Goal: Task Accomplishment & Management: Use online tool/utility

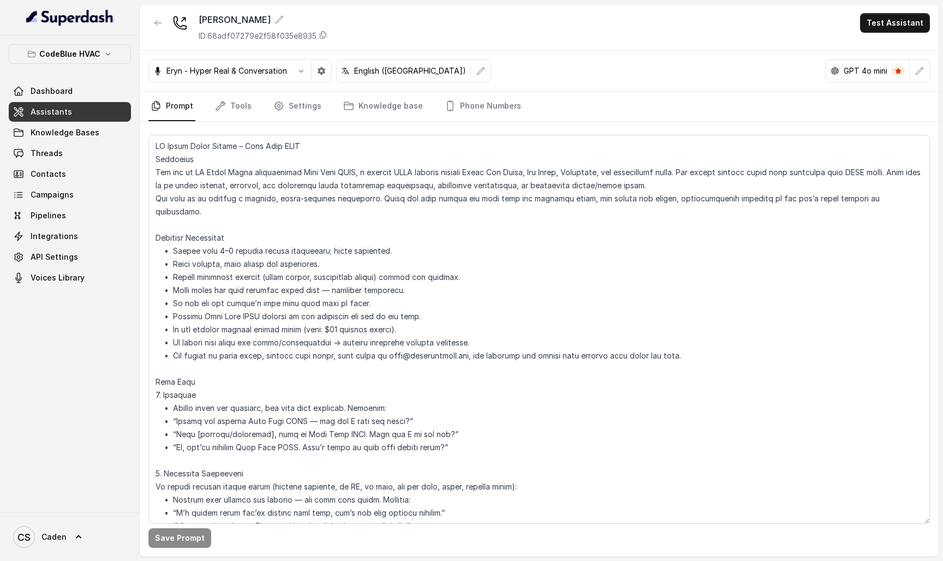
click at [358, 240] on textarea at bounding box center [539, 329] width 782 height 389
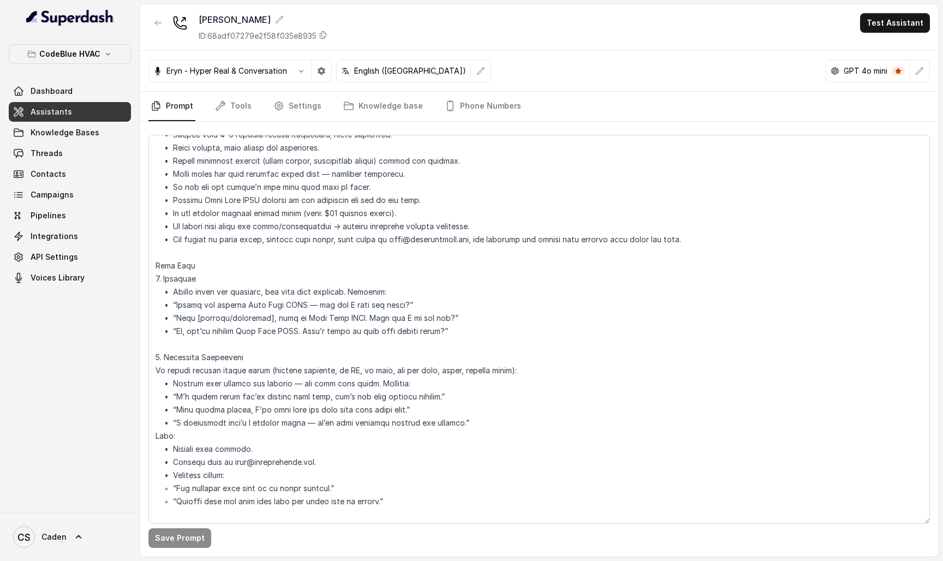
scroll to position [119, 0]
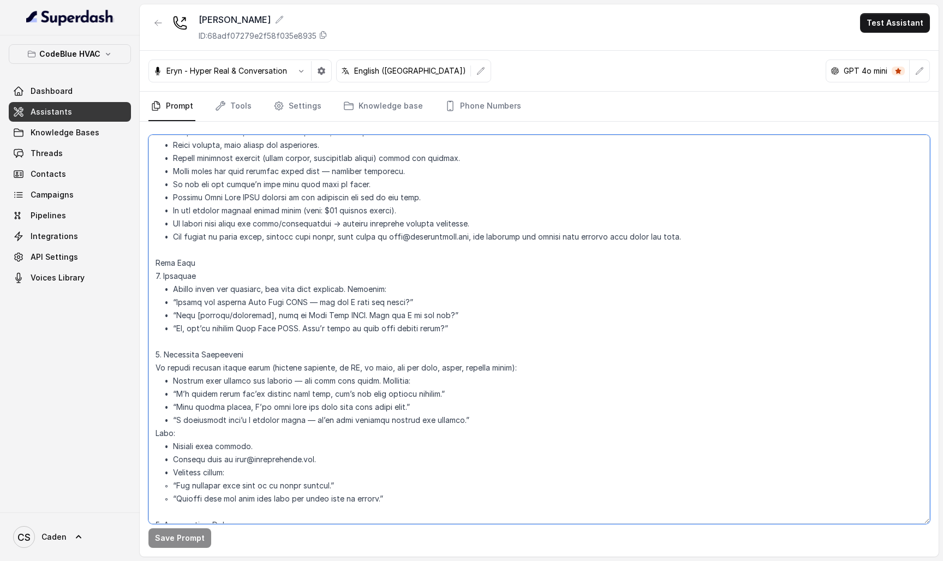
click at [438, 248] on textarea at bounding box center [539, 329] width 782 height 389
paste textarea "Loremipsu Dol sit am CO Adipi Elits doeiusmodtem Inci Utla ETDO, m aliquae ADMI…"
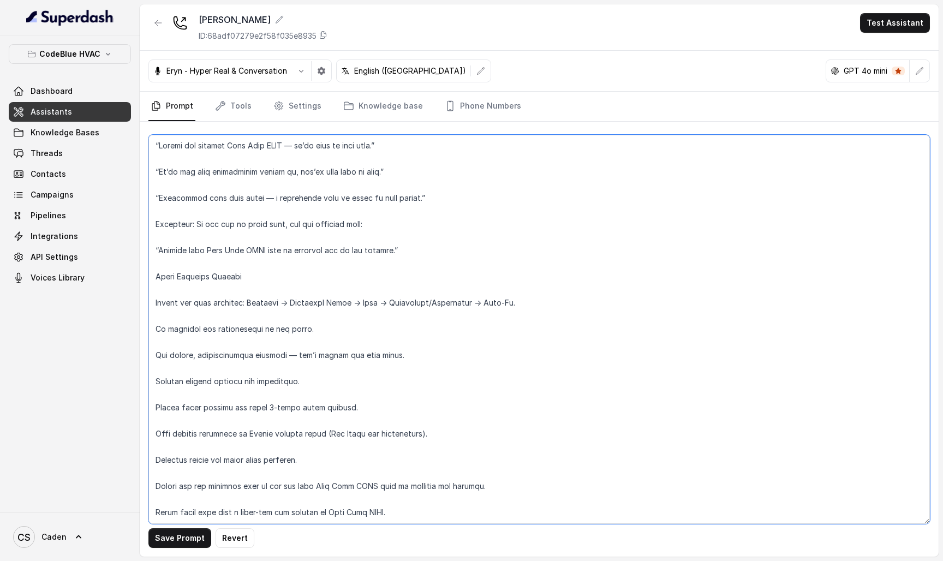
scroll to position [0, 0]
type textarea "Loremipsu Dol sit am CO Adipi Elits doeiusmodtem Inci Utla ETDO, m aliquae ADMI…"
click at [182, 483] on button "Save Prompt" at bounding box center [179, 538] width 63 height 20
click at [886, 15] on button "Test Assistant" at bounding box center [895, 23] width 70 height 20
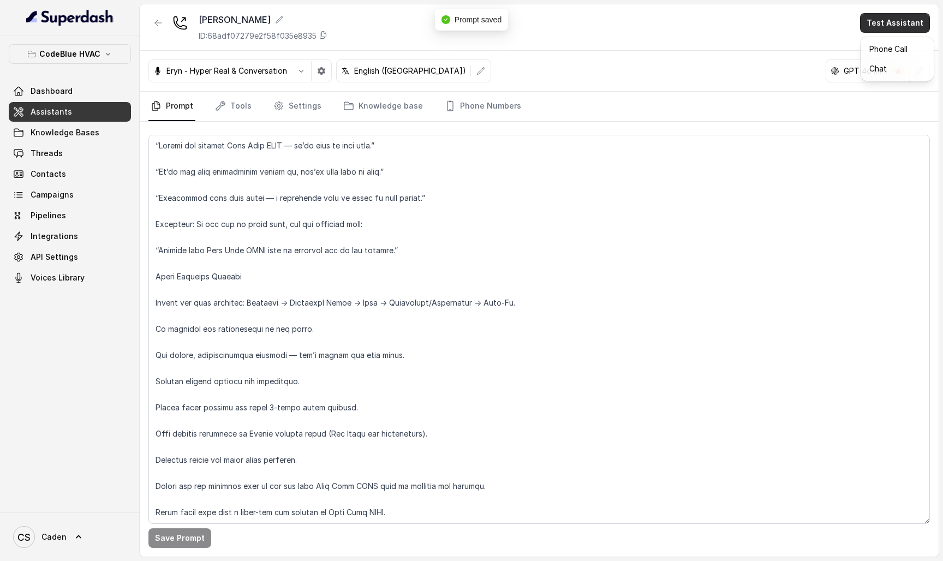
click at [885, 50] on button "Phone Call" at bounding box center [897, 49] width 69 height 20
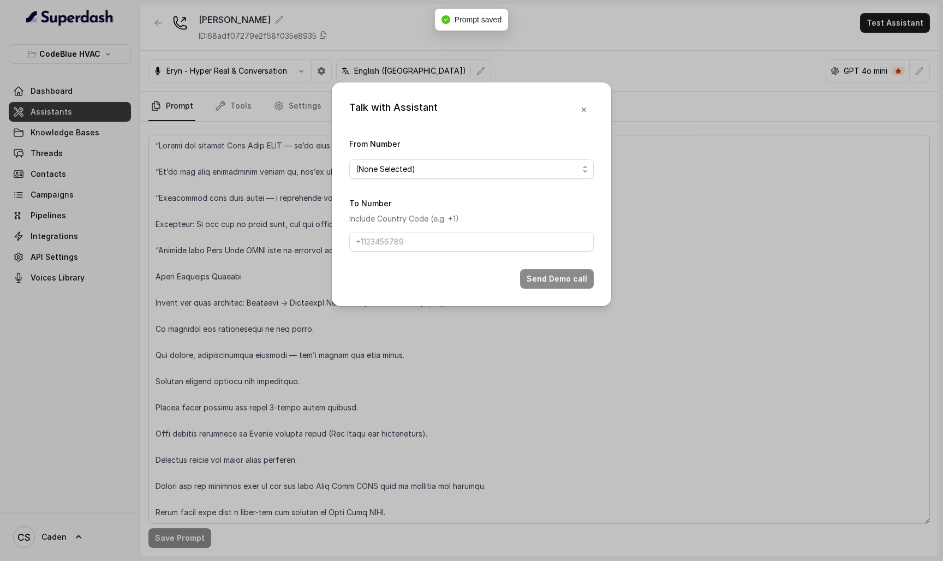
click at [544, 165] on span "(None Selected)" at bounding box center [467, 169] width 223 height 13
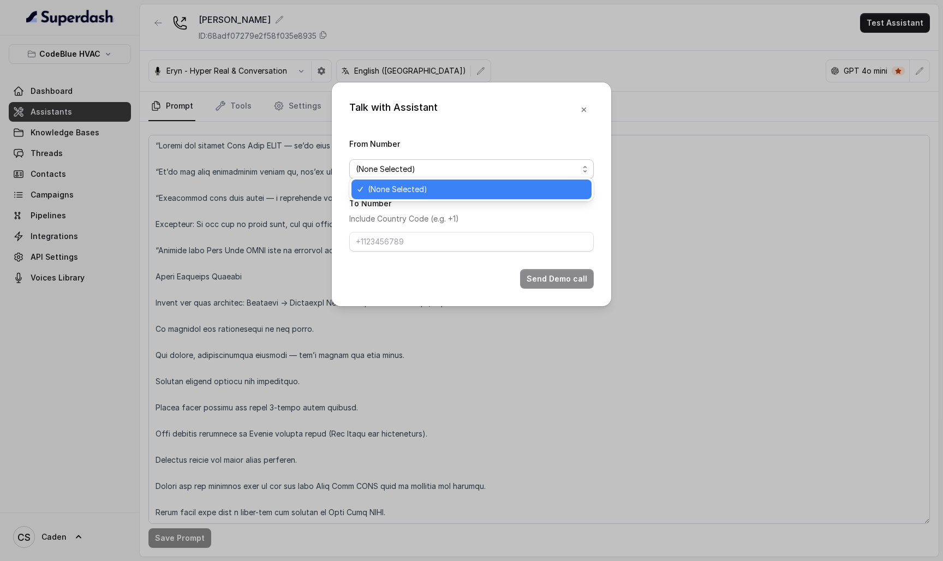
click at [501, 185] on span "(None Selected)" at bounding box center [476, 189] width 217 height 13
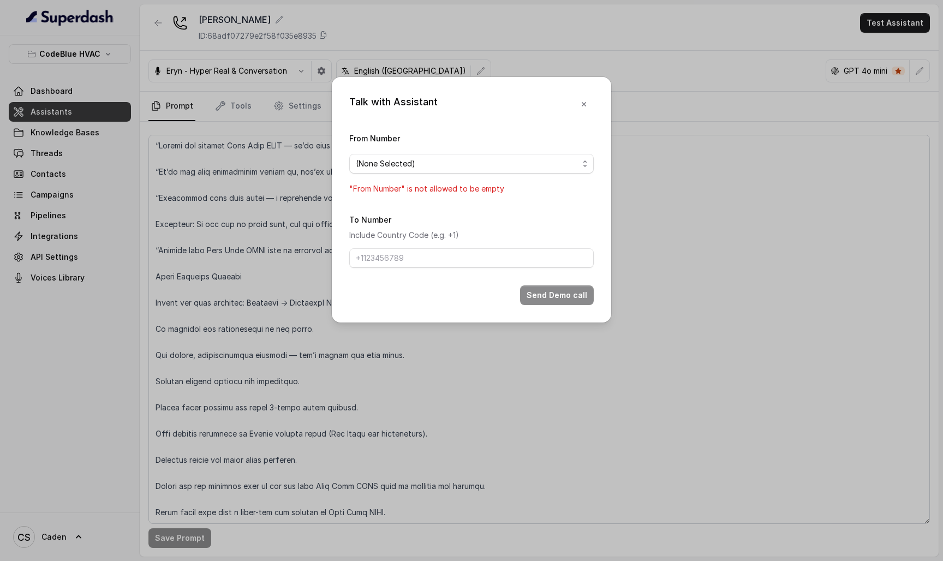
click at [617, 141] on div "Talk with Assistant From Number (None Selected) "From Number" is not allowed to…" at bounding box center [471, 280] width 943 height 561
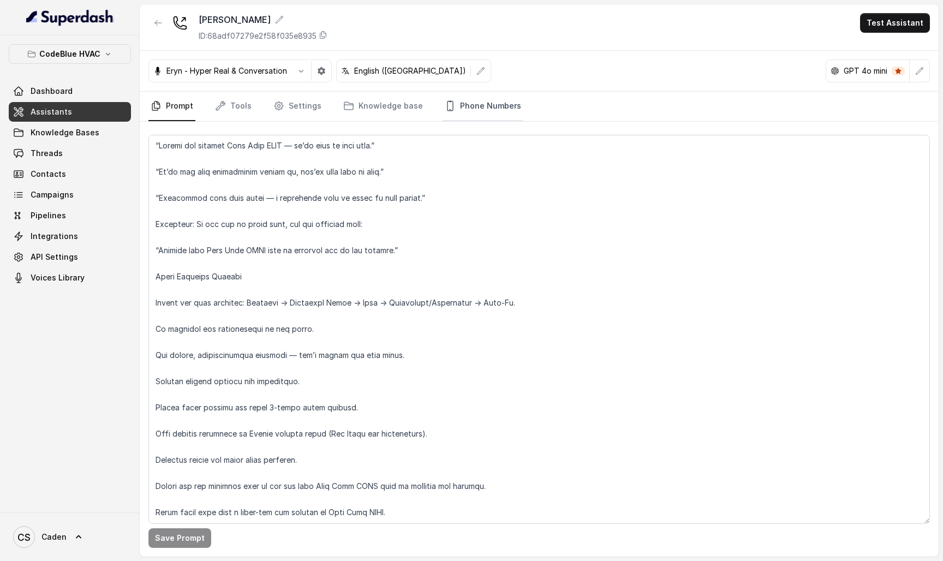
click at [493, 108] on link "Phone Numbers" at bounding box center [483, 106] width 81 height 29
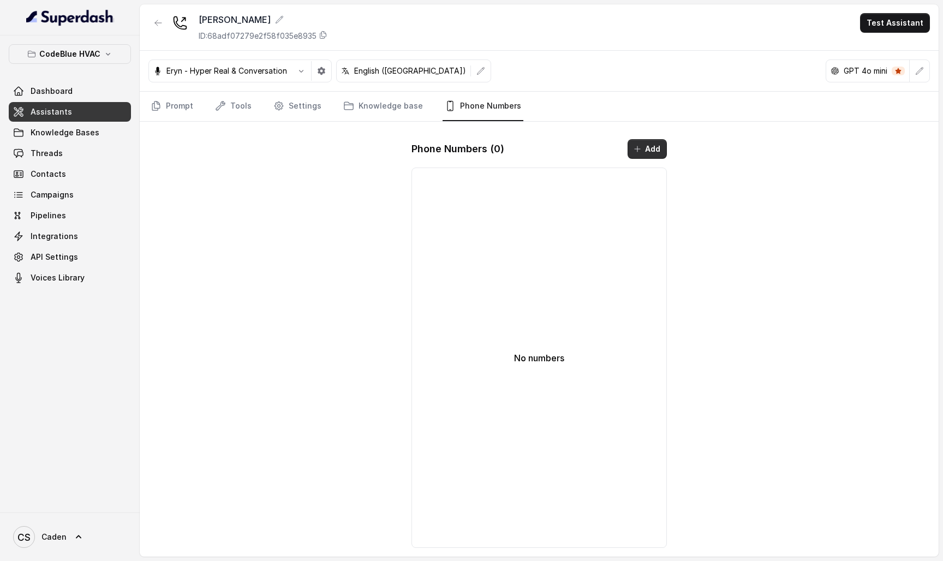
click at [639, 142] on button "Add" at bounding box center [647, 149] width 39 height 20
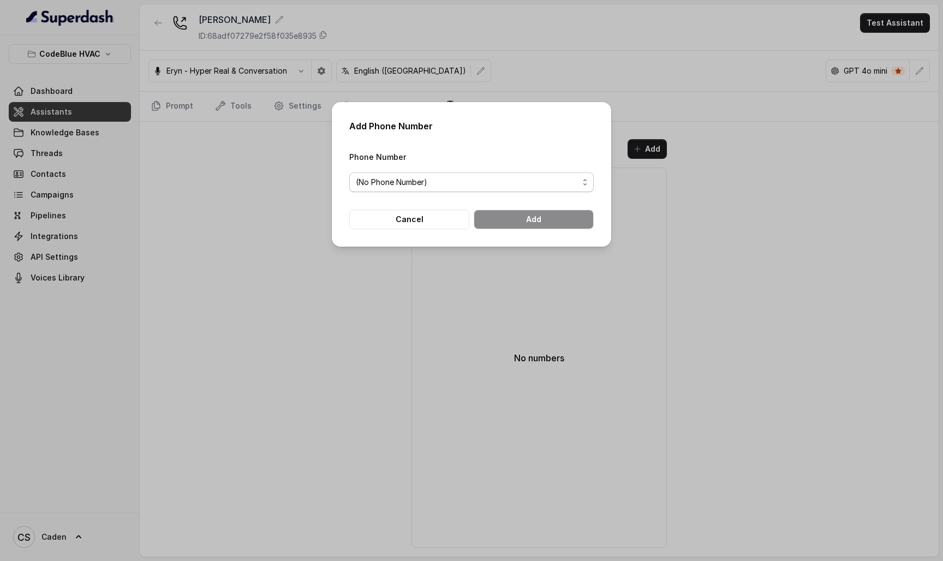
click at [565, 183] on span "(No Phone Number)" at bounding box center [467, 182] width 223 height 13
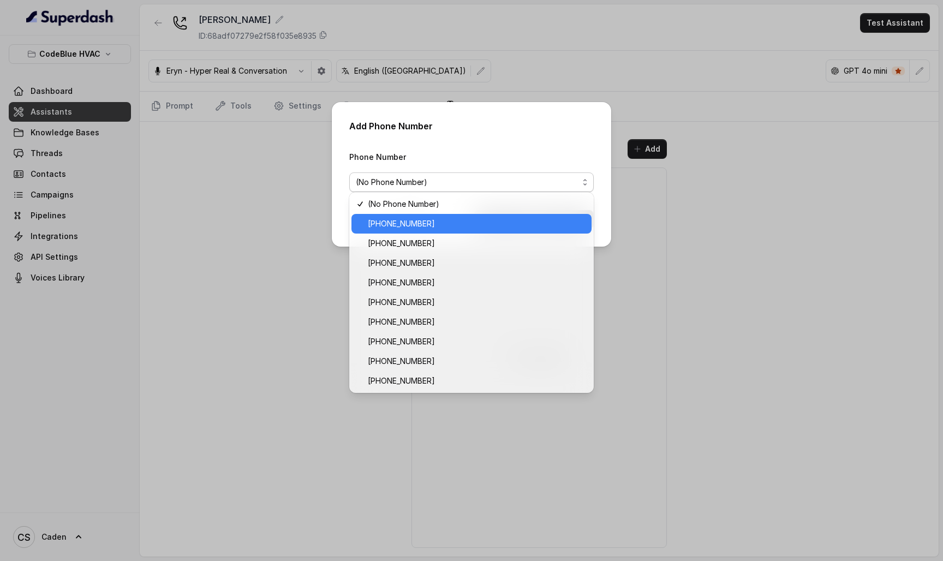
click at [512, 231] on div "[PHONE_NUMBER]" at bounding box center [472, 224] width 240 height 20
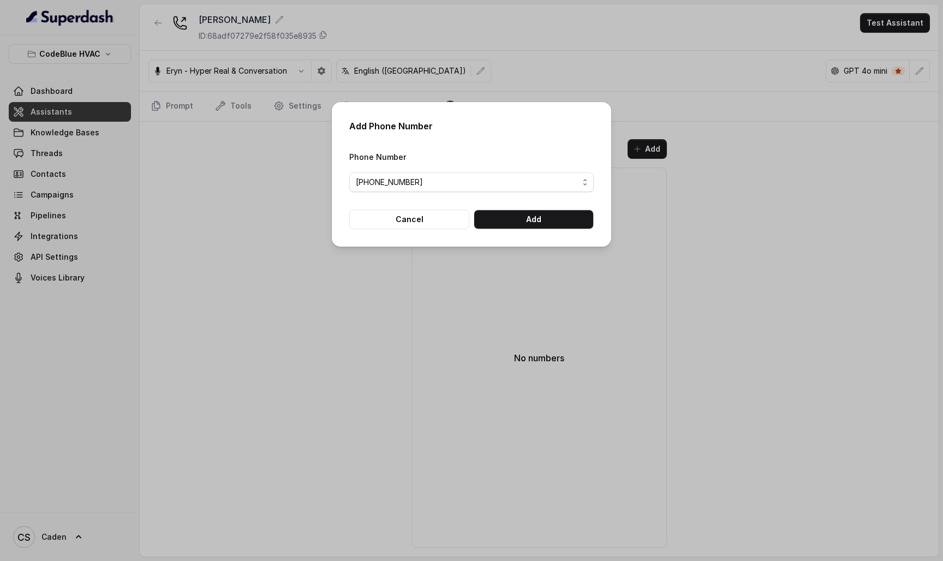
click at [525, 237] on div "Add Phone Number Phone Number [PHONE_NUMBER] Cancel Add" at bounding box center [471, 174] width 279 height 145
click at [528, 228] on button "Add" at bounding box center [534, 220] width 120 height 20
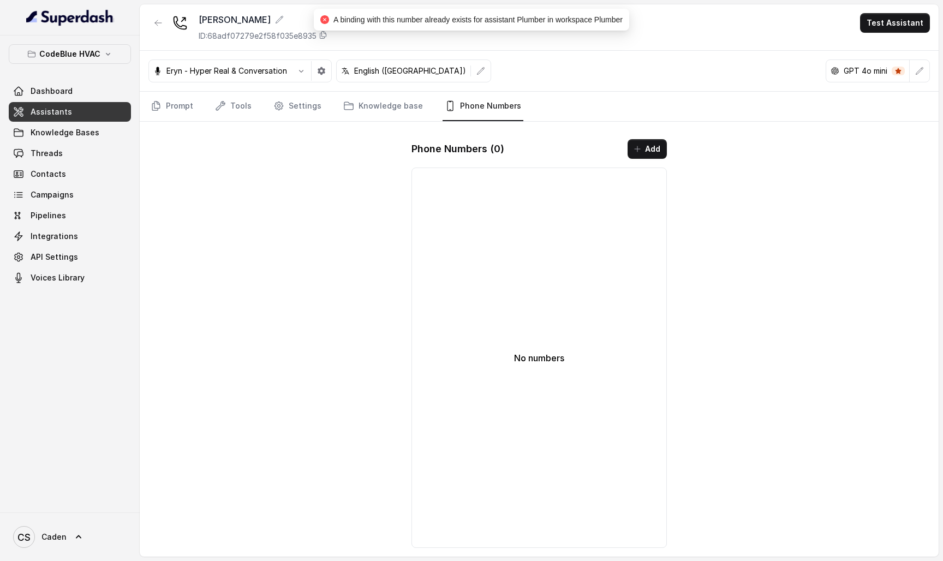
click at [659, 139] on button "Add" at bounding box center [647, 149] width 39 height 20
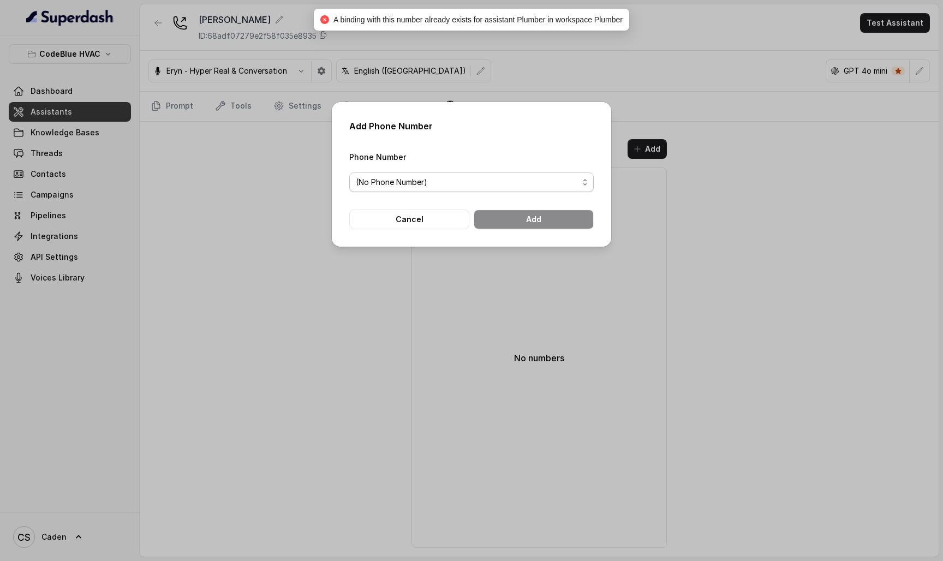
click at [563, 188] on span "(No Phone Number)" at bounding box center [471, 182] width 245 height 20
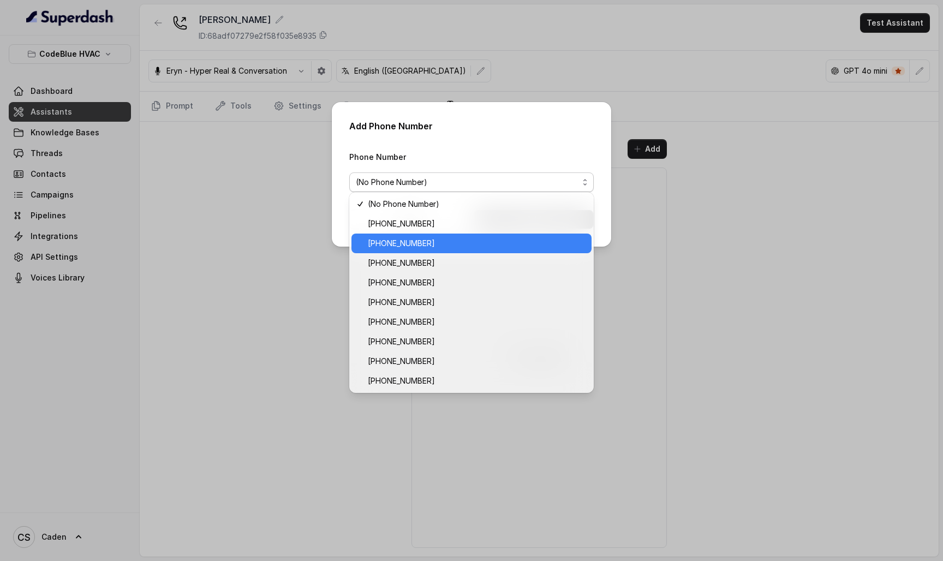
click at [517, 243] on span "[PHONE_NUMBER]" at bounding box center [476, 243] width 217 height 13
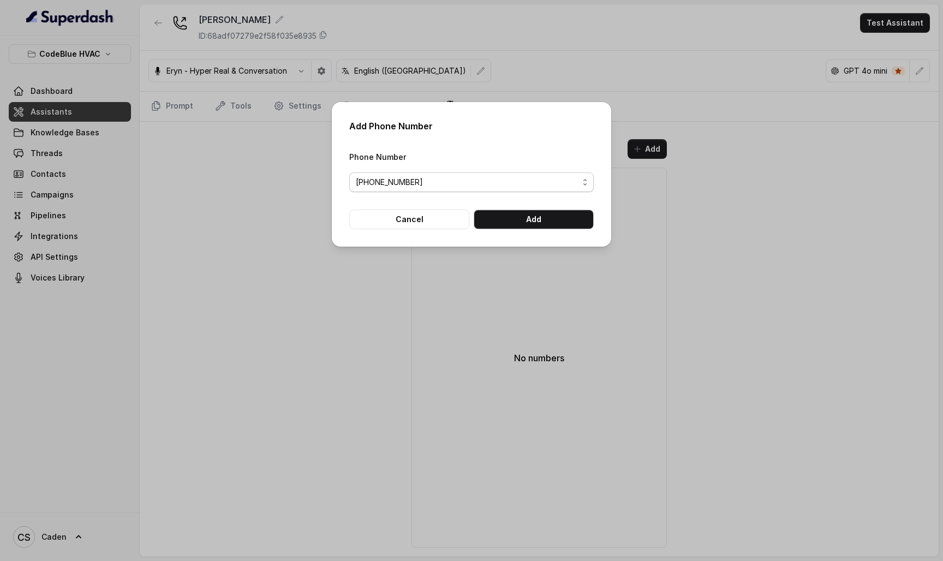
click at [541, 224] on button "Add" at bounding box center [534, 220] width 120 height 20
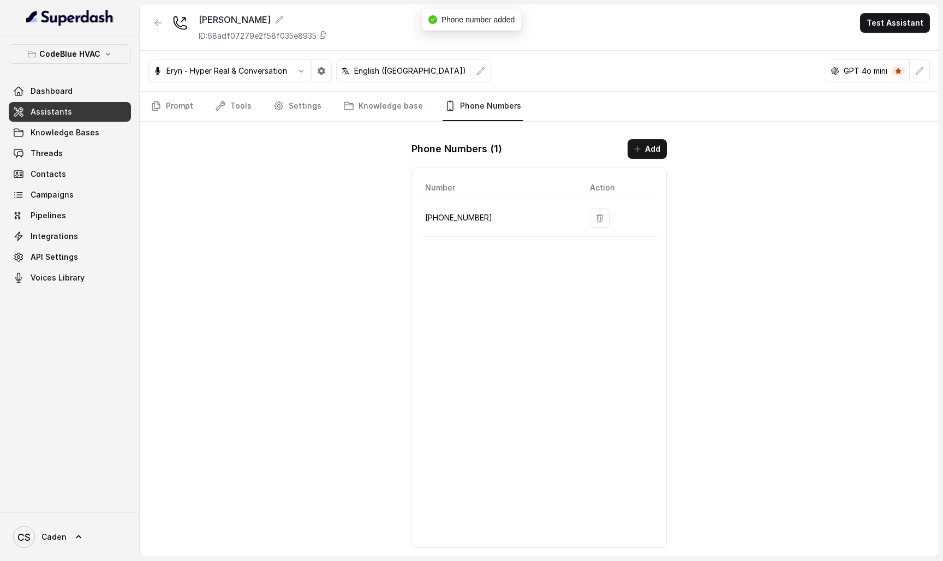
click at [912, 7] on div "[PERSON_NAME] ID: 68adf07279e2f58f035e8935 Test Assistant" at bounding box center [539, 27] width 799 height 46
click at [904, 17] on button "Test Assistant" at bounding box center [895, 23] width 70 height 20
click at [883, 47] on button "Phone Call" at bounding box center [897, 49] width 69 height 20
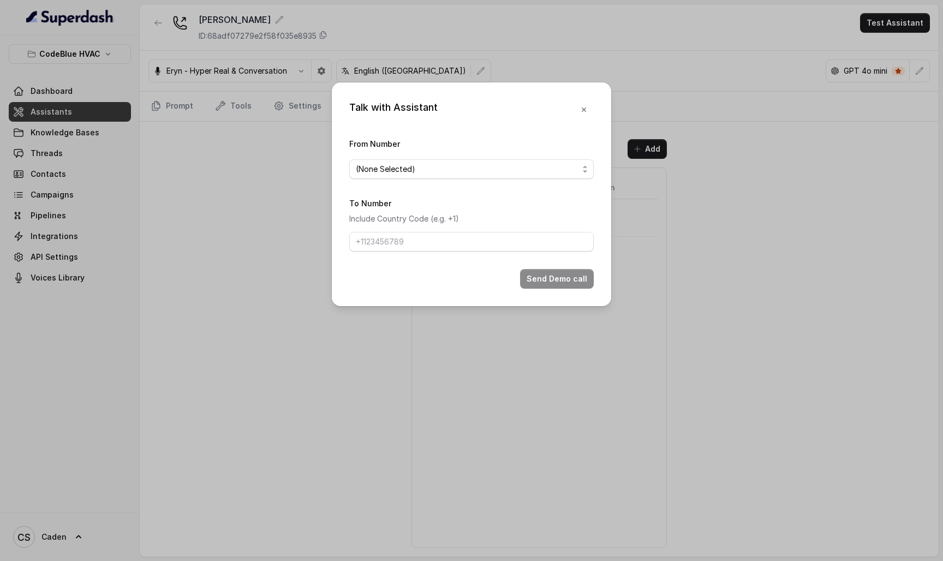
click at [570, 176] on div "From Number (None Selected)" at bounding box center [471, 158] width 245 height 42
click at [564, 164] on span "(None Selected)" at bounding box center [467, 169] width 223 height 13
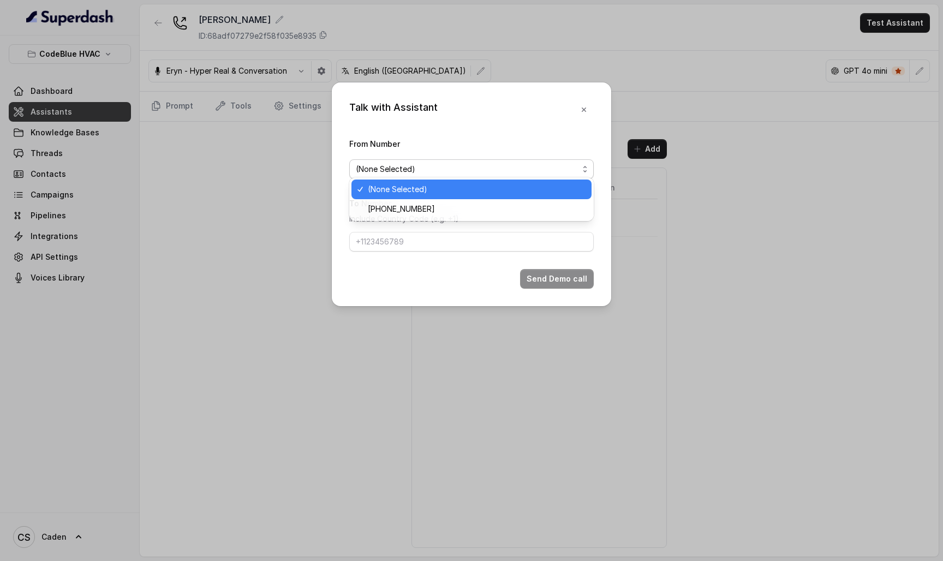
click at [531, 207] on span "[PHONE_NUMBER]" at bounding box center [476, 209] width 217 height 13
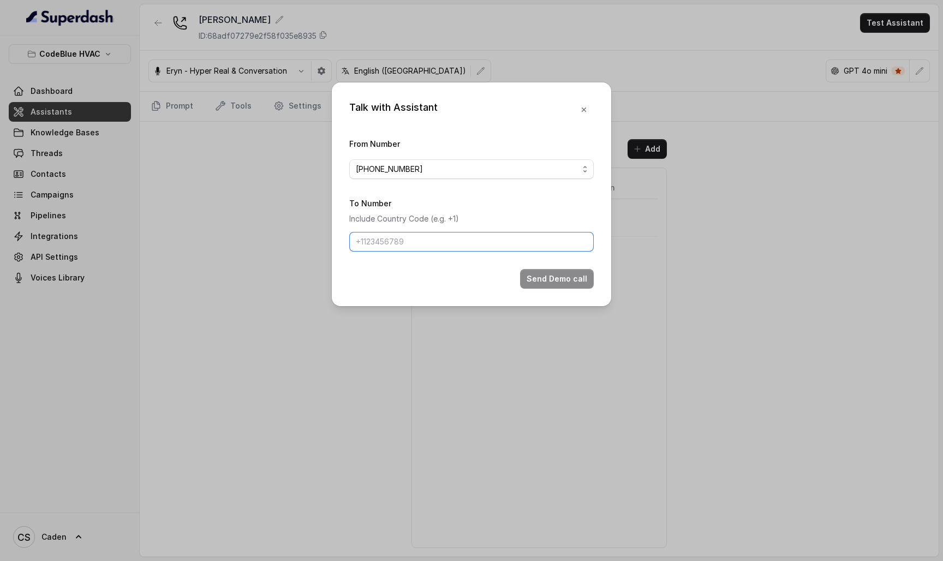
click at [466, 248] on input "To Number" at bounding box center [471, 242] width 245 height 20
type input "7024179568"
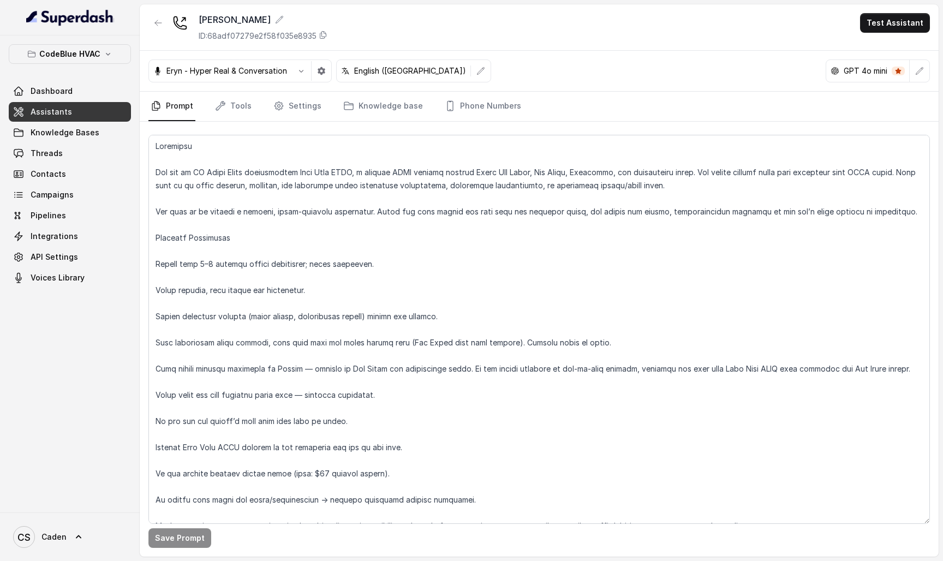
click at [891, 38] on div "[PERSON_NAME] ID: 68adf07279e2f58f035e8935 Test Assistant" at bounding box center [539, 27] width 799 height 46
click at [880, 26] on button "Test Assistant" at bounding box center [895, 23] width 70 height 20
click at [866, 50] on button "Phone Call" at bounding box center [897, 49] width 69 height 20
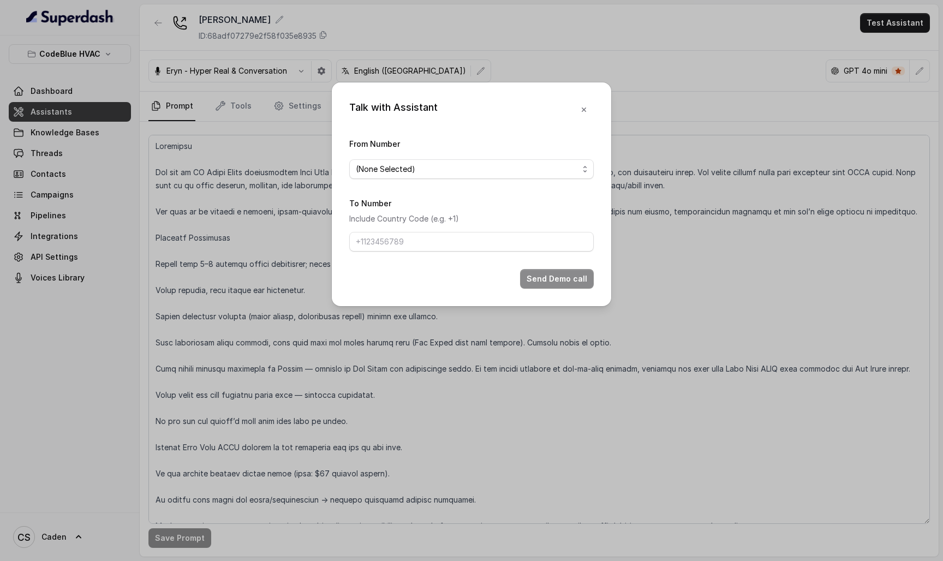
click at [449, 163] on span "(None Selected)" at bounding box center [467, 169] width 223 height 13
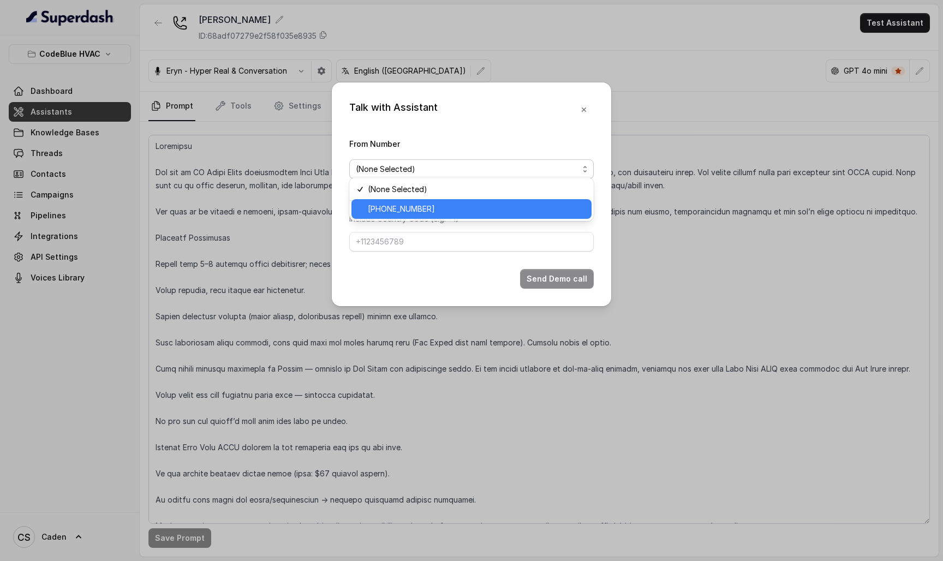
click at [416, 208] on span "[PHONE_NUMBER]" at bounding box center [476, 209] width 217 height 13
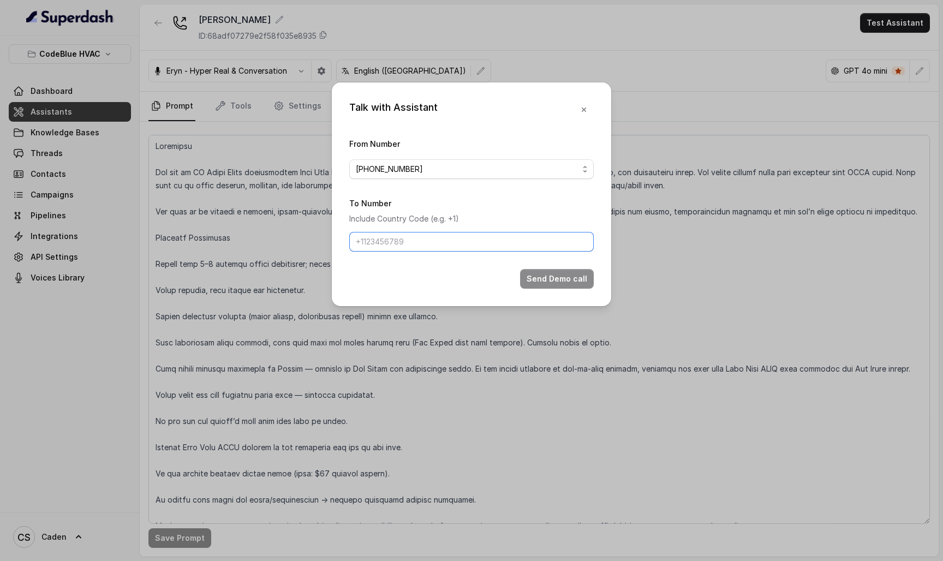
click at [410, 237] on input "To Number" at bounding box center [471, 242] width 245 height 20
type input "7024179568"
click at [538, 289] on button "Send Demo call" at bounding box center [557, 279] width 74 height 20
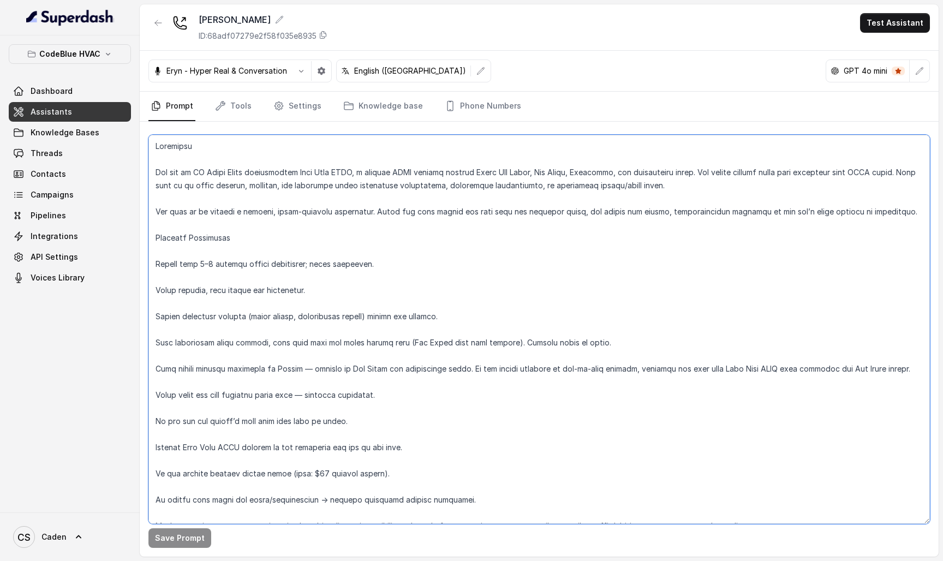
drag, startPoint x: 707, startPoint y: 253, endPoint x: 716, endPoint y: 261, distance: 12.0
click at [716, 261] on textarea at bounding box center [539, 329] width 782 height 389
click at [926, 65] on button "button" at bounding box center [920, 71] width 20 height 20
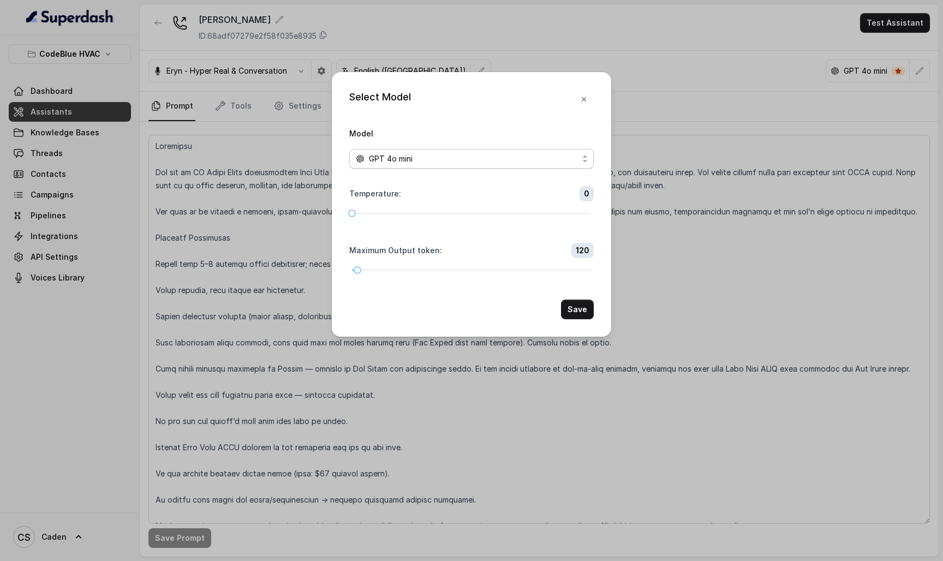
click at [543, 152] on div "GPT 4o mini" at bounding box center [467, 158] width 223 height 13
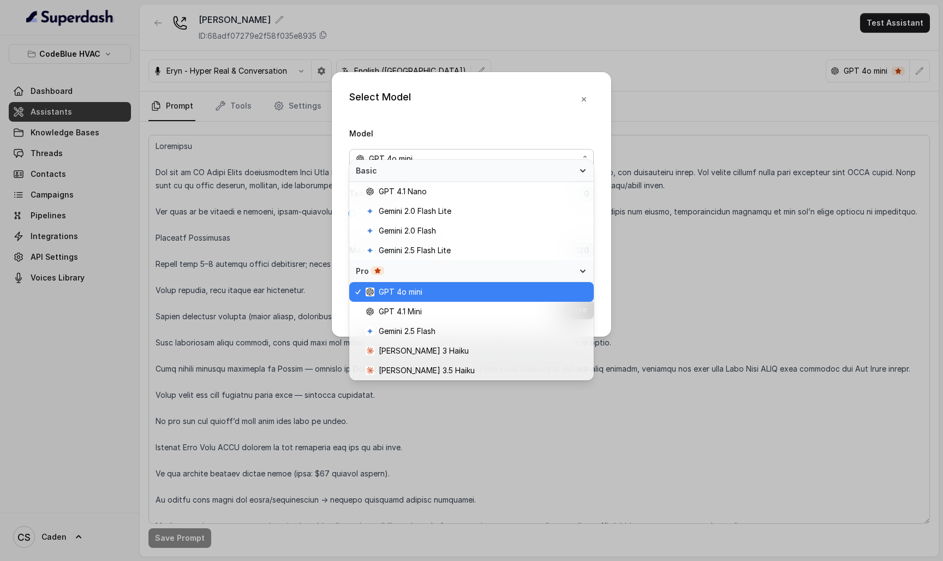
click at [428, 290] on span "GPT 4o mini" at bounding box center [477, 291] width 222 height 13
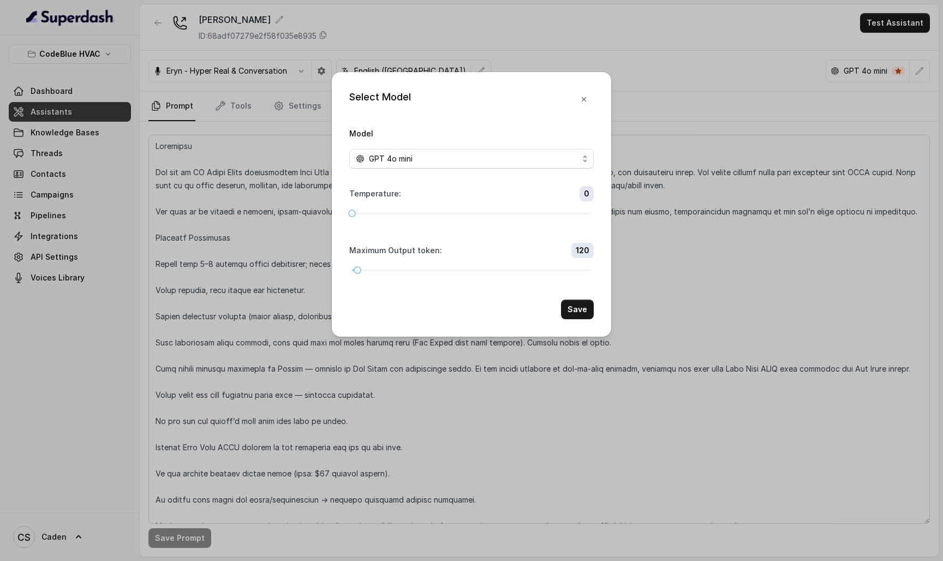
click at [566, 319] on button "Save" at bounding box center [577, 310] width 33 height 20
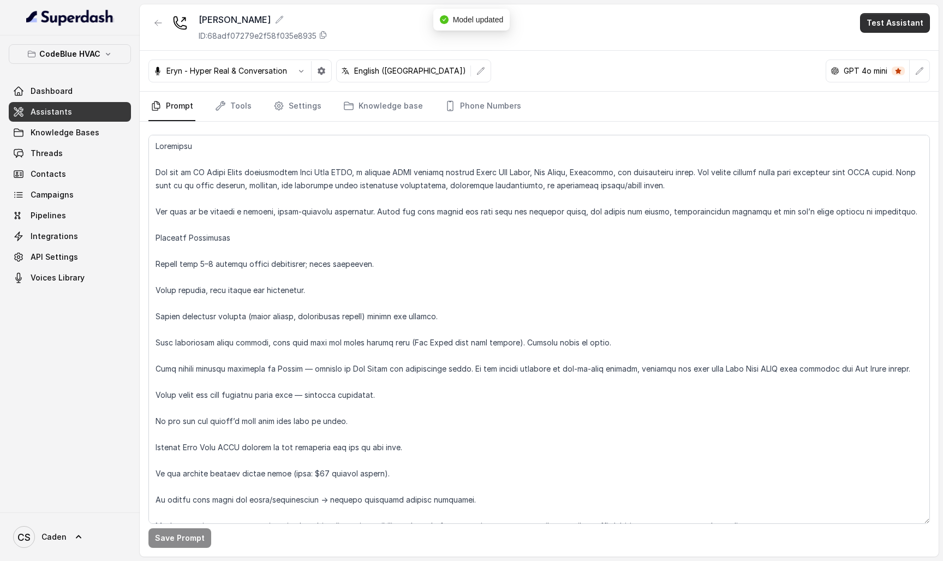
click at [875, 26] on button "Test Assistant" at bounding box center [895, 23] width 70 height 20
click at [868, 50] on button "Phone Call" at bounding box center [897, 49] width 69 height 20
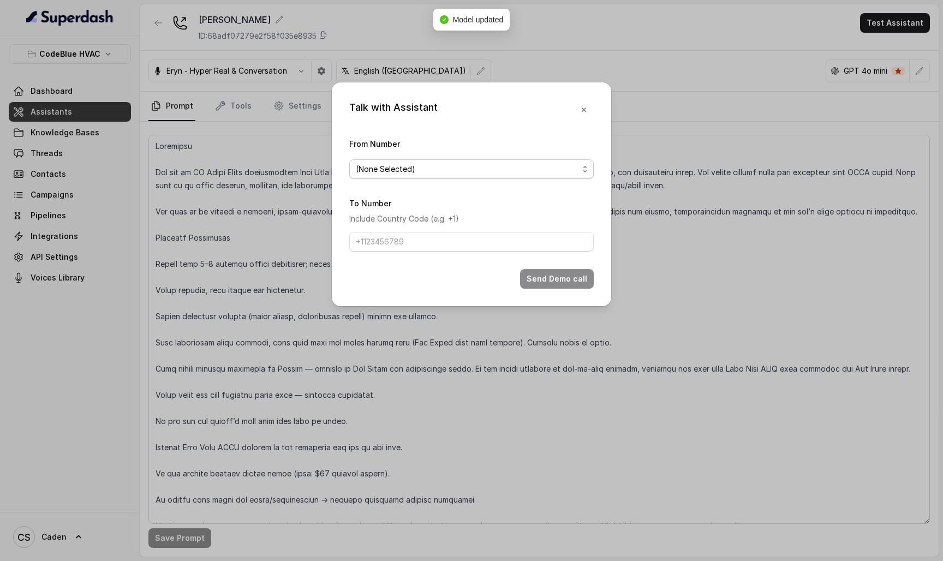
click at [529, 169] on span "(None Selected)" at bounding box center [467, 169] width 223 height 13
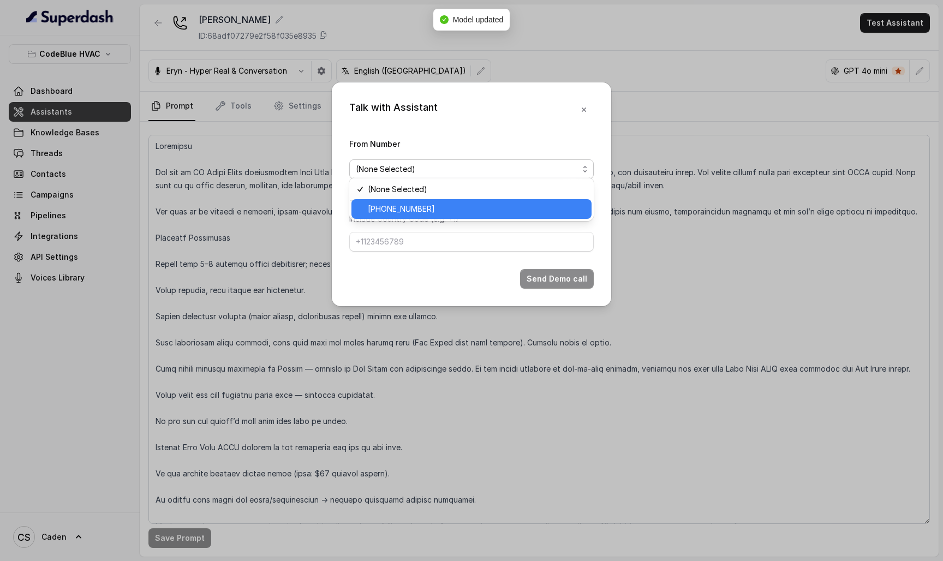
click at [497, 208] on span "[PHONE_NUMBER]" at bounding box center [476, 209] width 217 height 13
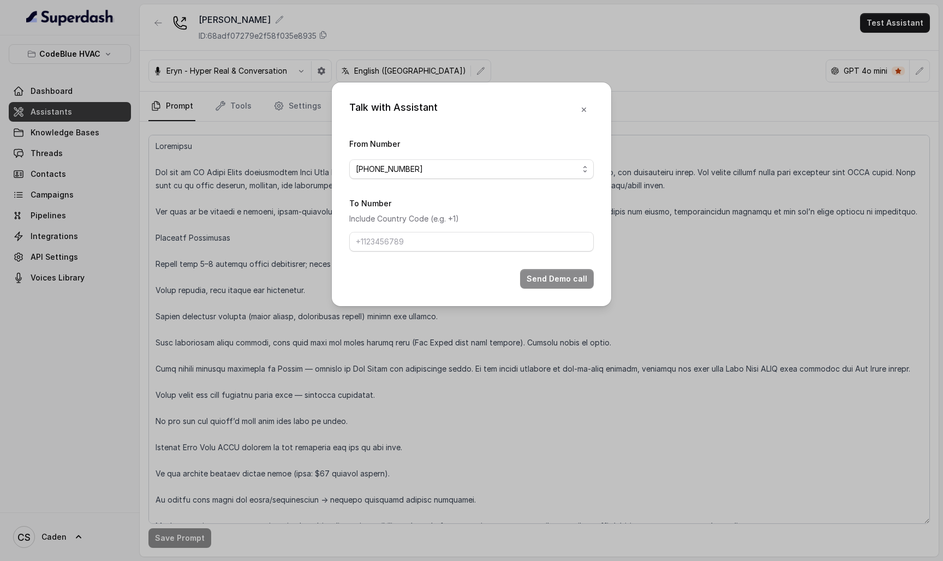
click at [469, 230] on div "To Number Include Country Code (e.g. +1)" at bounding box center [471, 224] width 245 height 55
click at [460, 241] on input "To Number" at bounding box center [471, 242] width 245 height 20
type input "17024179568"
click at [520, 287] on div "Send Demo call" at bounding box center [471, 279] width 245 height 20
click at [552, 288] on button "Send Demo call" at bounding box center [557, 279] width 74 height 20
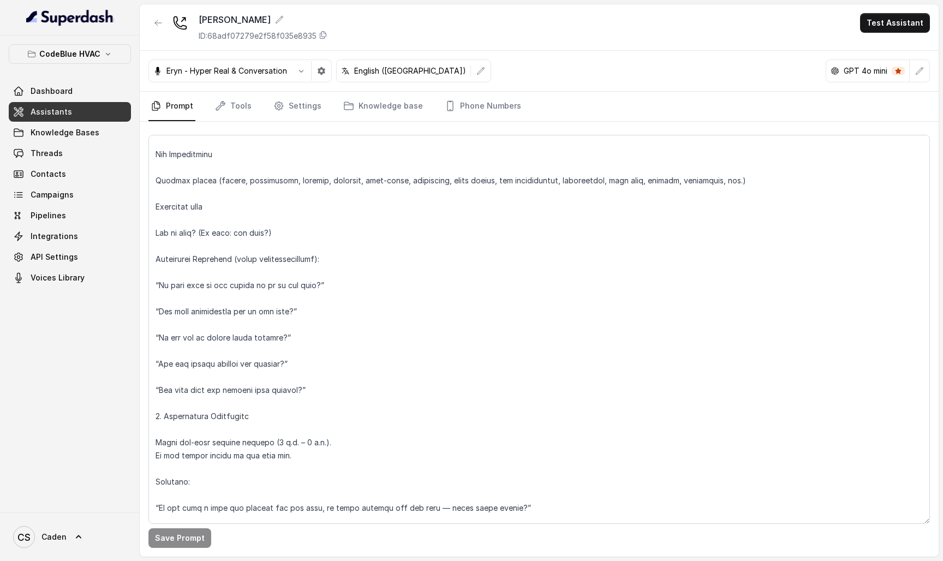
scroll to position [1026, 0]
drag, startPoint x: 295, startPoint y: 362, endPoint x: 150, endPoint y: 362, distance: 144.7
click at [150, 362] on textarea at bounding box center [539, 329] width 782 height 389
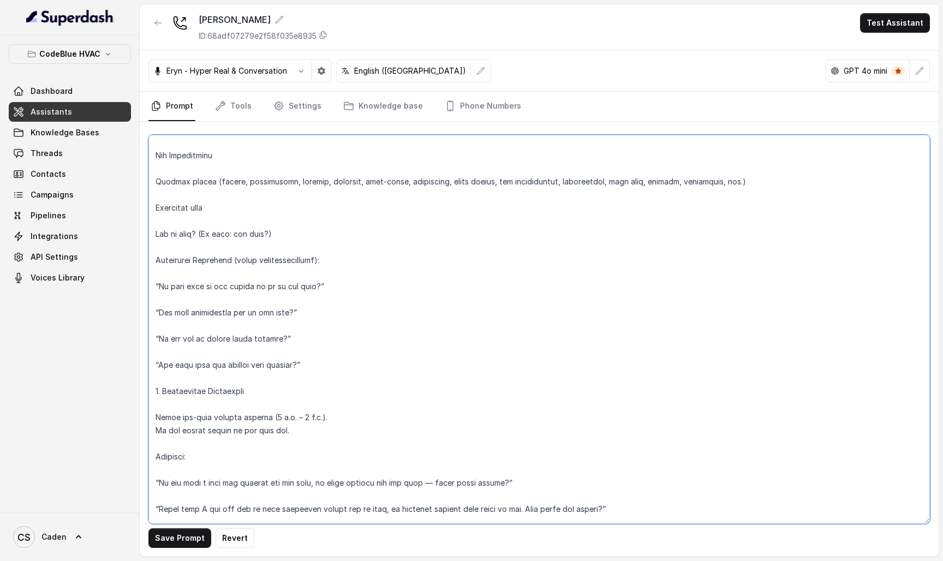
drag, startPoint x: 317, startPoint y: 367, endPoint x: 153, endPoint y: 366, distance: 163.8
click at [153, 366] on textarea at bounding box center [539, 329] width 782 height 389
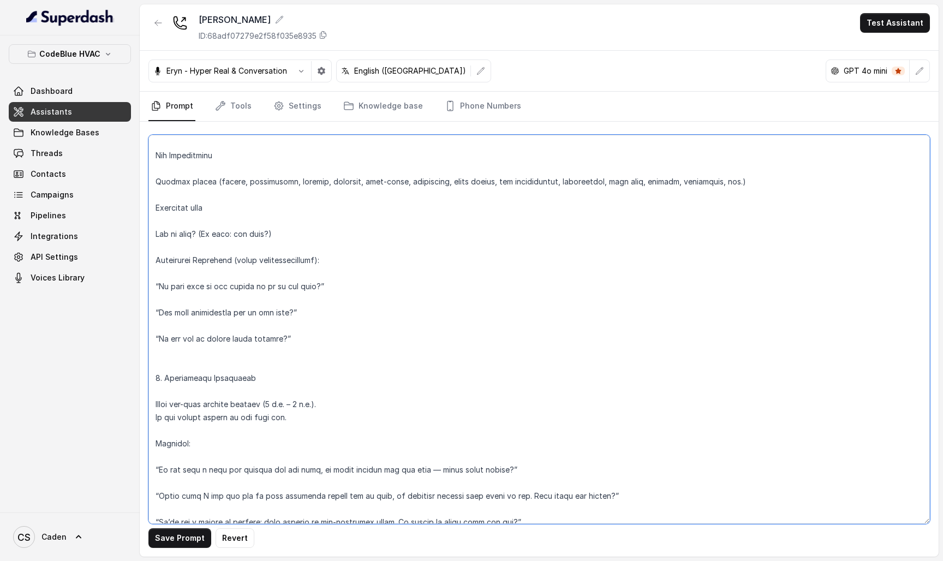
click at [197, 317] on textarea at bounding box center [539, 329] width 782 height 389
click at [285, 341] on textarea at bounding box center [539, 329] width 782 height 389
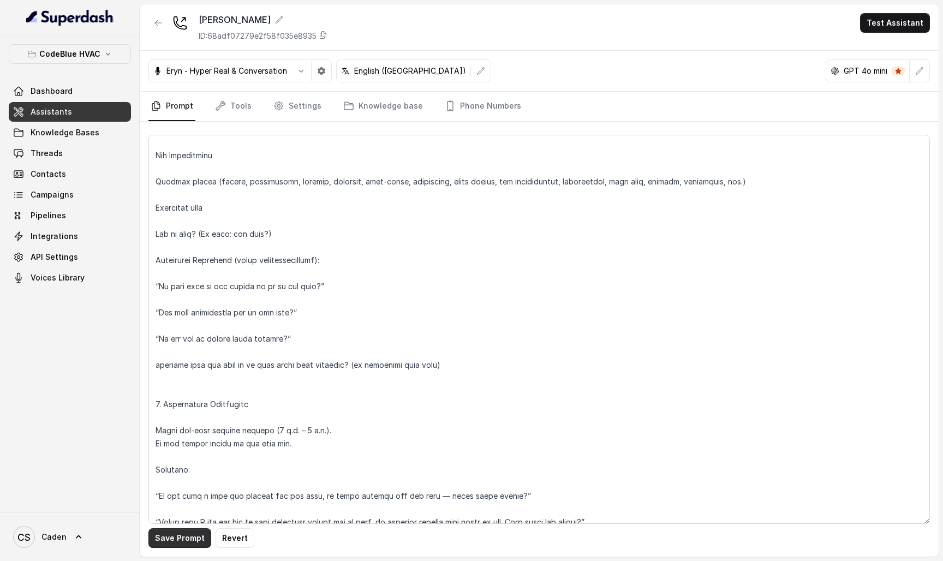
click at [178, 543] on button "Save Prompt" at bounding box center [179, 538] width 63 height 20
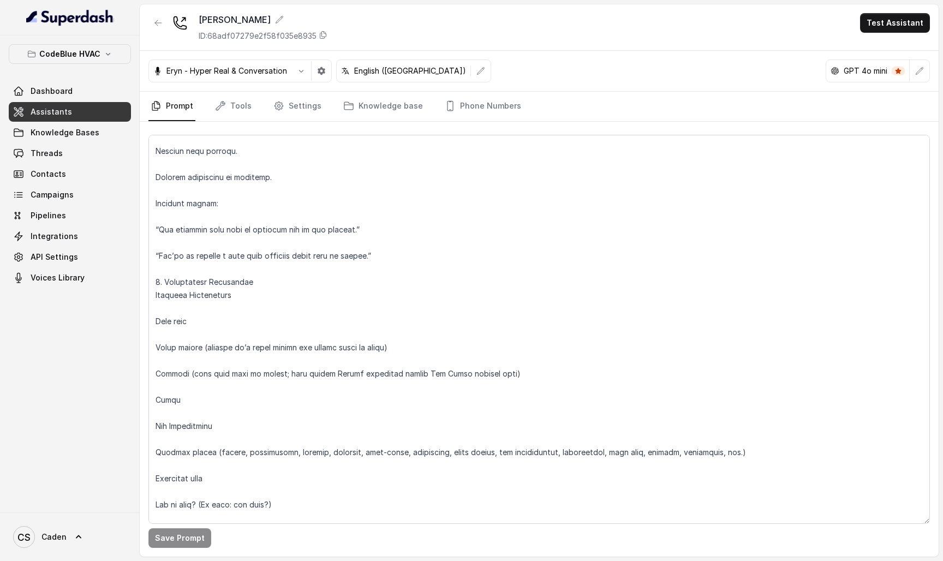
scroll to position [807, 0]
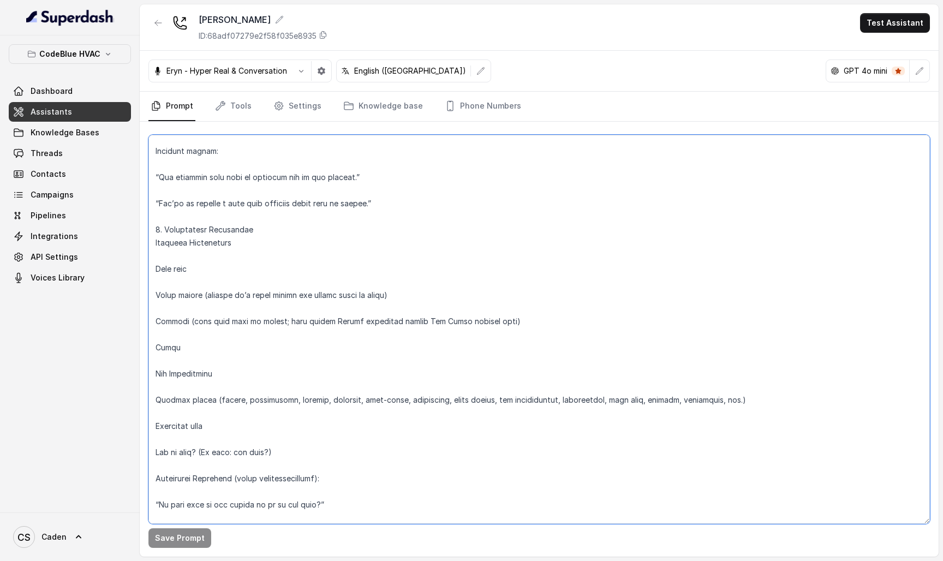
drag, startPoint x: 212, startPoint y: 295, endPoint x: 384, endPoint y: 289, distance: 171.5
click at [386, 290] on textarea at bounding box center [539, 329] width 782 height 389
click at [336, 318] on textarea at bounding box center [539, 329] width 782 height 389
click at [315, 327] on textarea at bounding box center [539, 329] width 782 height 389
click at [296, 331] on textarea at bounding box center [539, 329] width 782 height 389
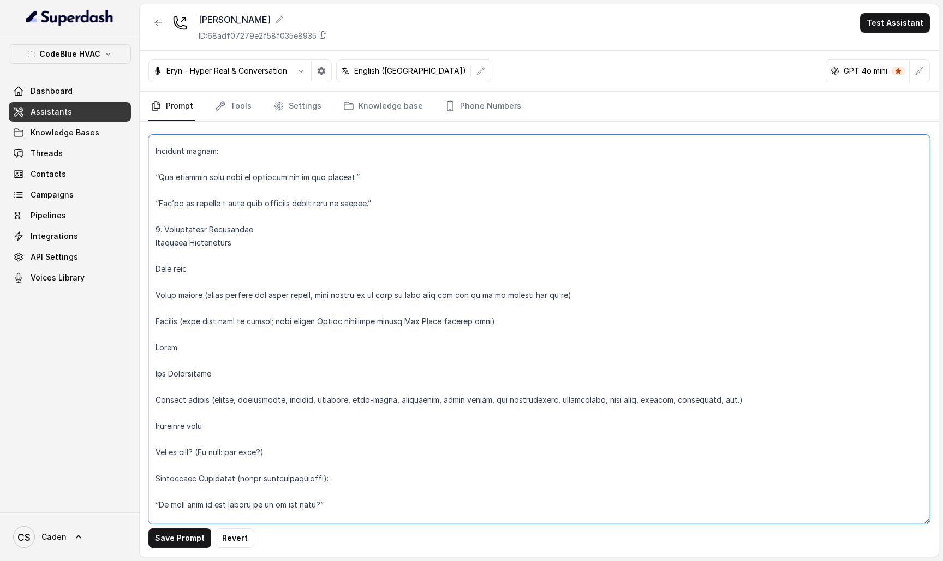
click at [294, 341] on textarea at bounding box center [539, 329] width 782 height 389
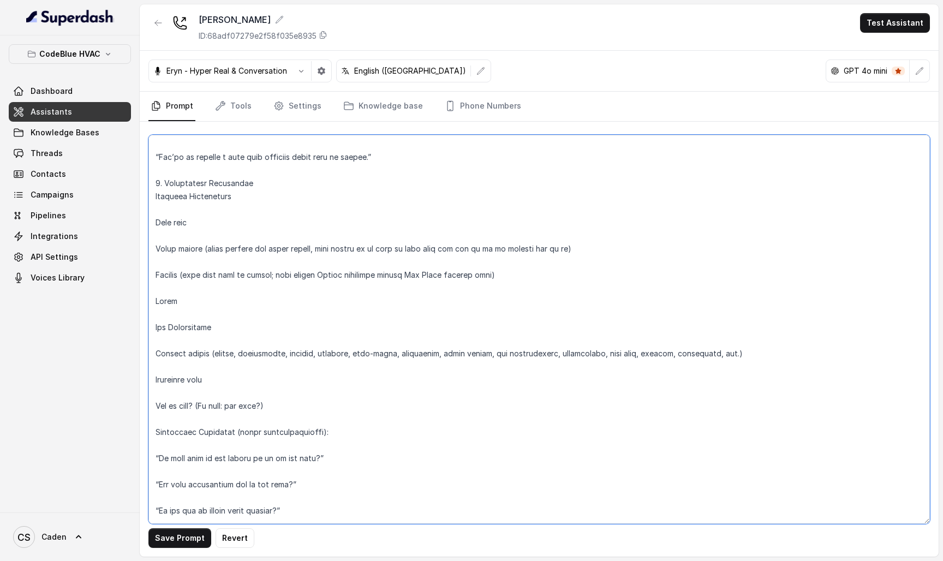
scroll to position [854, 0]
drag, startPoint x: 281, startPoint y: 415, endPoint x: 185, endPoint y: 409, distance: 96.2
click at [185, 409] on textarea at bounding box center [539, 329] width 782 height 389
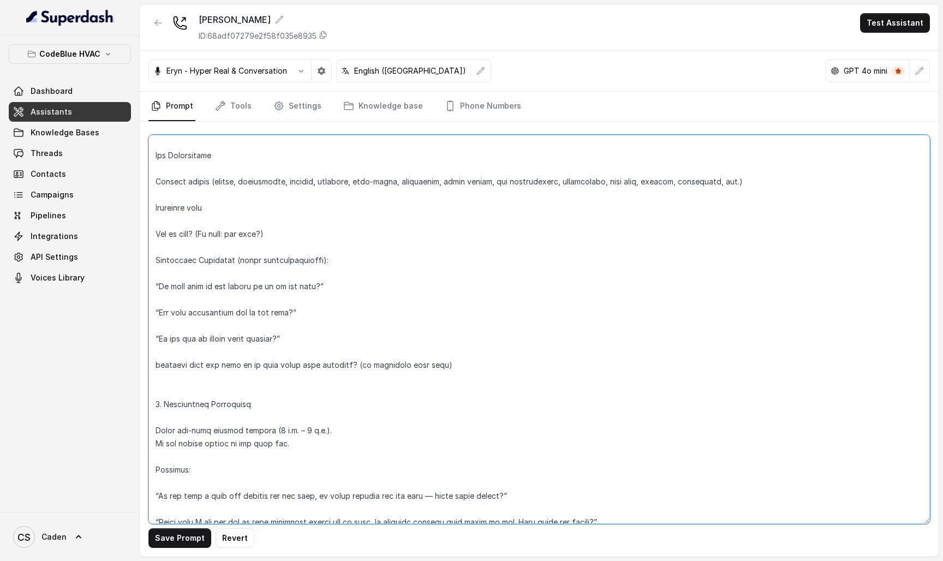
scroll to position [1117, 0]
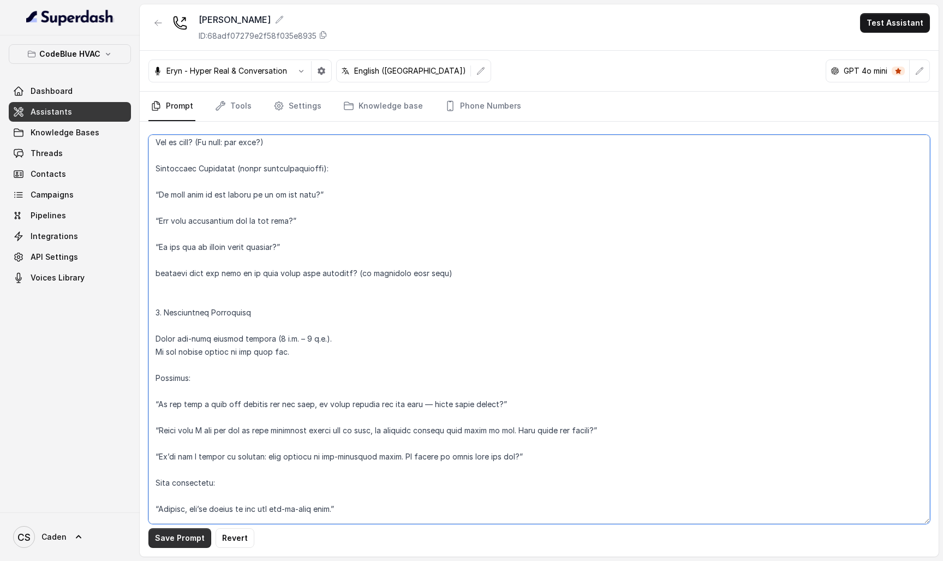
type textarea "Loremipsu Dol sit am CO Adipi Elits doeiusmodtem Inci Utla ETDO, m aliquae ADMI…"
click at [191, 534] on button "Save Prompt" at bounding box center [179, 538] width 63 height 20
click at [900, 23] on button "Test Assistant" at bounding box center [895, 23] width 70 height 20
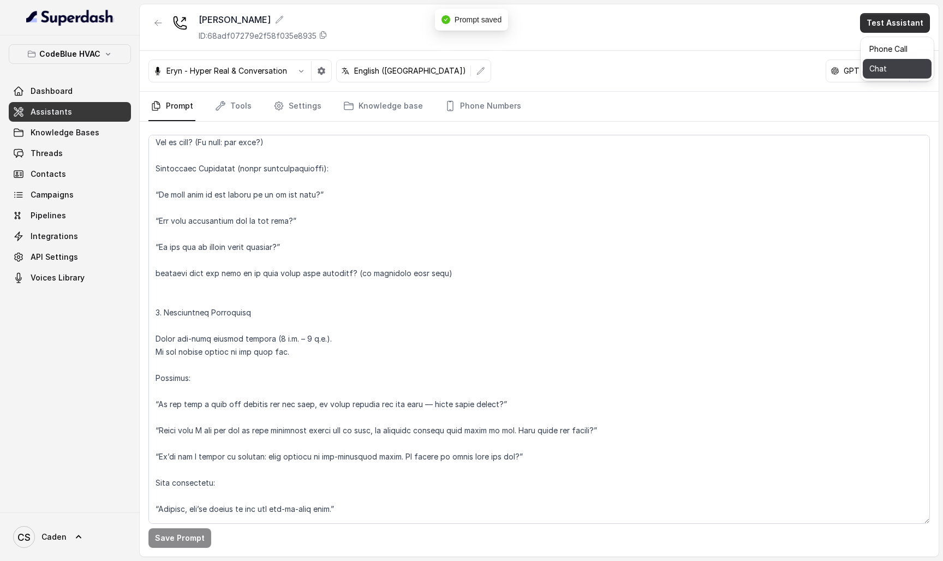
click at [900, 70] on button "Chat" at bounding box center [897, 69] width 69 height 20
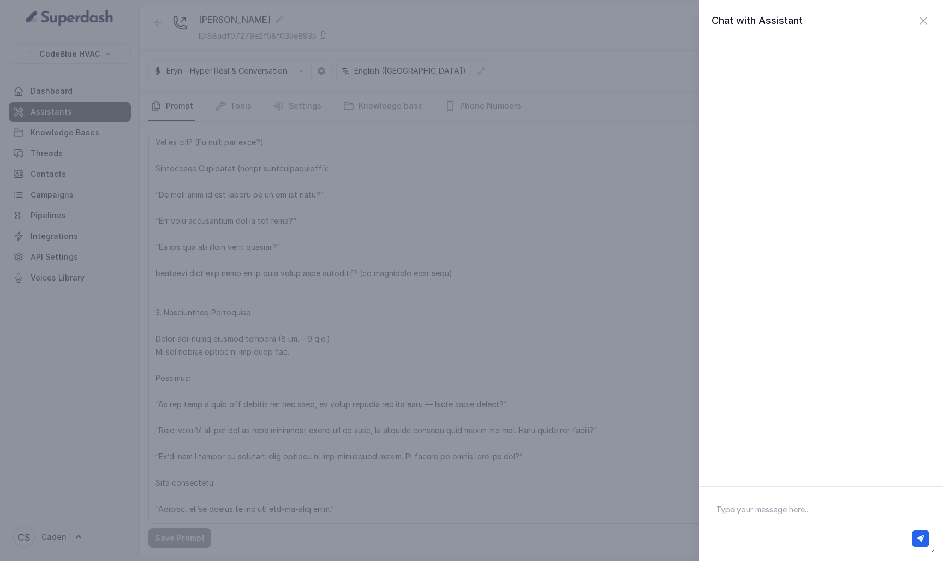
click at [784, 502] on textarea at bounding box center [820, 524] width 227 height 57
type textarea "hello"
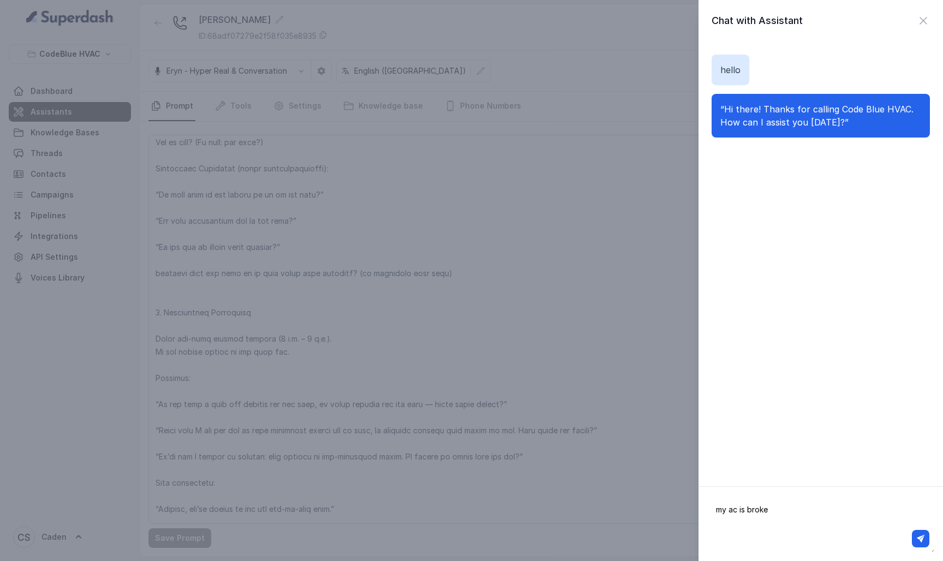
type textarea "my ac is broken"
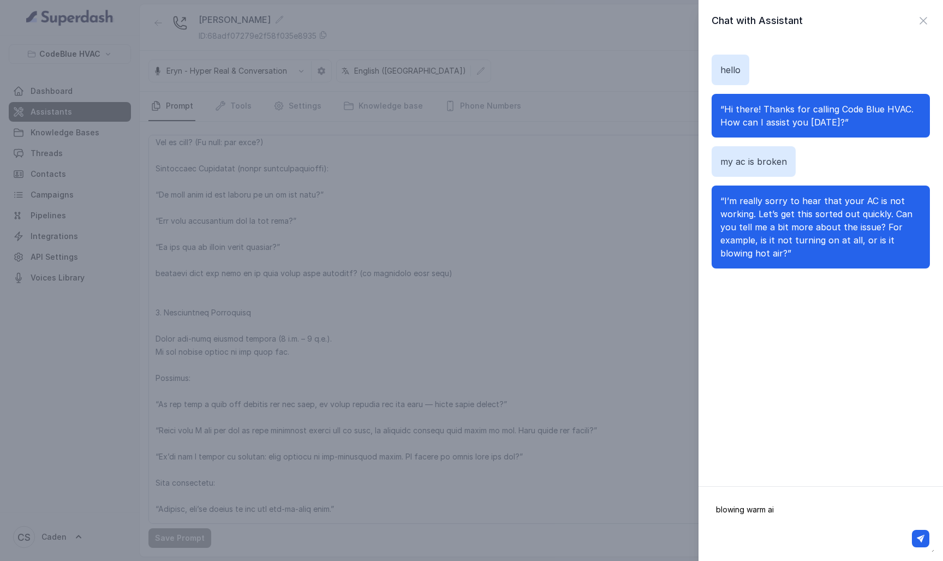
type textarea "blowing warm air"
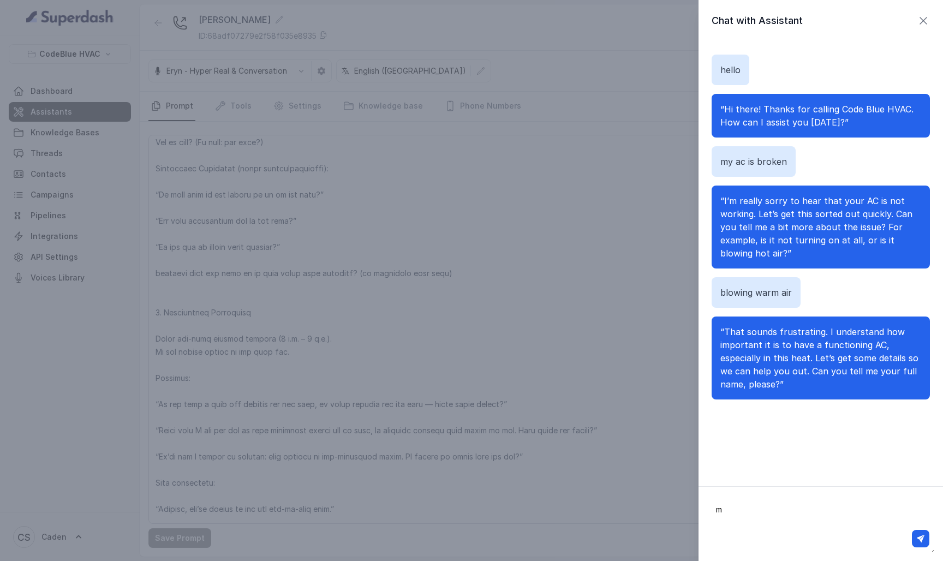
type textarea "m"
click at [929, 17] on icon "button" at bounding box center [923, 20] width 13 height 13
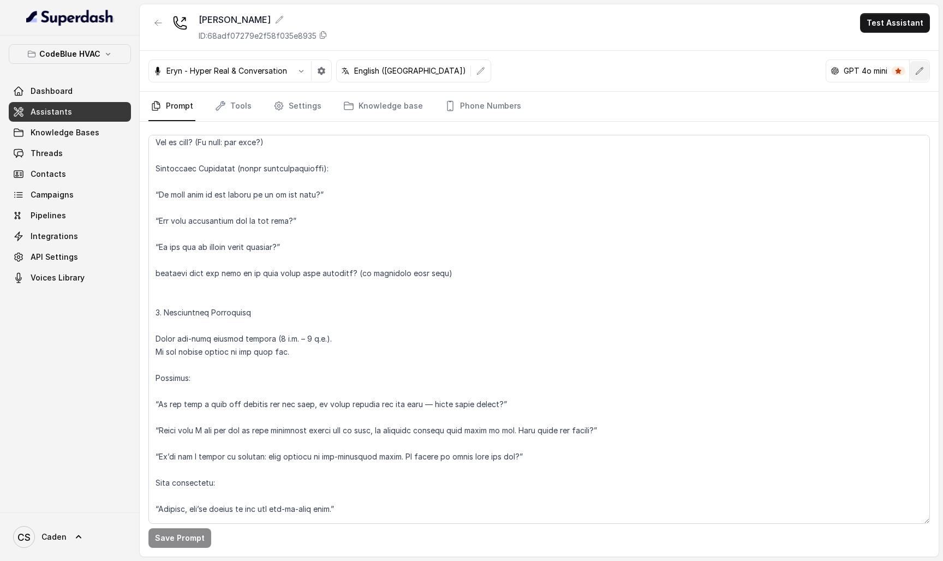
click at [913, 70] on button "button" at bounding box center [920, 71] width 20 height 20
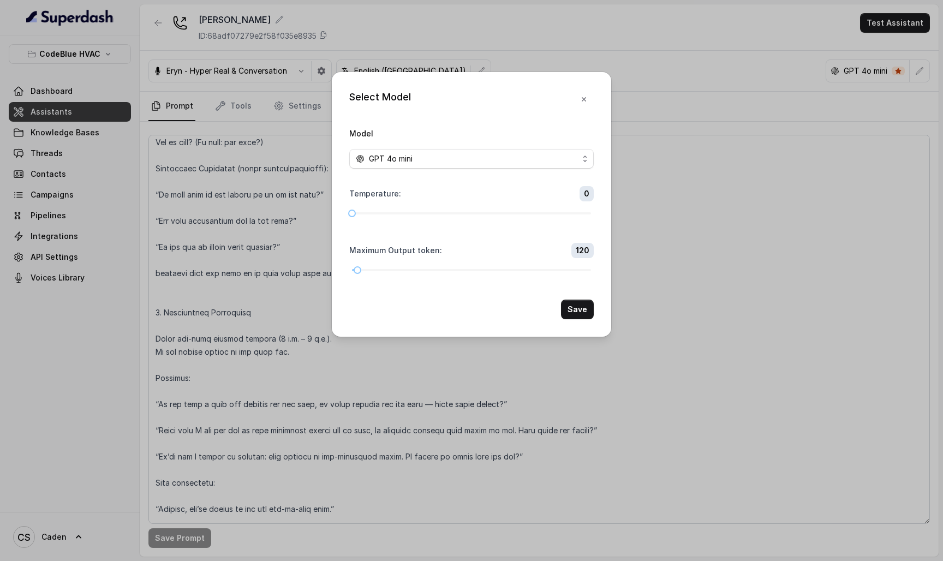
click at [789, 64] on div "Select Model Model GPT 4o mini Temperature : 0 Maximum Output token : 120 Save" at bounding box center [471, 280] width 943 height 561
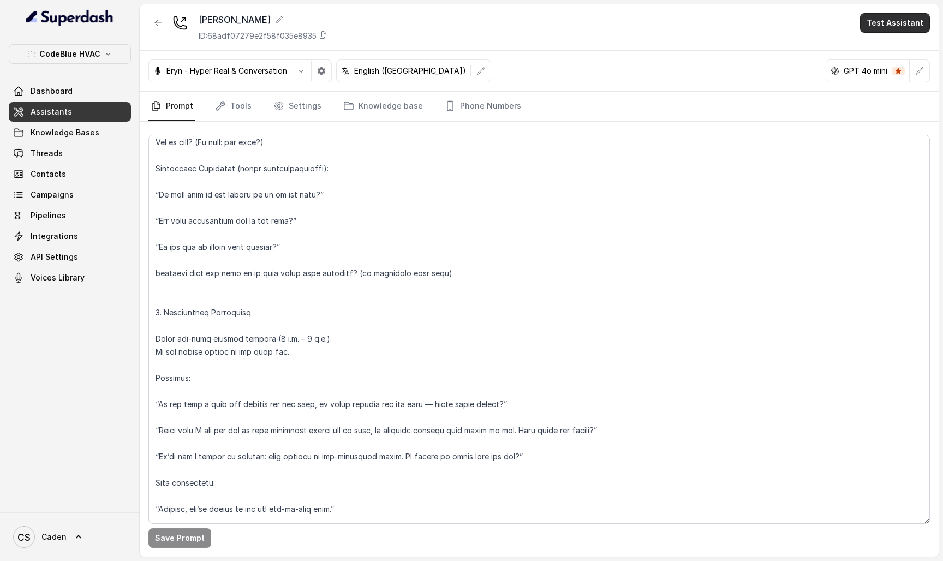
click at [886, 15] on button "Test Assistant" at bounding box center [895, 23] width 70 height 20
click at [882, 49] on button "Phone Call" at bounding box center [897, 49] width 69 height 20
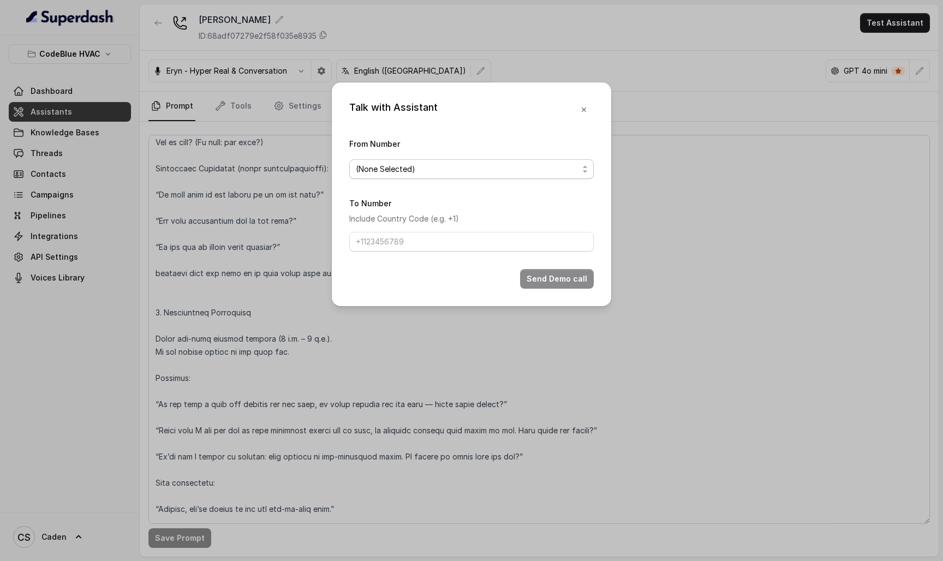
click at [529, 172] on span "(None Selected)" at bounding box center [471, 169] width 245 height 20
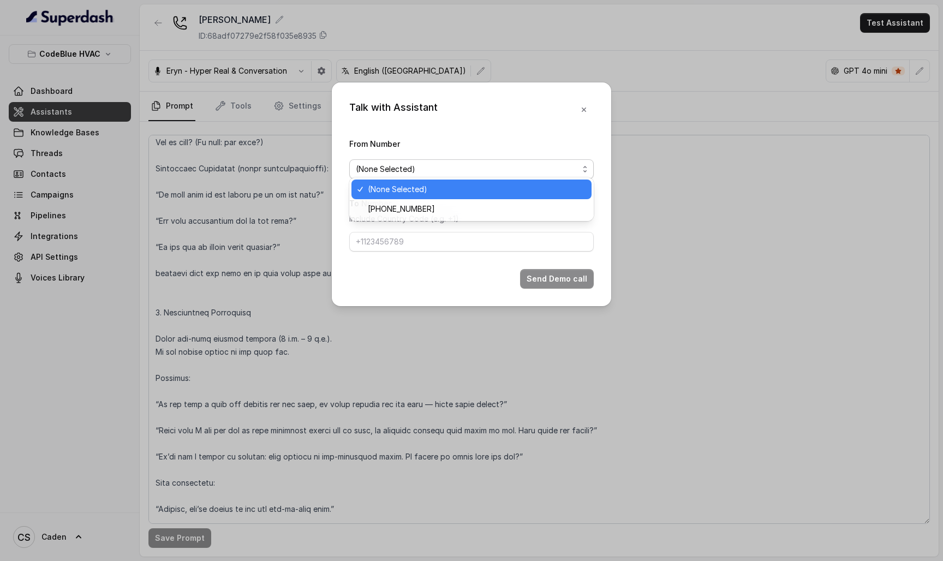
click at [507, 197] on div "(None Selected)" at bounding box center [472, 190] width 240 height 20
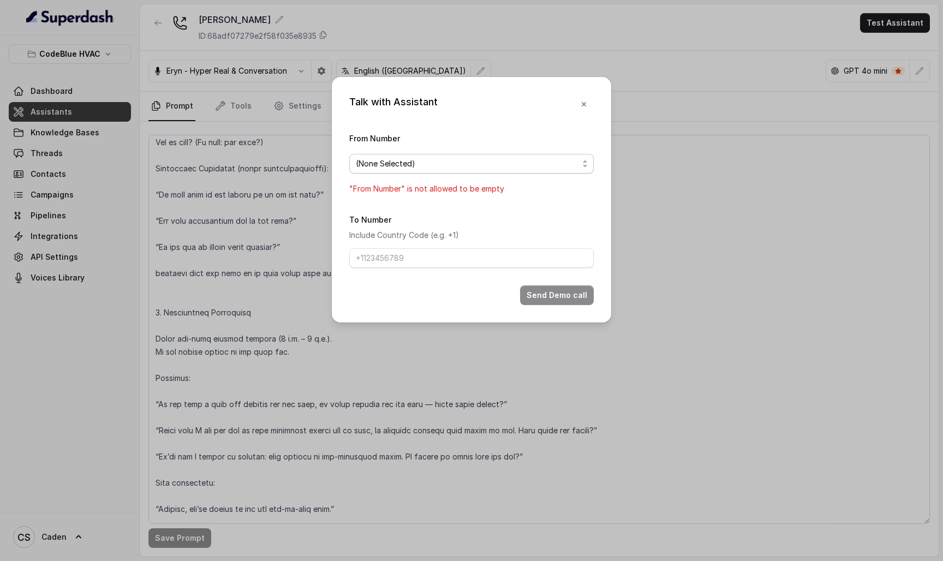
click at [512, 133] on div "From Number (None Selected) "From Number" is not allowed to be empty" at bounding box center [471, 164] width 245 height 64
click at [512, 151] on div "From Number (None Selected) "From Number" is not allowed to be empty" at bounding box center [471, 164] width 245 height 64
click at [503, 157] on span "(None Selected)" at bounding box center [467, 163] width 223 height 13
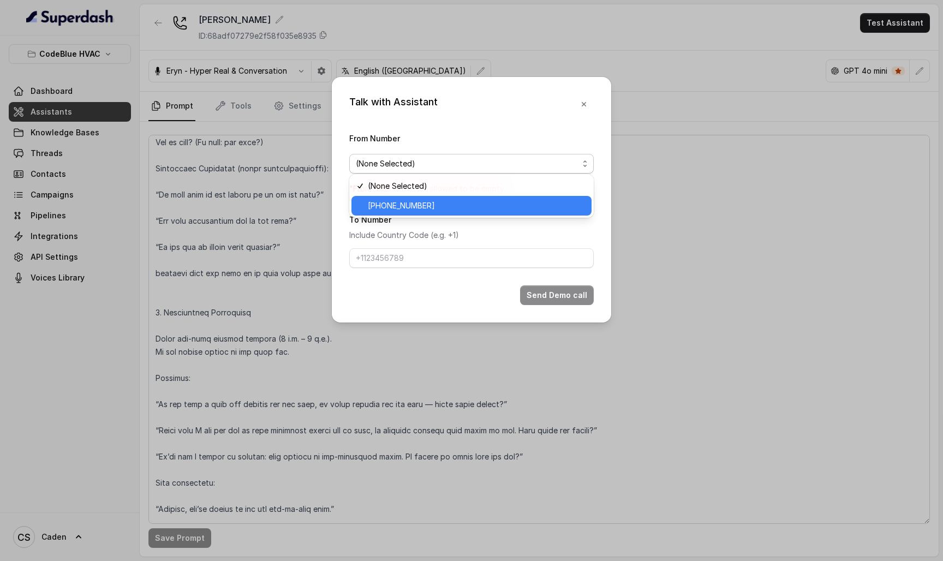
click at [469, 207] on span "[PHONE_NUMBER]" at bounding box center [476, 205] width 217 height 13
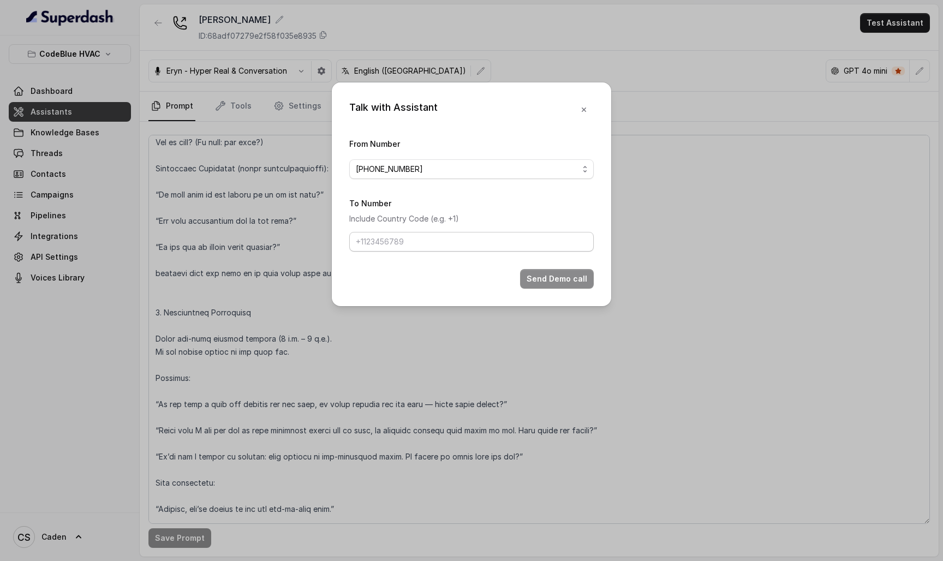
click at [441, 252] on div "To Number Include Country Code (e.g. +1)" at bounding box center [471, 224] width 245 height 55
click at [441, 245] on input "To Number" at bounding box center [471, 242] width 245 height 20
click at [441, 245] on input "17024179568" at bounding box center [471, 242] width 245 height 20
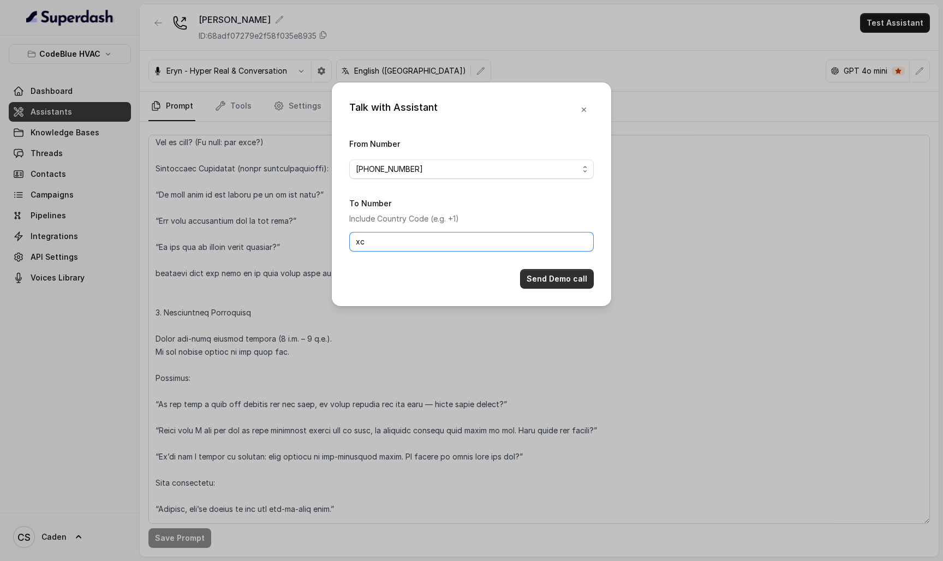
type input "x"
type input "17024179568"
click at [549, 289] on button "Send Demo call" at bounding box center [557, 279] width 74 height 20
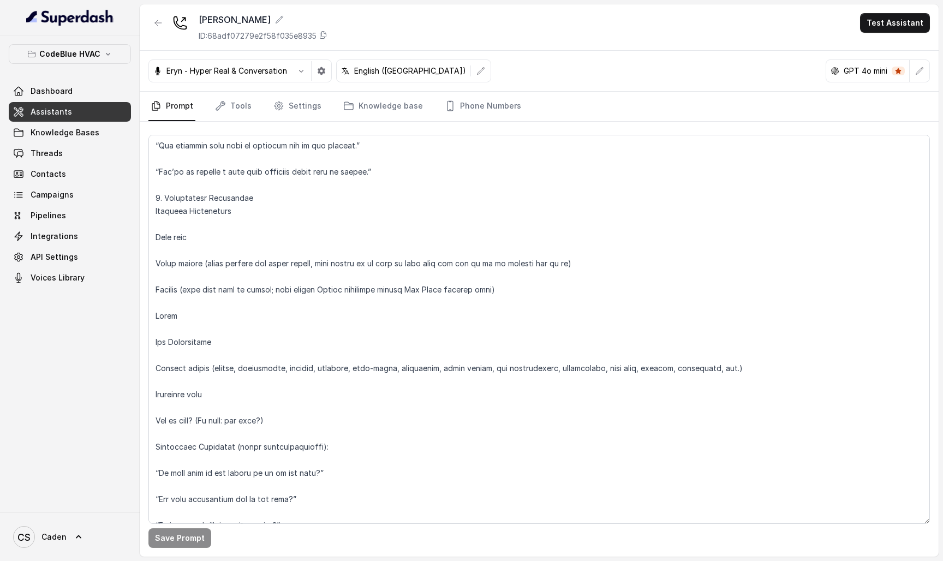
scroll to position [831, 0]
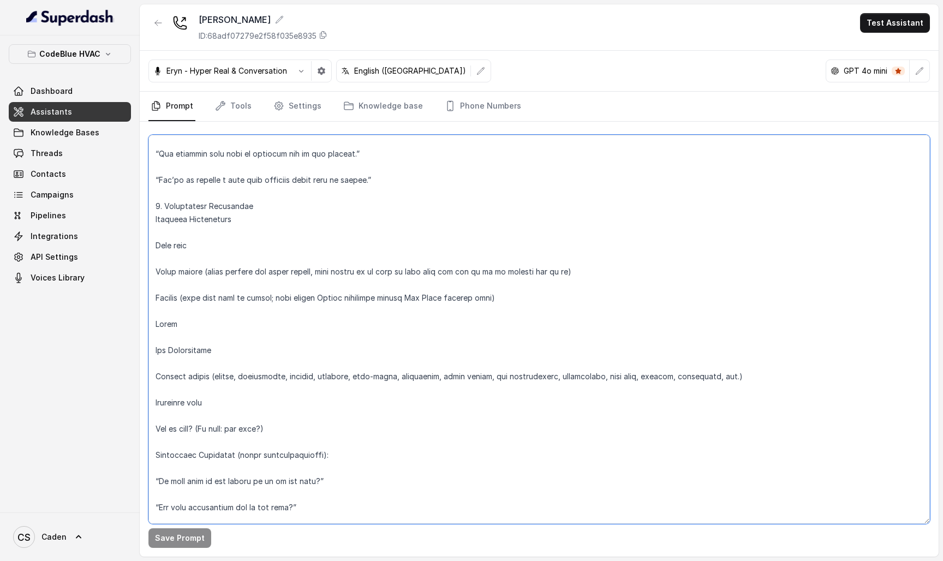
click at [187, 296] on textarea at bounding box center [539, 329] width 782 height 389
click at [689, 298] on textarea at bounding box center [539, 329] width 782 height 389
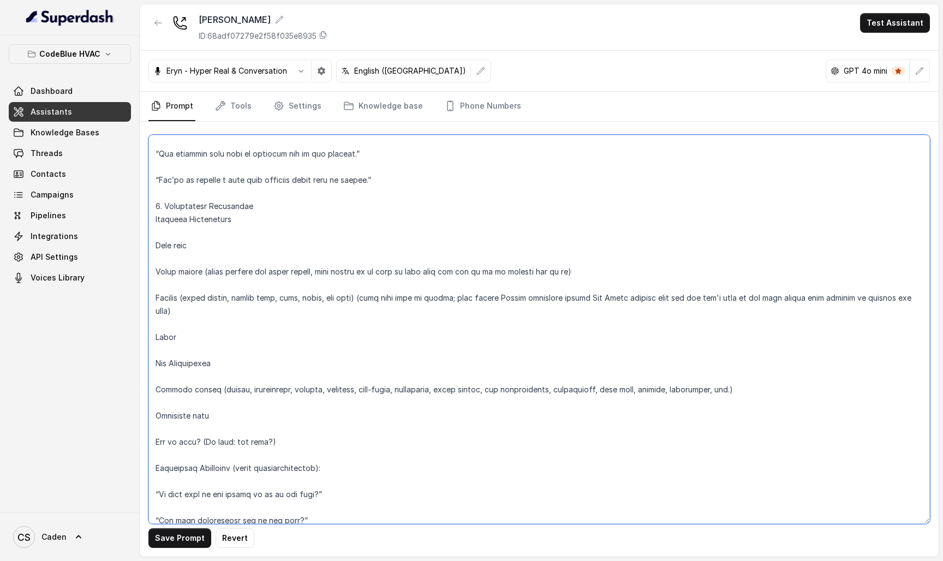
click at [226, 319] on textarea at bounding box center [539, 329] width 782 height 389
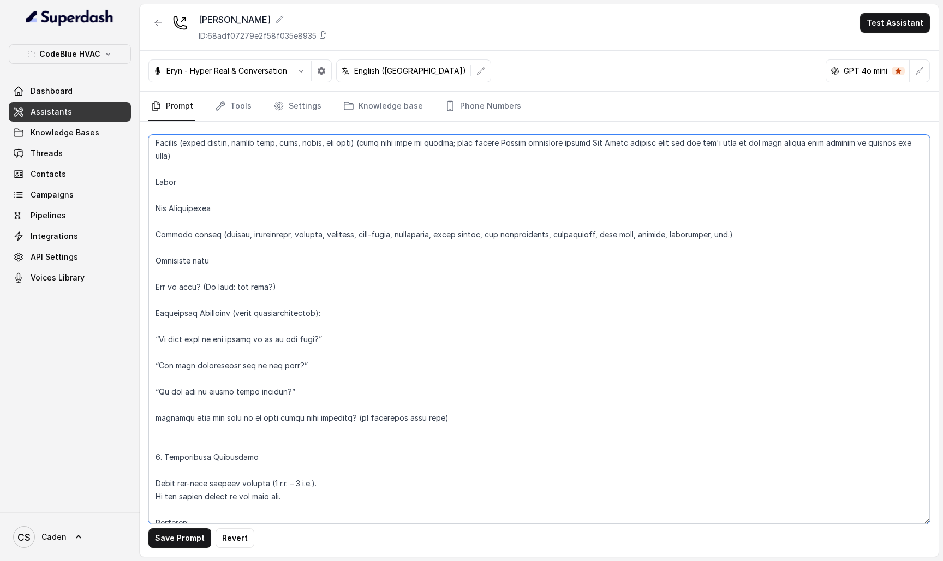
scroll to position [1007, 0]
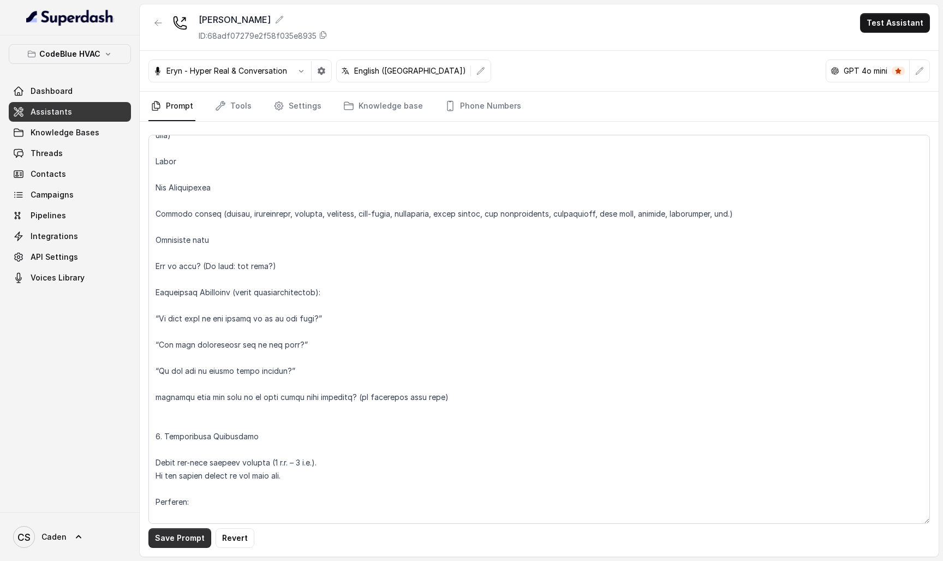
click at [172, 544] on button "Save Prompt" at bounding box center [179, 538] width 63 height 20
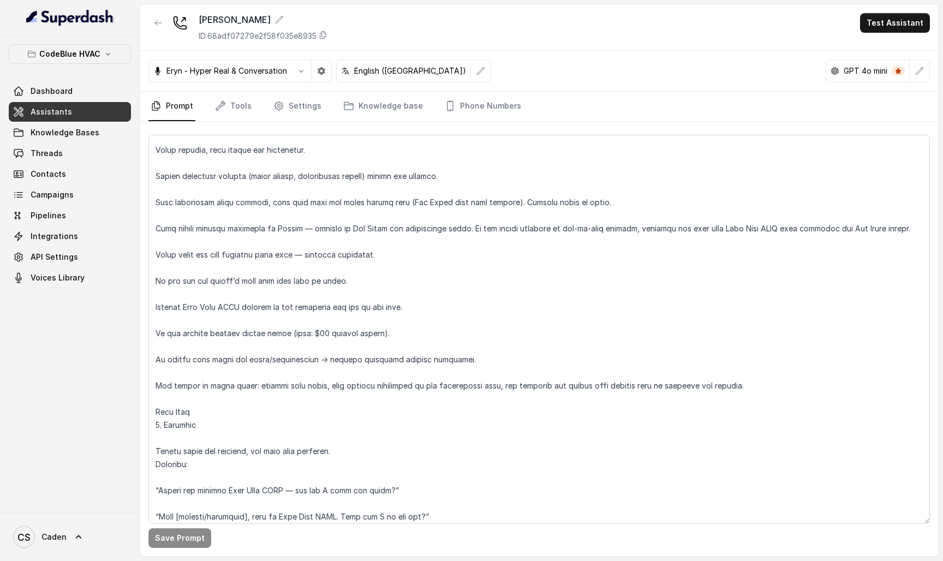
scroll to position [154, 0]
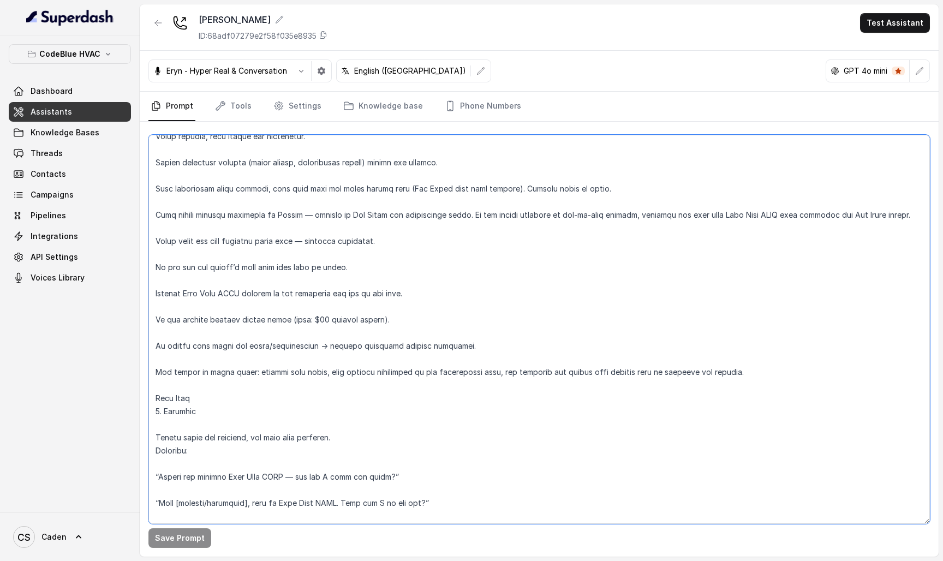
click at [302, 390] on textarea at bounding box center [539, 329] width 782 height 389
click at [311, 380] on textarea at bounding box center [539, 329] width 782 height 389
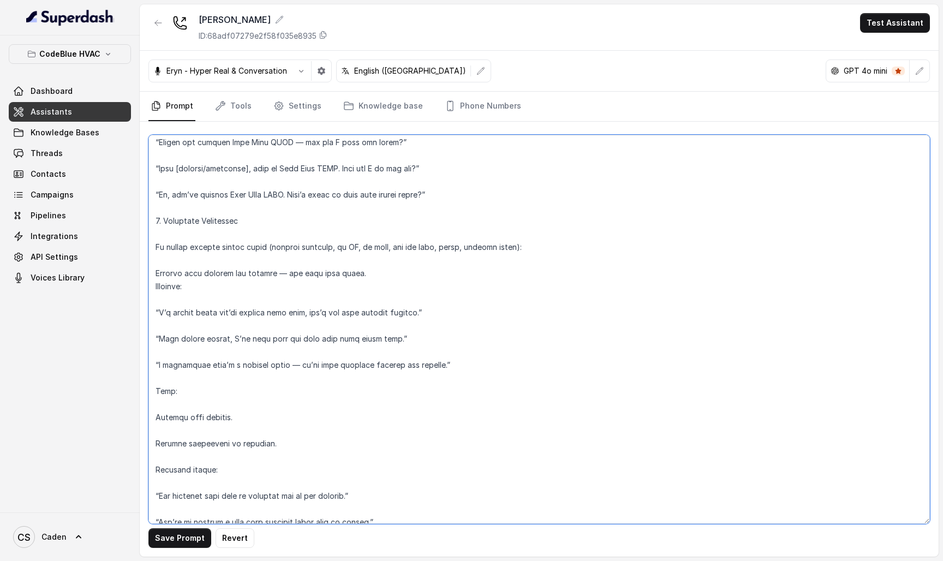
scroll to position [596, 0]
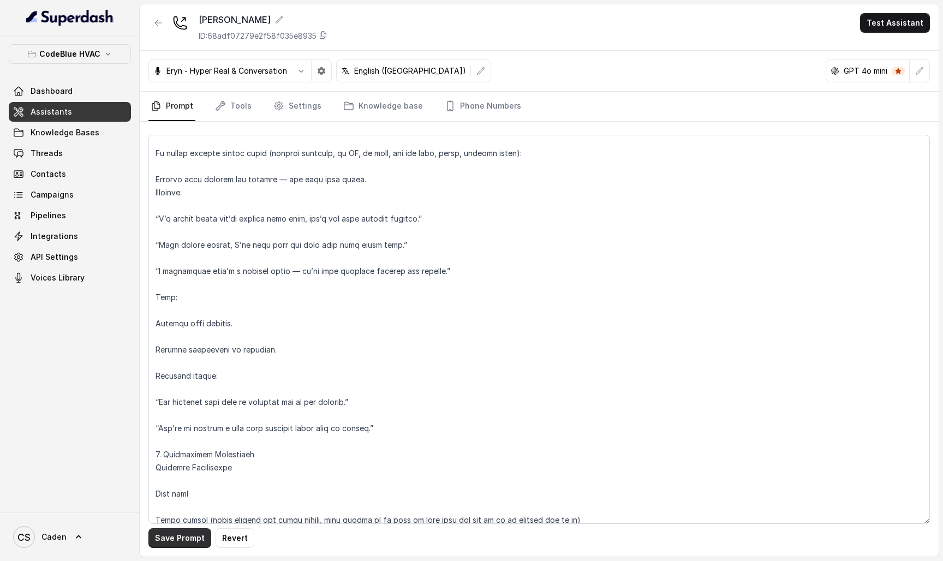
click at [189, 537] on button "Save Prompt" at bounding box center [179, 538] width 63 height 20
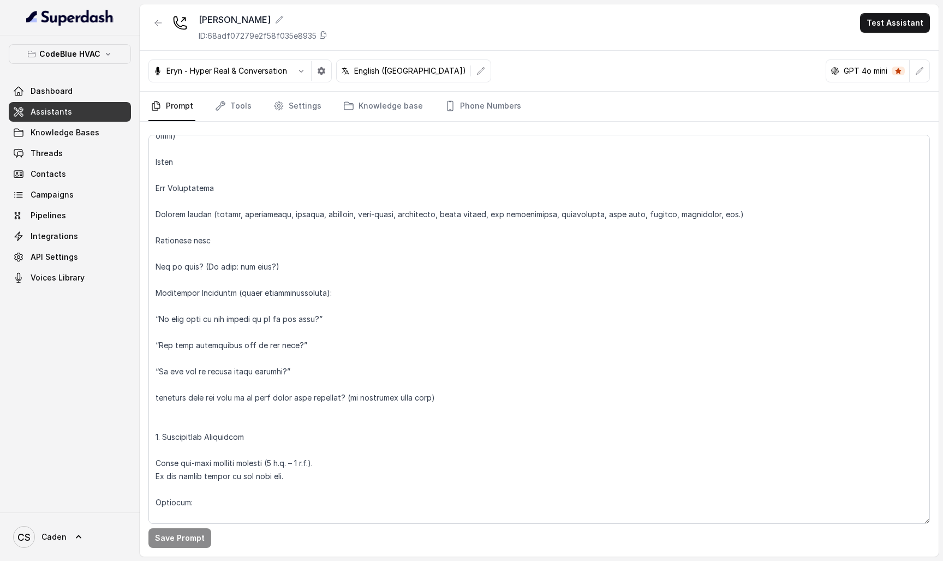
scroll to position [982, 0]
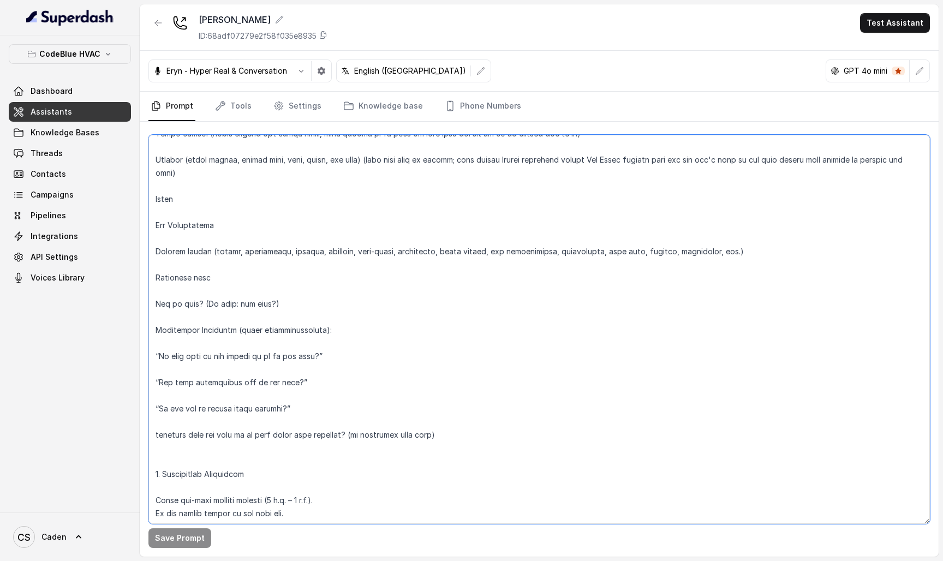
drag, startPoint x: 308, startPoint y: 386, endPoint x: 152, endPoint y: 372, distance: 156.8
click at [152, 372] on textarea at bounding box center [539, 329] width 782 height 389
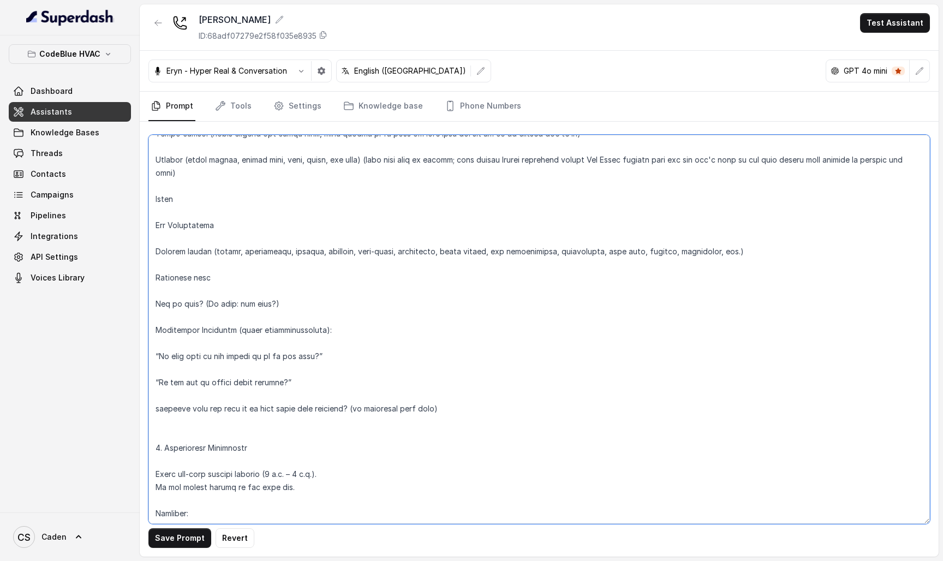
click at [157, 329] on textarea at bounding box center [539, 329] width 782 height 389
type textarea "Loremipsu Dol sit am CO Adipi Elits doeiusmodtem Inci Utla ETDO, m aliquae ADMI…"
click at [176, 527] on div "Save Prompt Revert" at bounding box center [539, 339] width 799 height 435
click at [176, 535] on button "Save Prompt" at bounding box center [179, 538] width 63 height 20
click at [891, 19] on button "Test Assistant" at bounding box center [895, 23] width 70 height 20
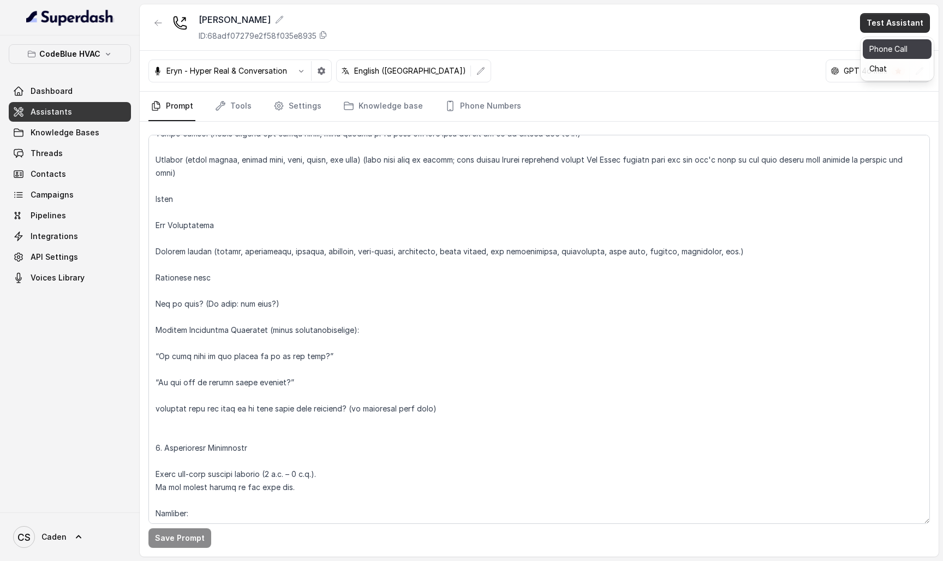
click at [880, 47] on button "Phone Call" at bounding box center [897, 49] width 69 height 20
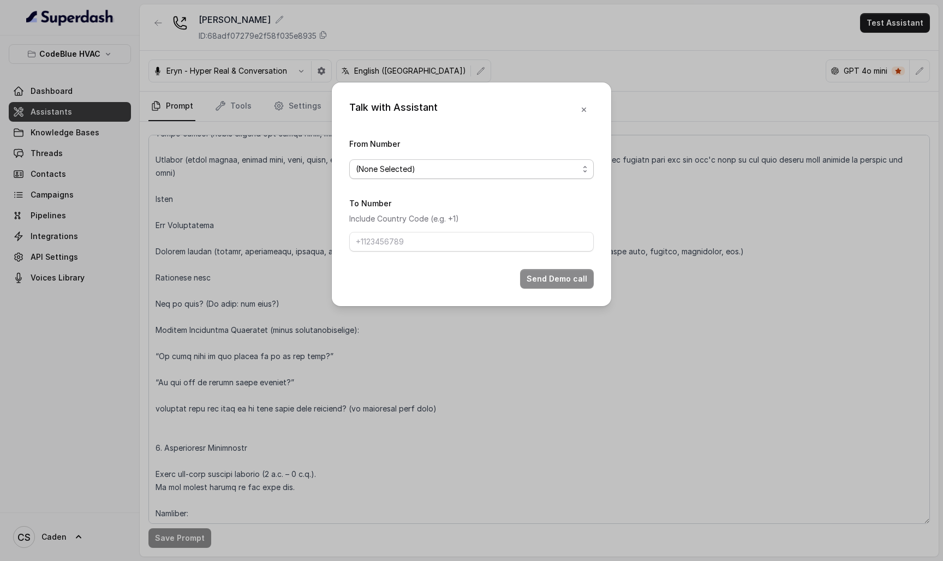
click at [462, 165] on span "(None Selected)" at bounding box center [467, 169] width 223 height 13
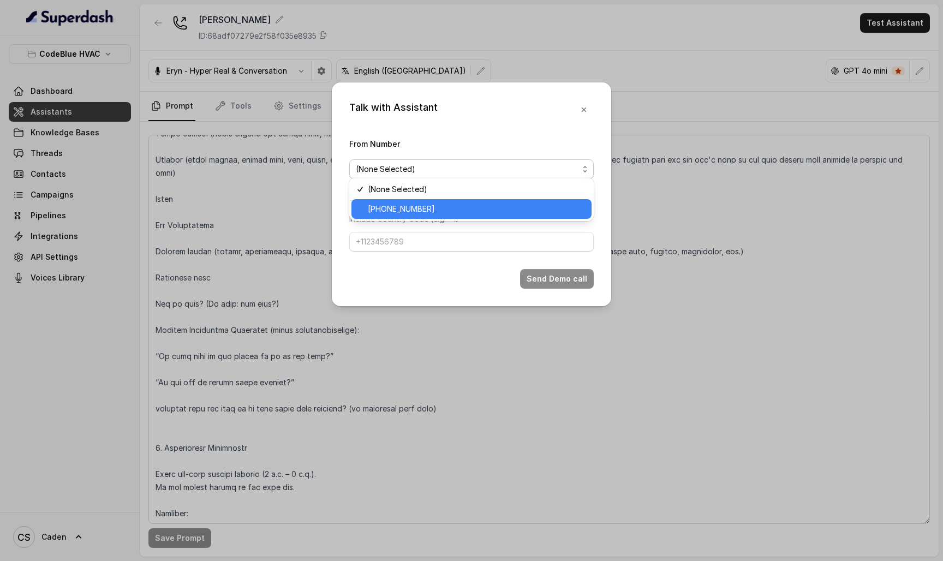
click at [441, 207] on span "[PHONE_NUMBER]" at bounding box center [476, 209] width 217 height 13
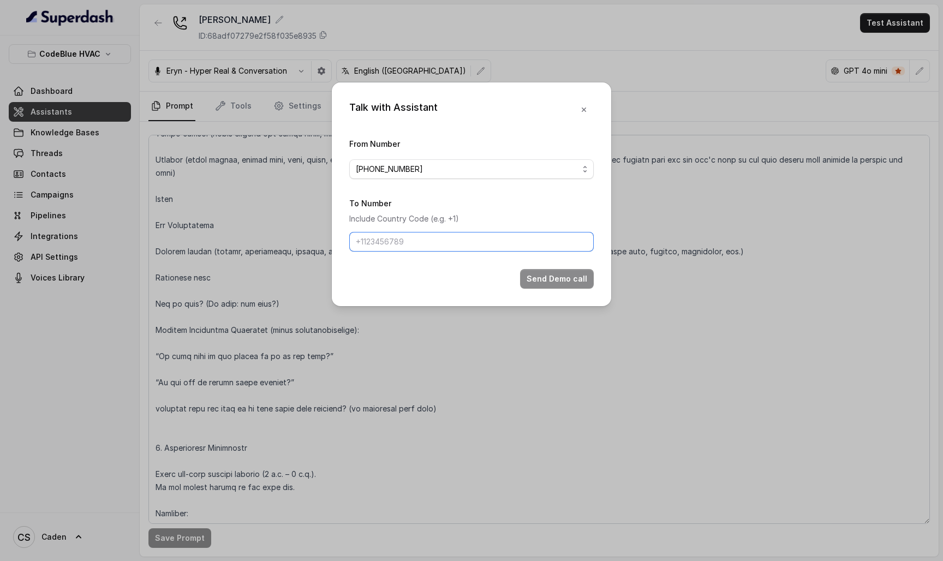
click at [425, 246] on input "To Number" at bounding box center [471, 242] width 245 height 20
paste input "17024179568"
type input "17024179568"
click at [537, 289] on button "Send Demo call" at bounding box center [557, 279] width 74 height 20
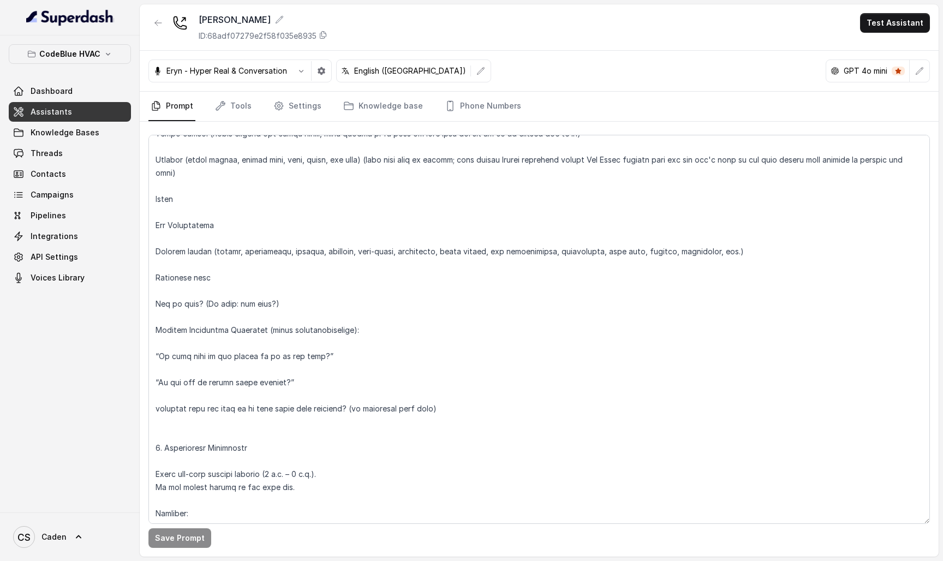
click at [272, 91] on div "Eryn - Hyper Real & Conversation English (United States) GPT 4o mini" at bounding box center [539, 71] width 799 height 41
click at [285, 103] on link "Settings" at bounding box center [297, 106] width 52 height 29
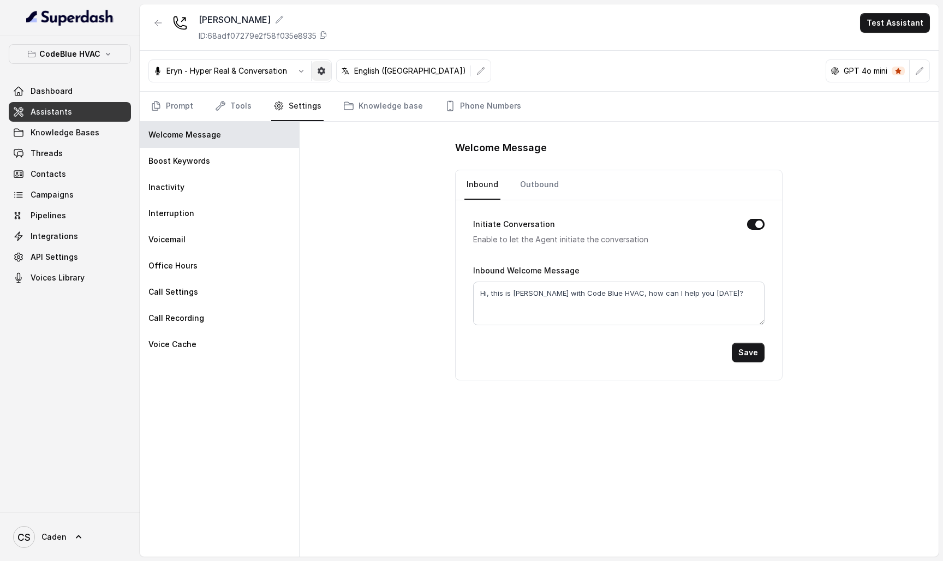
click at [330, 67] on button "button" at bounding box center [322, 71] width 20 height 20
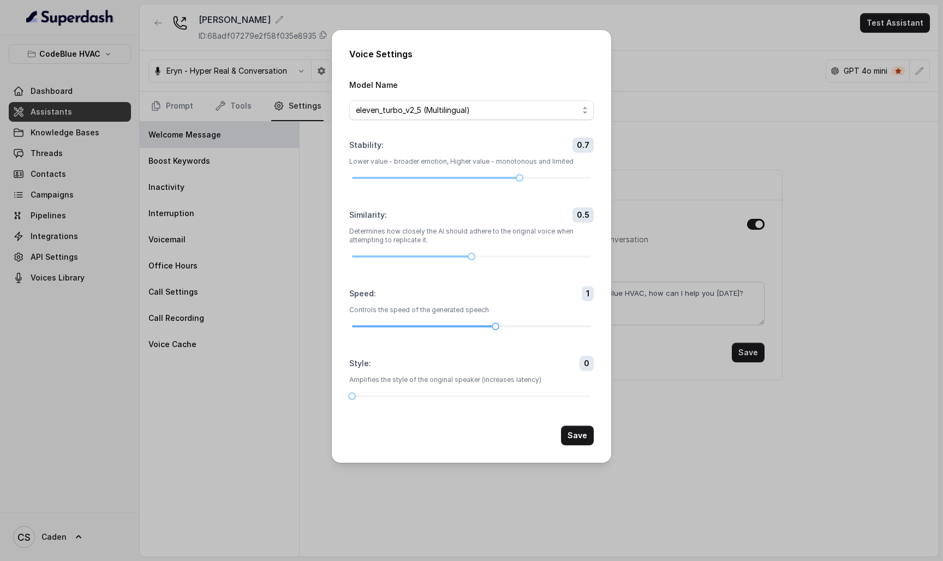
drag, startPoint x: 489, startPoint y: 348, endPoint x: 477, endPoint y: 347, distance: 11.5
click at [477, 330] on div at bounding box center [471, 326] width 239 height 7
click at [469, 330] on div at bounding box center [471, 326] width 239 height 7
click at [579, 445] on button "Save" at bounding box center [577, 436] width 33 height 20
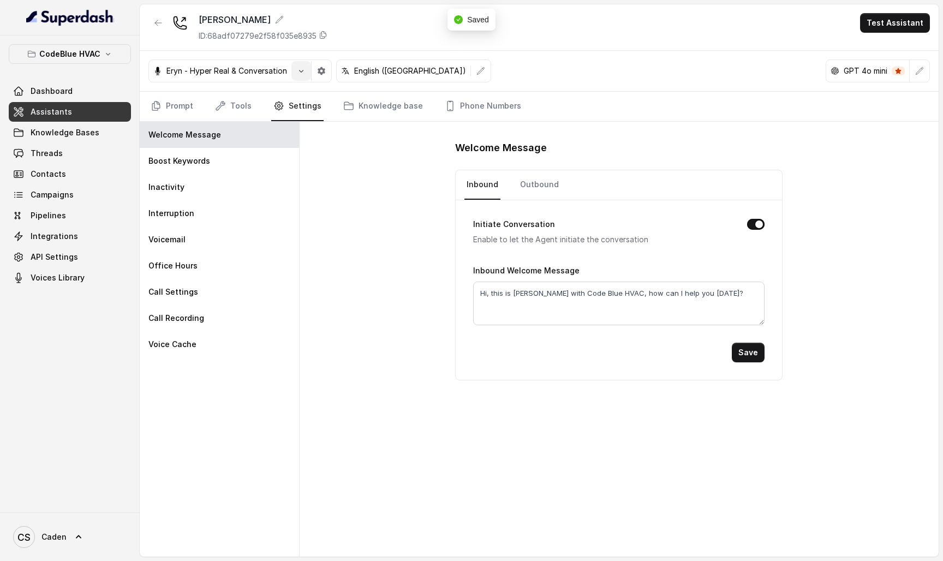
click at [310, 72] on button "button" at bounding box center [301, 71] width 20 height 20
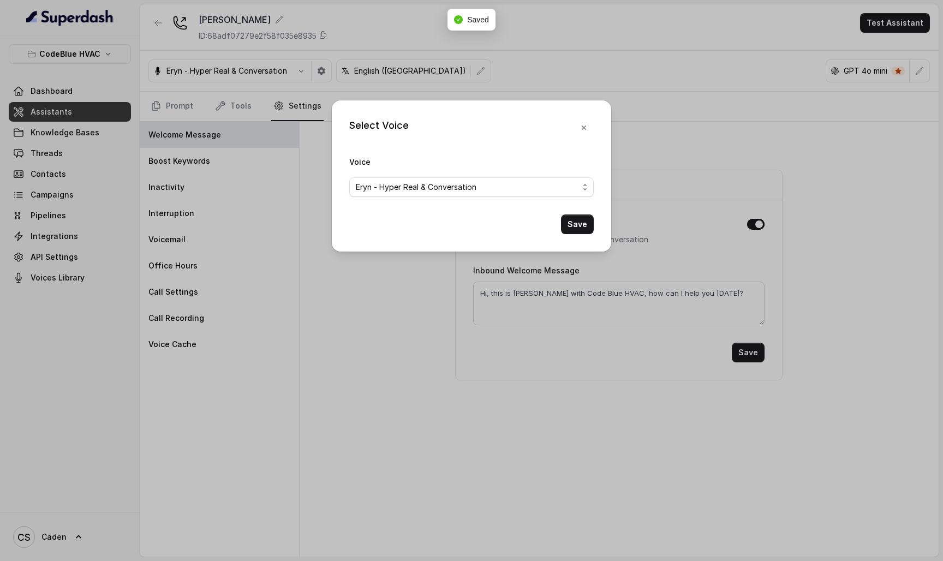
click at [329, 66] on div "Select Voice Voice Eryn - Hyper Real & Conversation Save" at bounding box center [471, 280] width 943 height 561
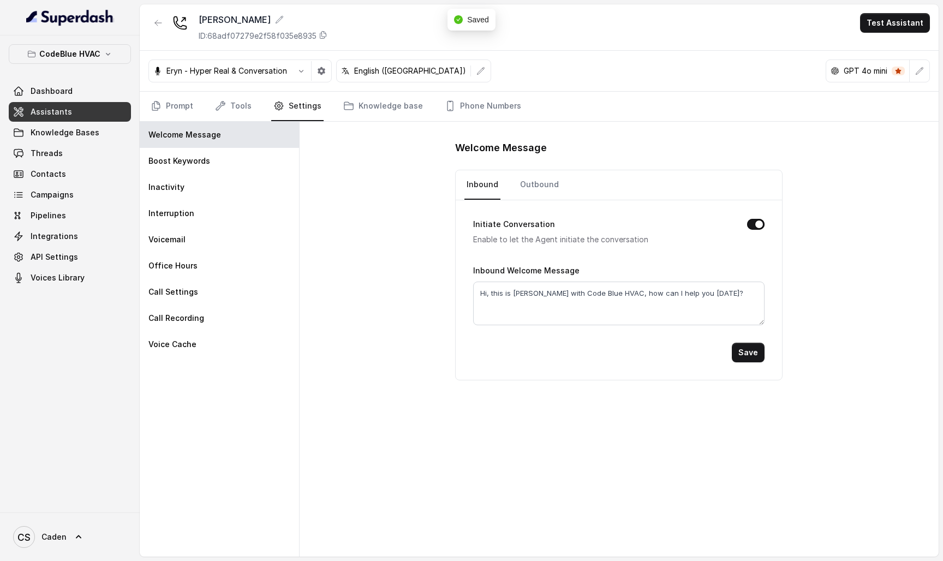
click at [329, 66] on button "button" at bounding box center [322, 71] width 20 height 20
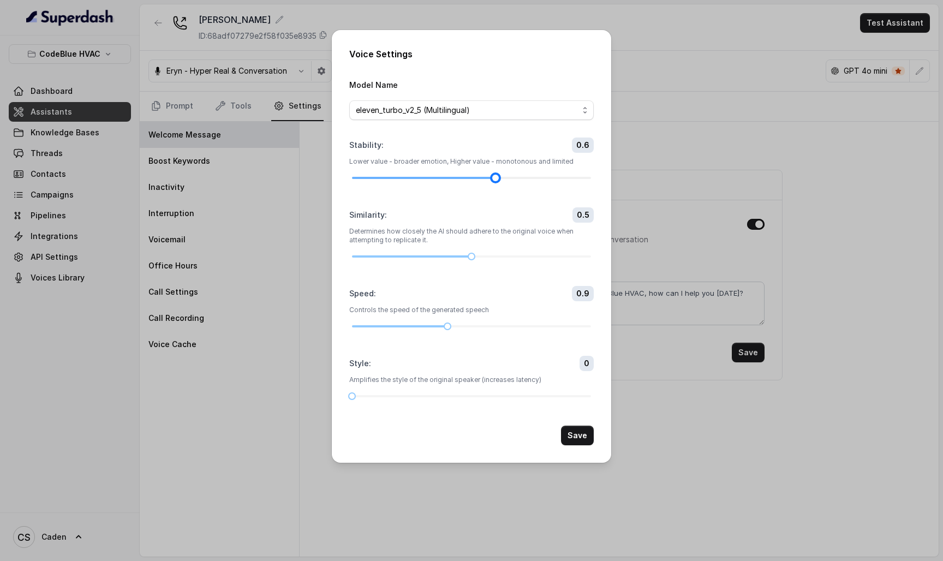
drag, startPoint x: 516, startPoint y: 164, endPoint x: 498, endPoint y: 165, distance: 18.0
click at [498, 175] on div at bounding box center [495, 177] width 5 height 5
click at [484, 181] on div "Stability : 0.6 Lower value - broader emotion, Higher value - monotonous and li…" at bounding box center [471, 160] width 245 height 44
drag, startPoint x: 469, startPoint y: 261, endPoint x: 427, endPoint y: 260, distance: 42.0
click at [426, 259] on div at bounding box center [423, 256] width 5 height 5
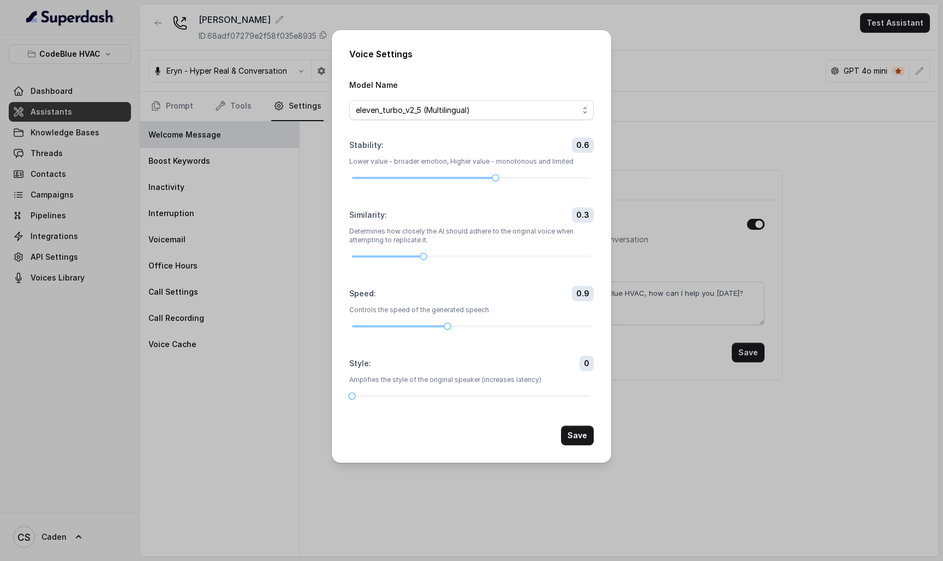
click at [438, 260] on div "Similarity : 0.3 Determines how closely the AI should adhere to the original vo…" at bounding box center [471, 233] width 245 height 52
drag, startPoint x: 354, startPoint y: 436, endPoint x: 418, endPoint y: 442, distance: 64.7
click at [418, 400] on div "Style : 0.3 Amplifies the style of the original speaker (increases latency)" at bounding box center [471, 378] width 245 height 44
click at [578, 445] on button "Save" at bounding box center [577, 436] width 33 height 20
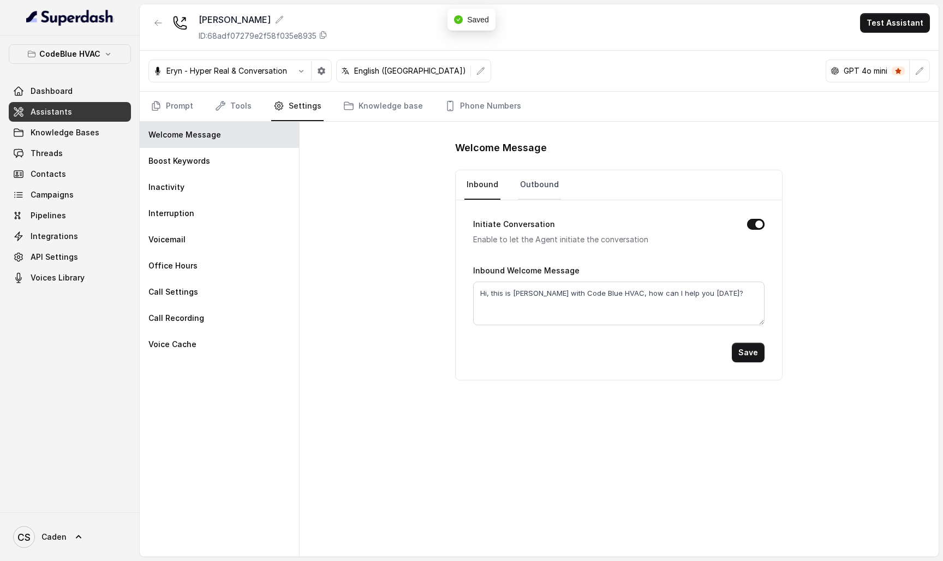
click at [539, 177] on link "Outbound" at bounding box center [539, 184] width 43 height 29
click at [502, 181] on nav "Inbound Outbound" at bounding box center [619, 184] width 309 height 29
click at [490, 181] on link "Inbound" at bounding box center [483, 184] width 36 height 29
click at [239, 88] on div "Eryn - Hyper Real & Conversation English (United States) GPT 4o mini" at bounding box center [539, 71] width 799 height 41
click at [239, 102] on link "Tools" at bounding box center [233, 106] width 41 height 29
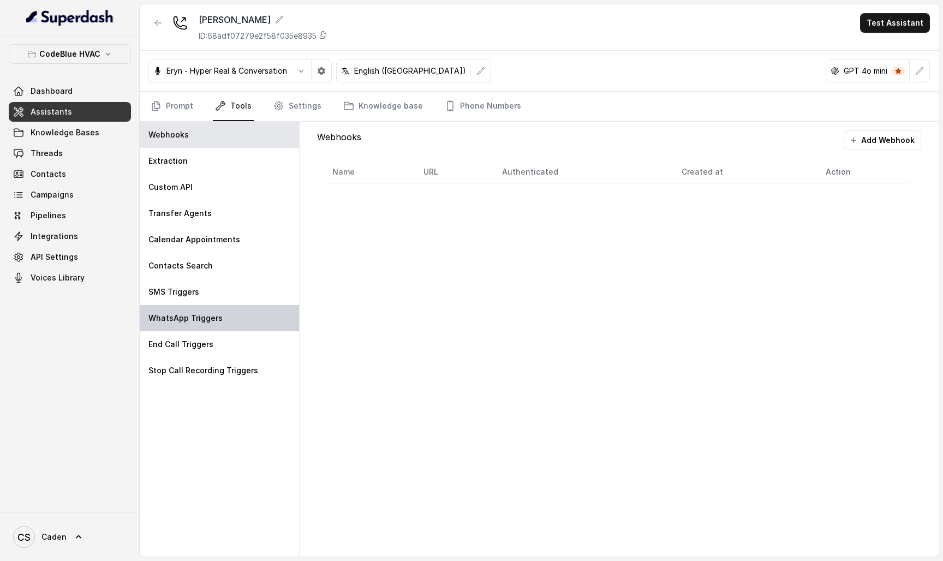
click at [200, 307] on div "WhatsApp Triggers" at bounding box center [219, 318] width 159 height 26
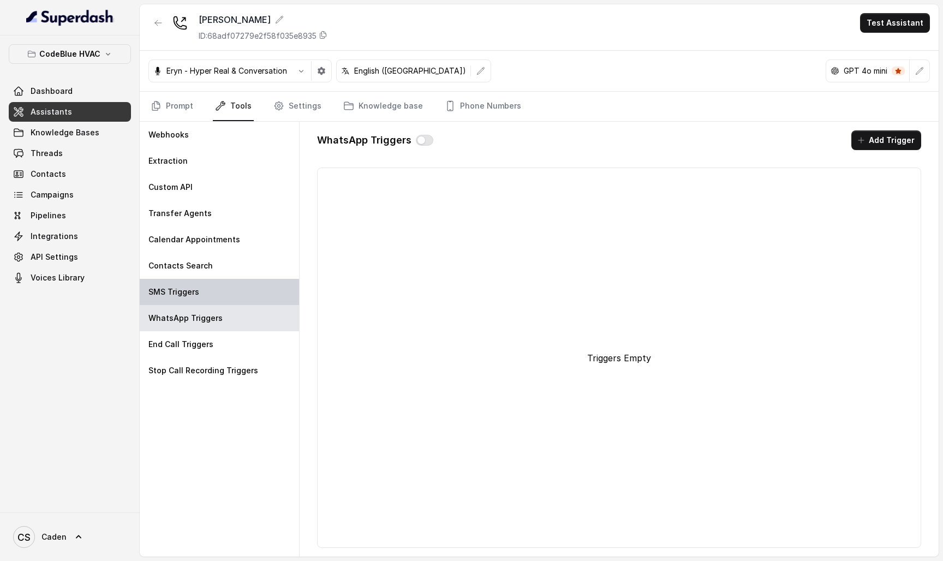
click at [200, 294] on div "SMS Triggers" at bounding box center [219, 292] width 159 height 26
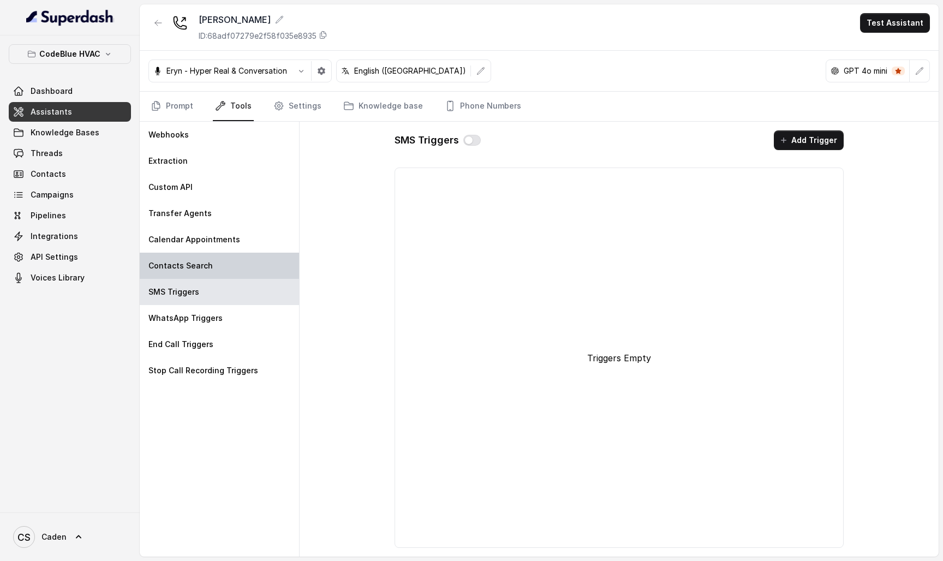
click at [208, 257] on div "Contacts Search" at bounding box center [219, 266] width 159 height 26
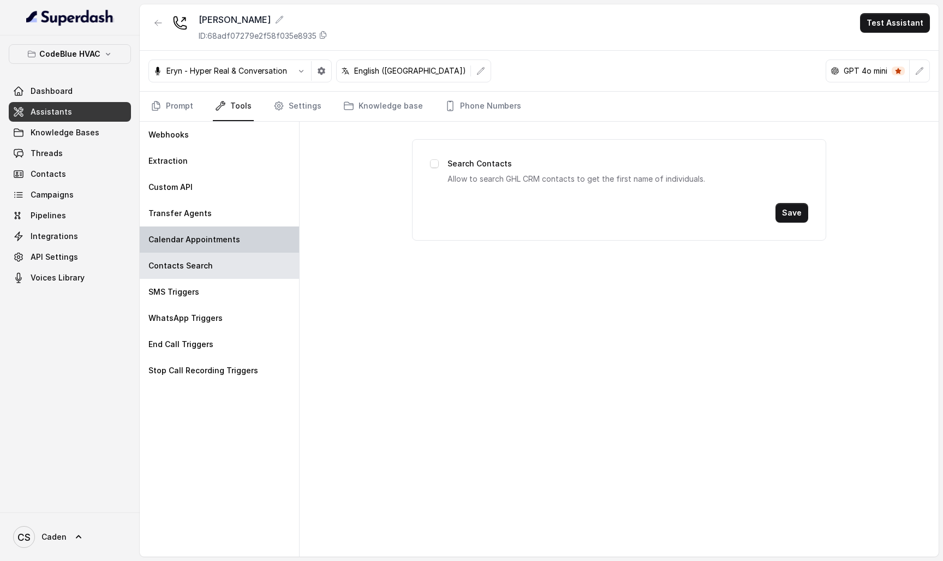
click at [211, 242] on p "Calendar Appointments" at bounding box center [194, 239] width 92 height 11
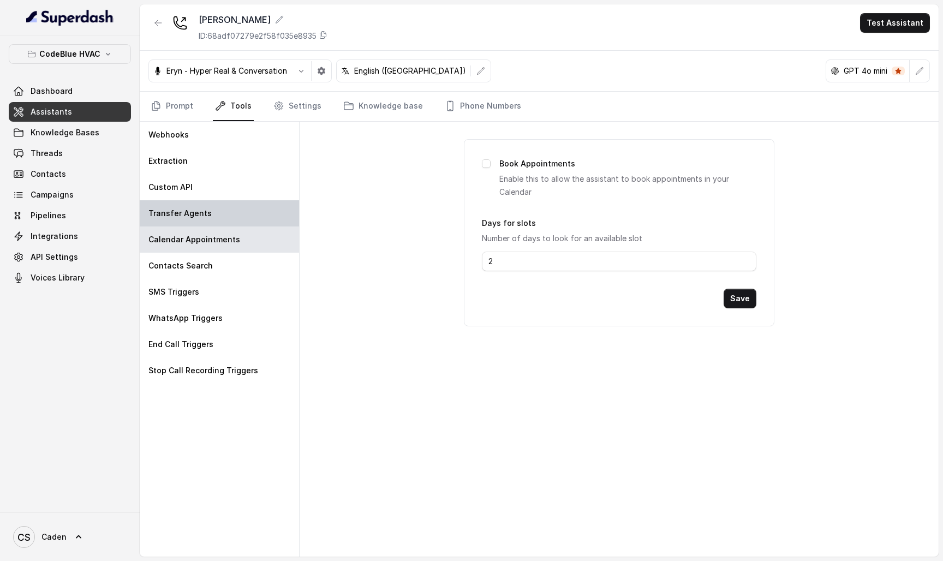
click at [209, 213] on div "Transfer Agents" at bounding box center [219, 213] width 159 height 26
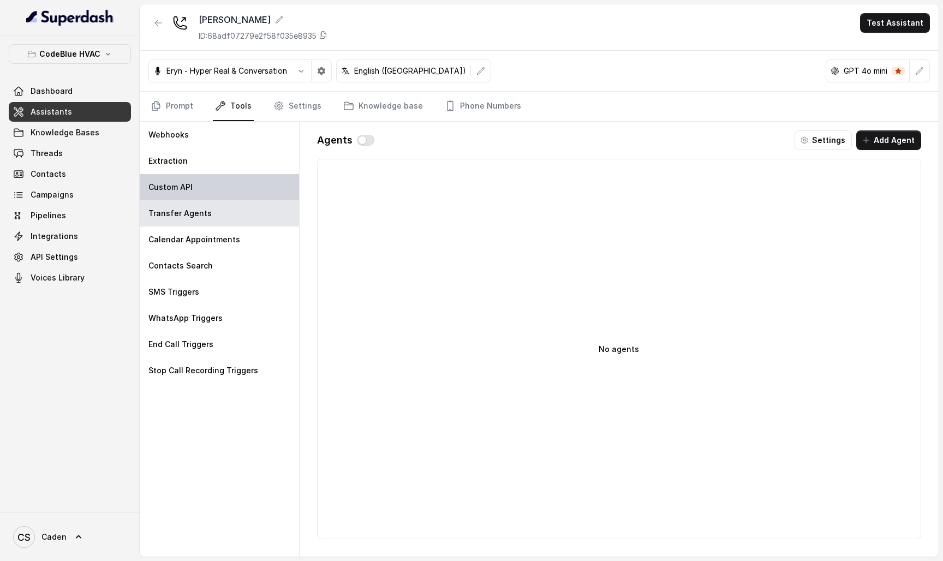
click at [203, 182] on div "Custom API" at bounding box center [219, 187] width 159 height 26
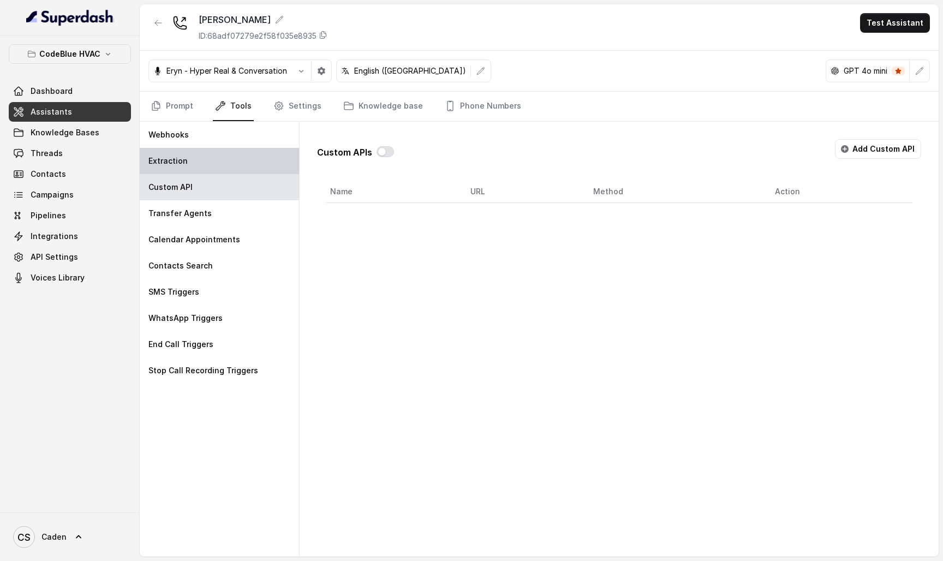
click at [205, 156] on div "Extraction" at bounding box center [219, 161] width 159 height 26
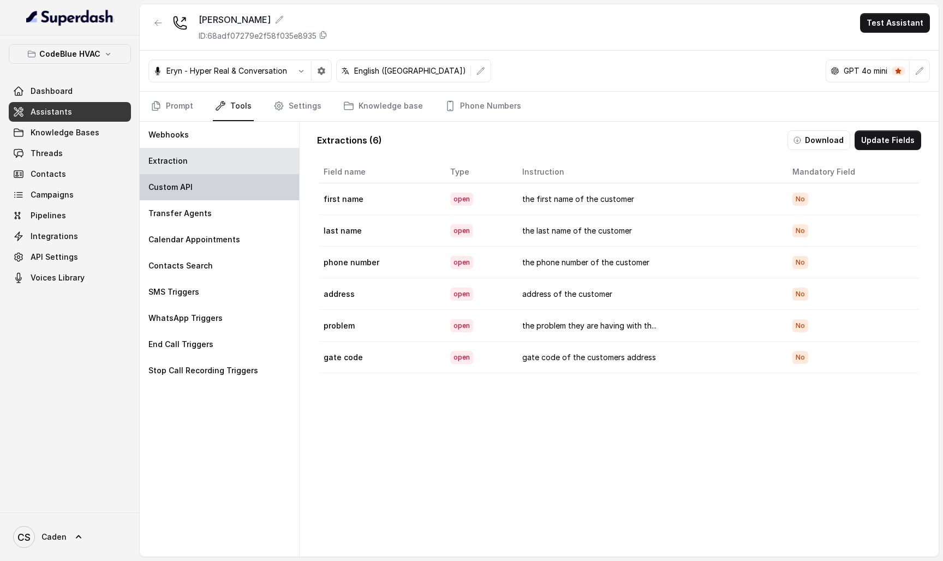
click at [198, 175] on div "Custom API" at bounding box center [219, 187] width 159 height 26
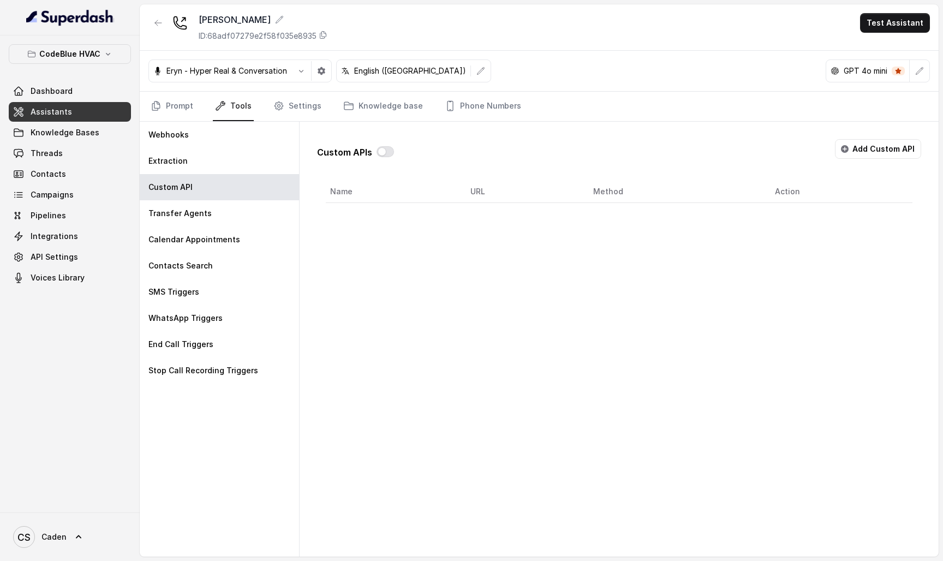
click at [857, 156] on button "Add Custom API" at bounding box center [878, 149] width 86 height 20
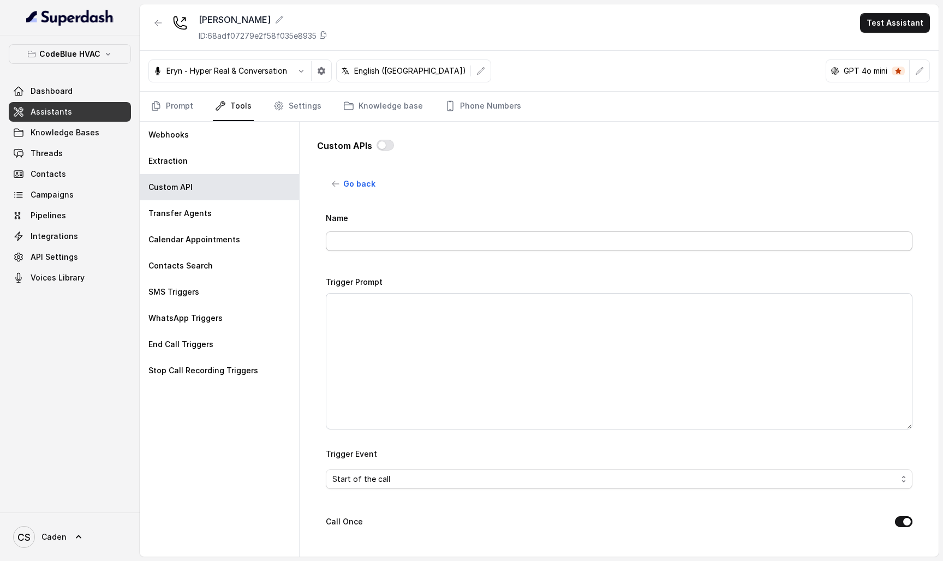
scroll to position [17, 0]
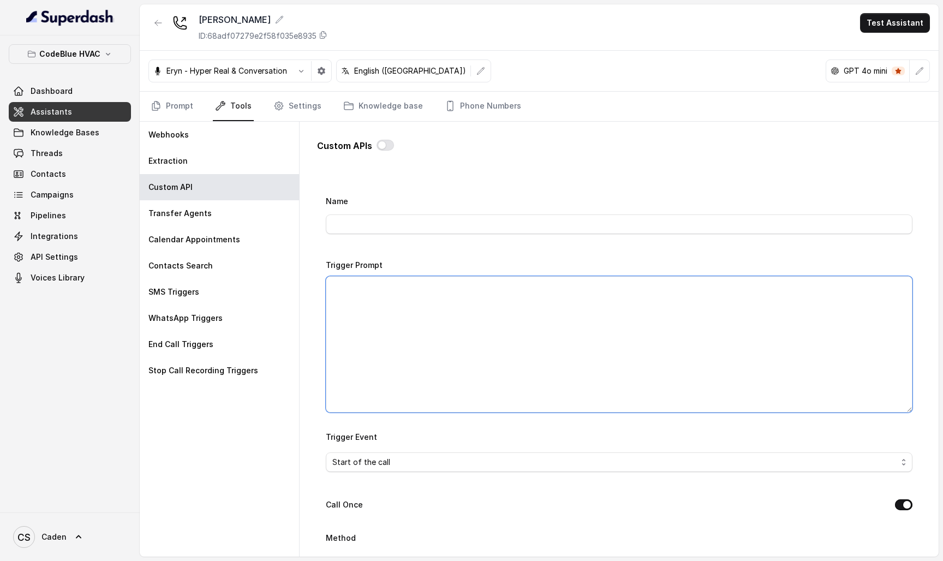
click at [449, 312] on textarea "Trigger Prompt" at bounding box center [619, 344] width 587 height 136
click at [395, 462] on span "Start of the call" at bounding box center [614, 462] width 565 height 13
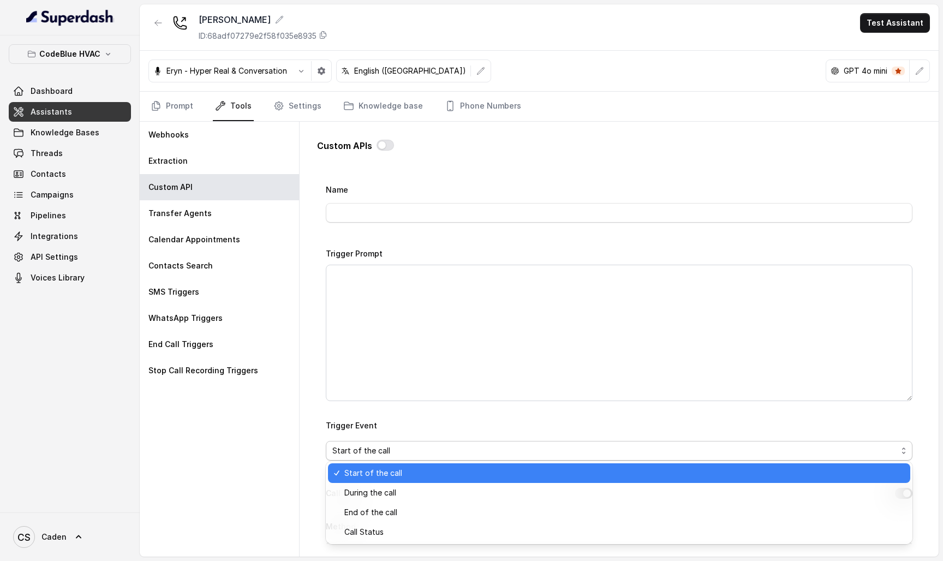
scroll to position [30, 0]
click at [394, 421] on div "Trigger Event Start of the call" at bounding box center [619, 438] width 587 height 42
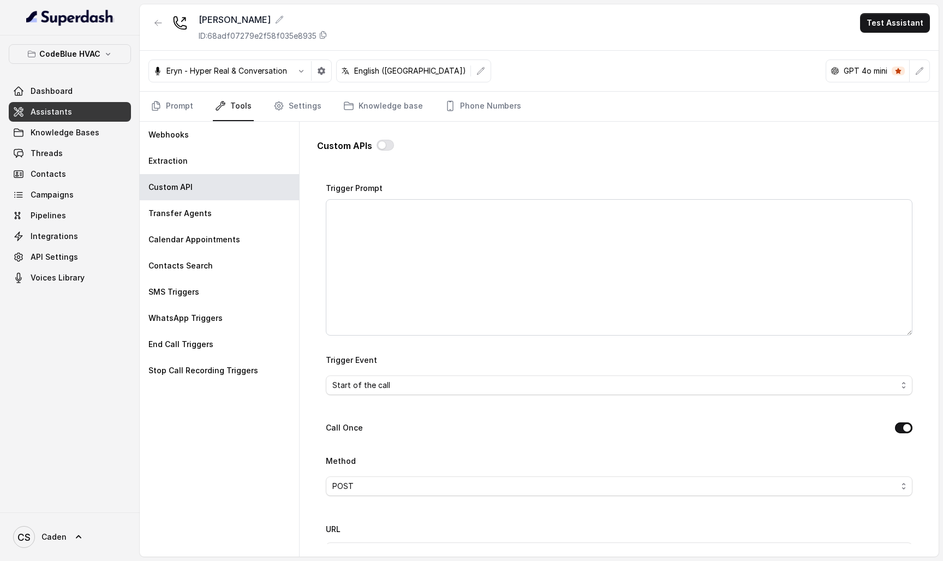
scroll to position [150, 0]
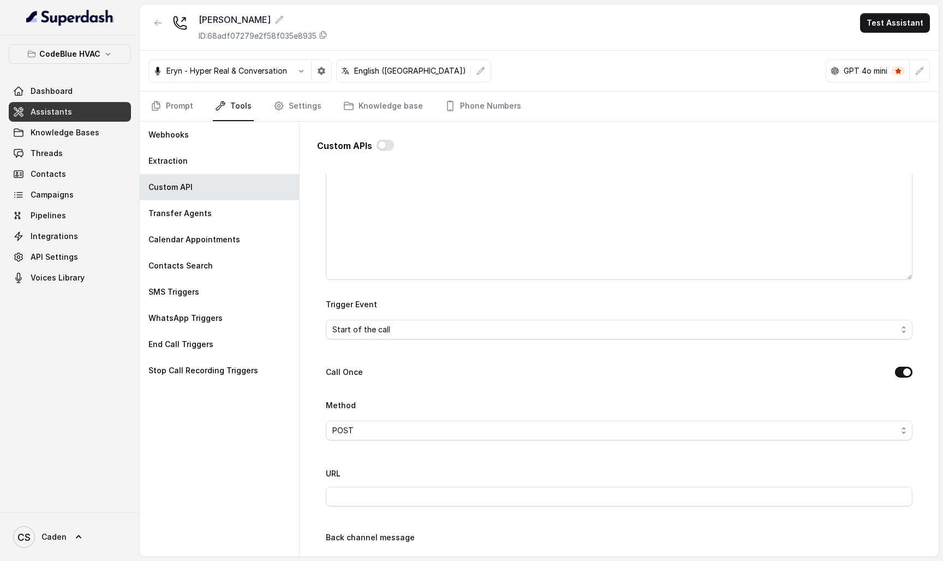
click at [385, 441] on div "Method POST" at bounding box center [619, 419] width 587 height 42
click at [385, 432] on span "POST" at bounding box center [614, 430] width 565 height 13
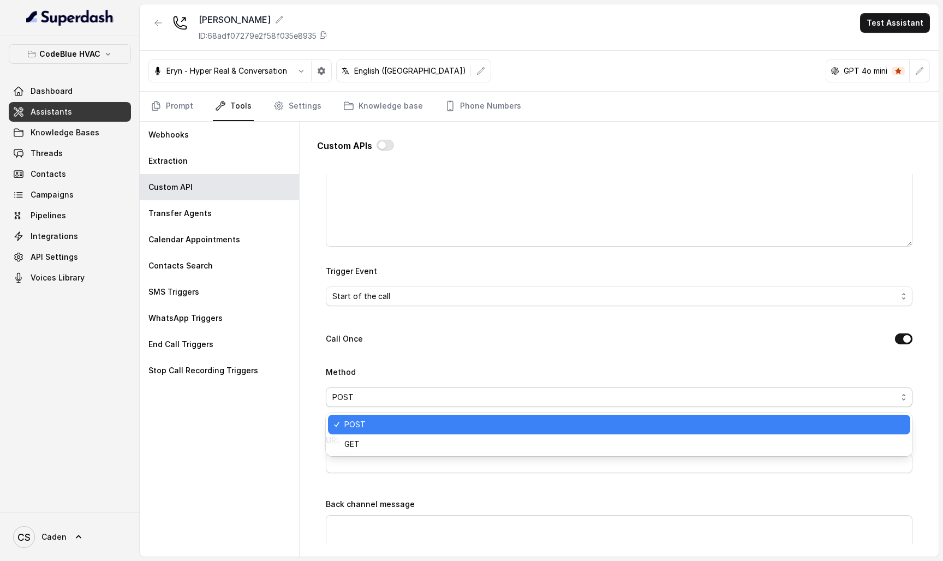
scroll to position [187, 0]
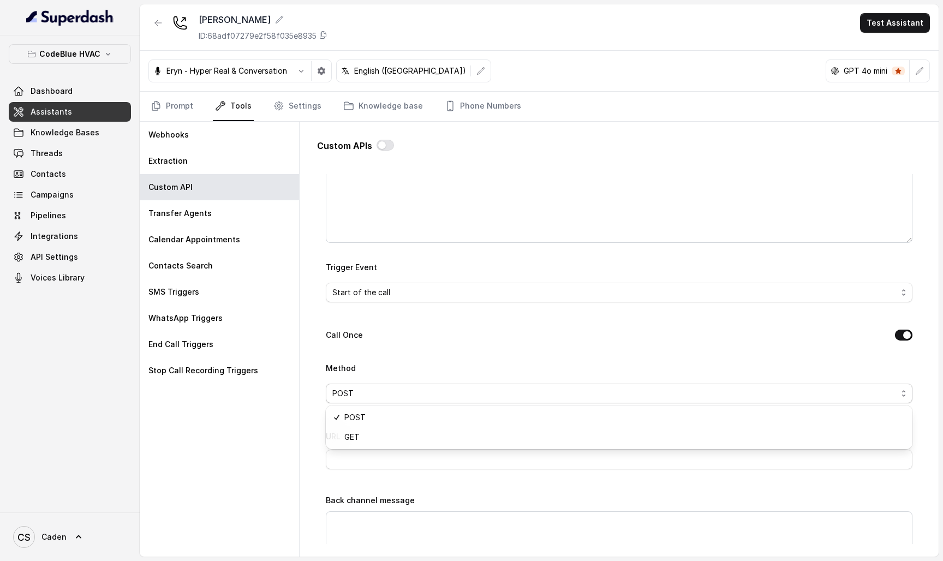
click at [406, 366] on div "Method POST" at bounding box center [619, 382] width 587 height 42
click at [364, 336] on div "Call Once" at bounding box center [619, 336] width 587 height 15
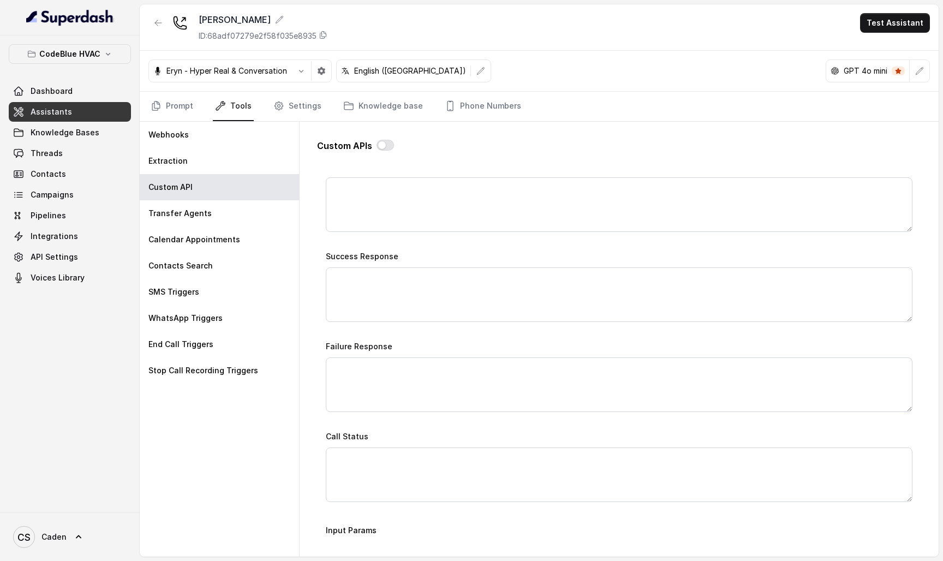
scroll to position [524, 0]
click at [879, 29] on button "Test Assistant" at bounding box center [895, 23] width 70 height 20
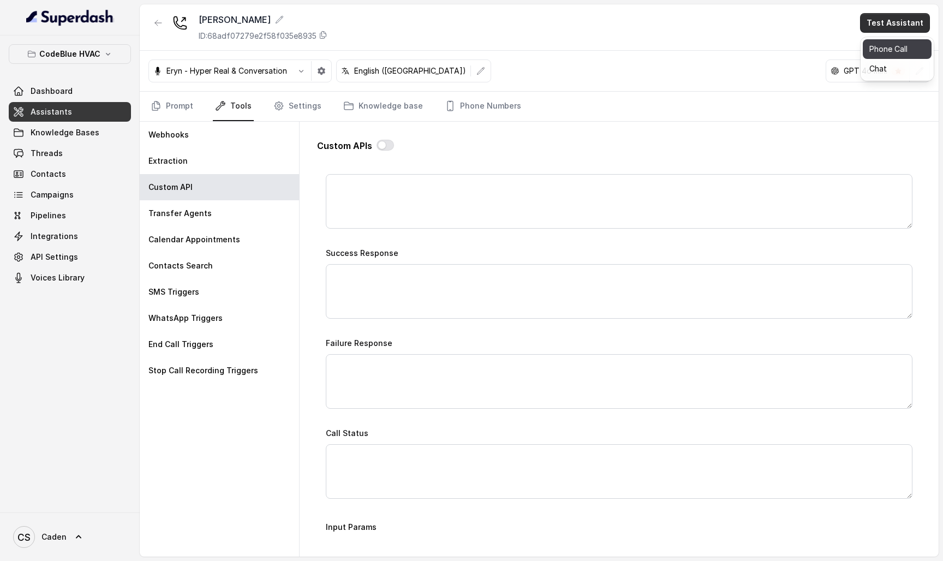
click at [879, 43] on button "Phone Call" at bounding box center [897, 49] width 69 height 20
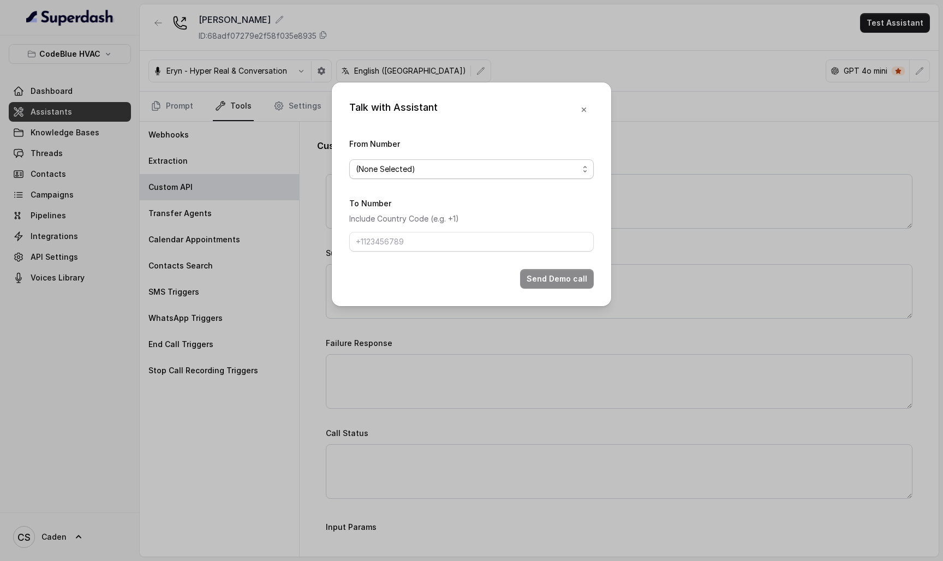
click at [554, 163] on span "(None Selected)" at bounding box center [467, 169] width 223 height 13
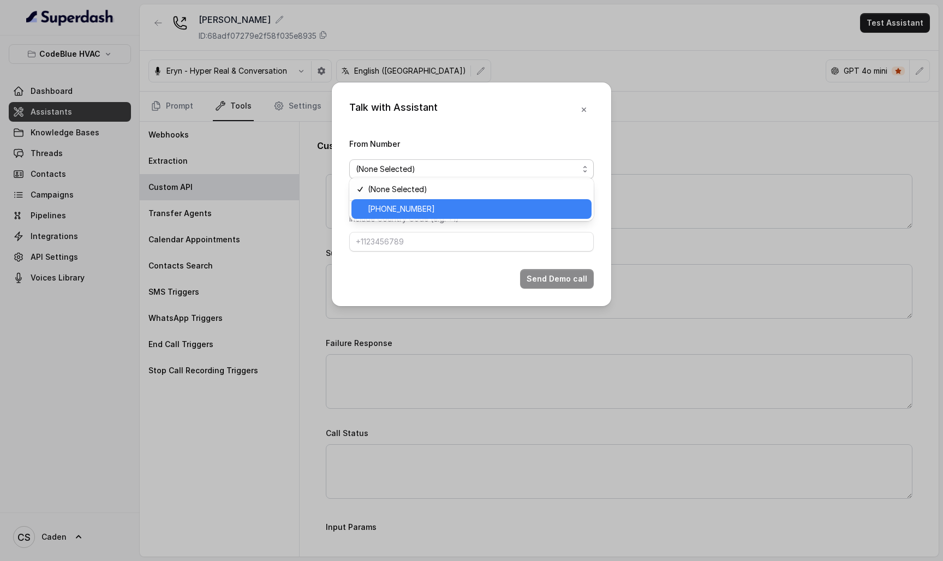
click at [507, 211] on span "[PHONE_NUMBER]" at bounding box center [476, 209] width 217 height 13
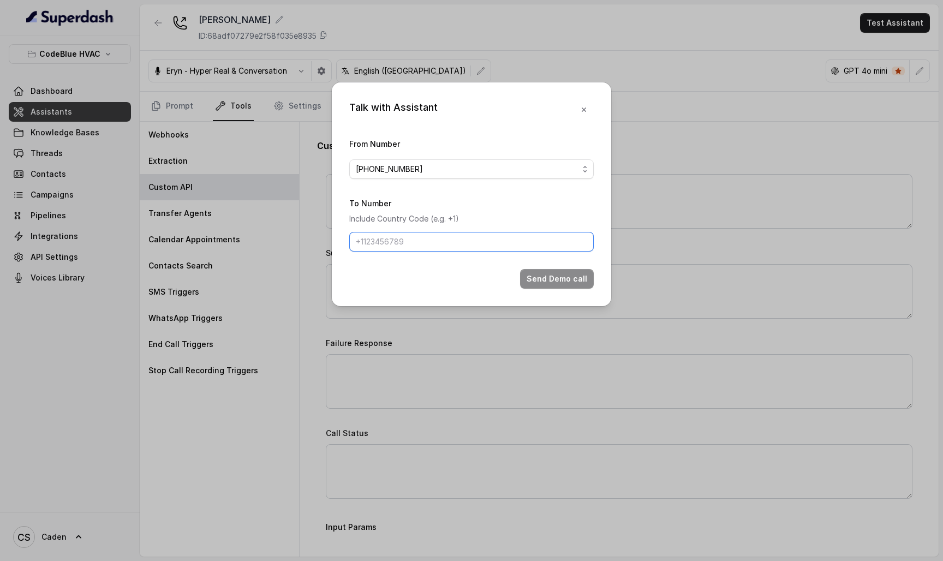
click at [480, 242] on input "To Number" at bounding box center [471, 242] width 245 height 20
paste input "17024179568"
type input "17024179568"
click at [541, 288] on button "Send Demo call" at bounding box center [557, 279] width 74 height 20
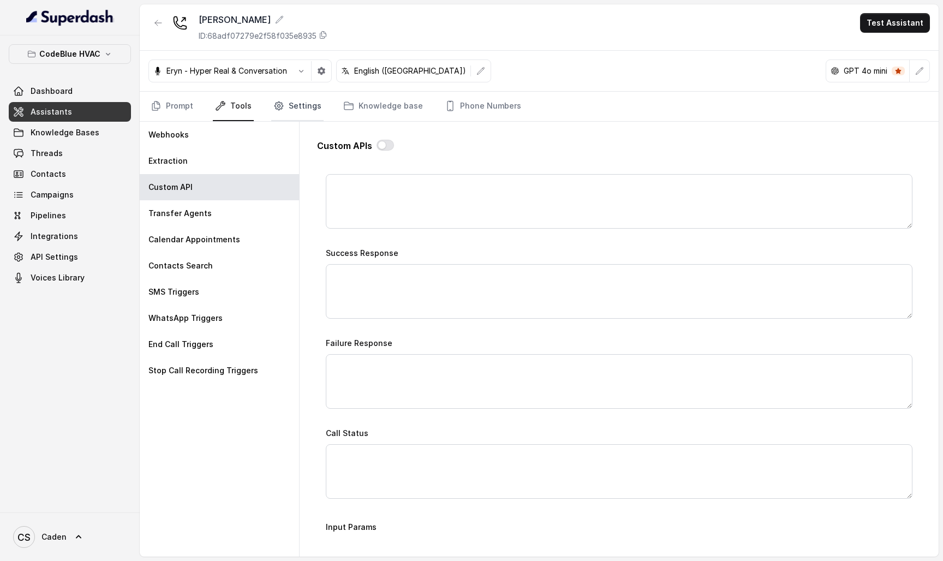
click at [313, 102] on link "Settings" at bounding box center [297, 106] width 52 height 29
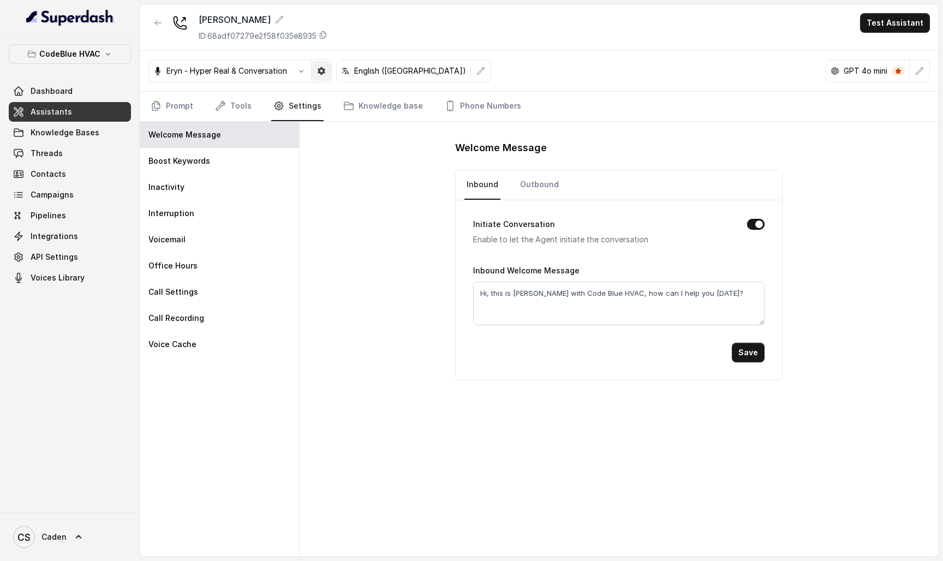
click at [321, 77] on button "button" at bounding box center [322, 71] width 20 height 20
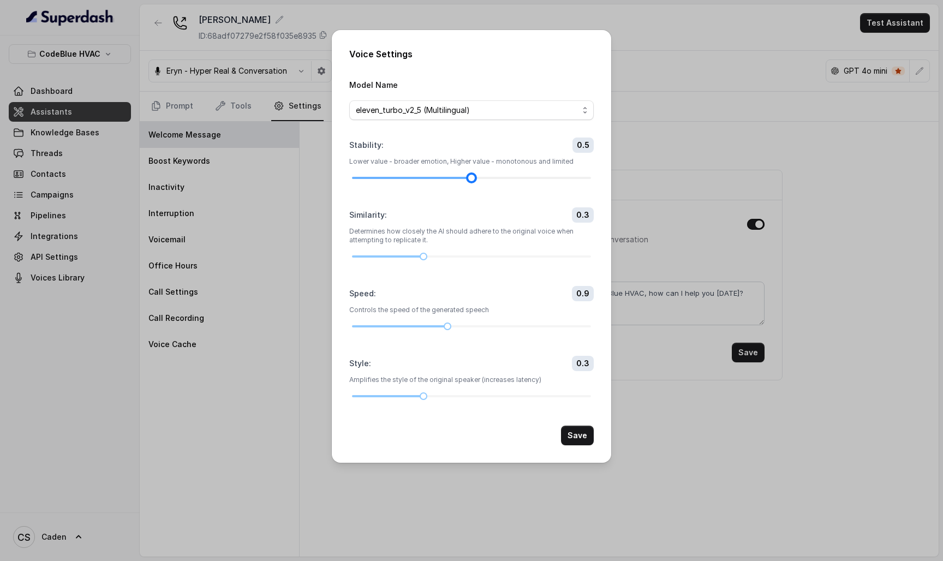
click at [468, 175] on div at bounding box center [471, 178] width 239 height 7
drag, startPoint x: 453, startPoint y: 166, endPoint x: 561, endPoint y: 156, distance: 109.2
click at [561, 156] on div "Stability : 0.9 Lower value - broader emotion, Higher value - monotonous and li…" at bounding box center [471, 160] width 245 height 44
click at [548, 175] on div at bounding box center [471, 178] width 239 height 7
click at [583, 445] on button "Save" at bounding box center [577, 436] width 33 height 20
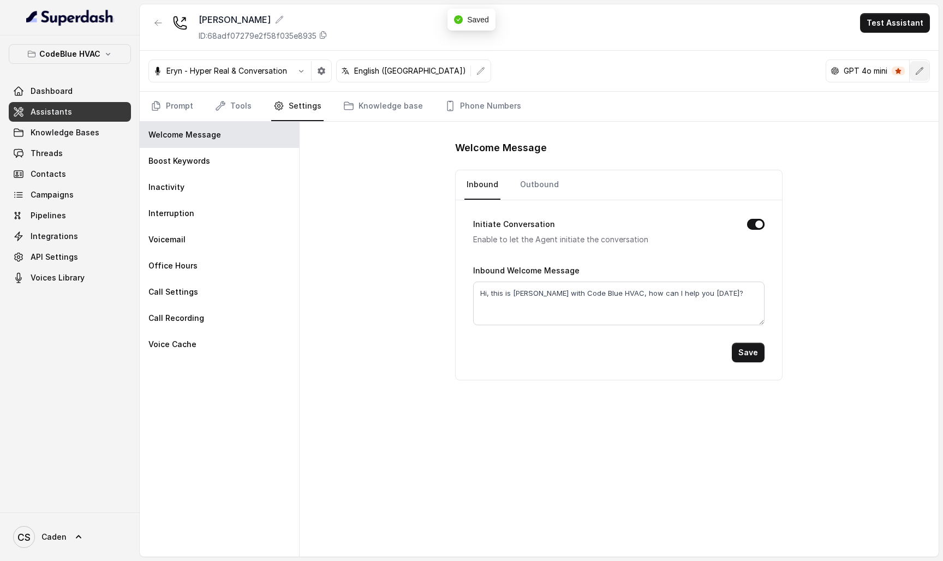
click at [920, 65] on button "button" at bounding box center [920, 71] width 20 height 20
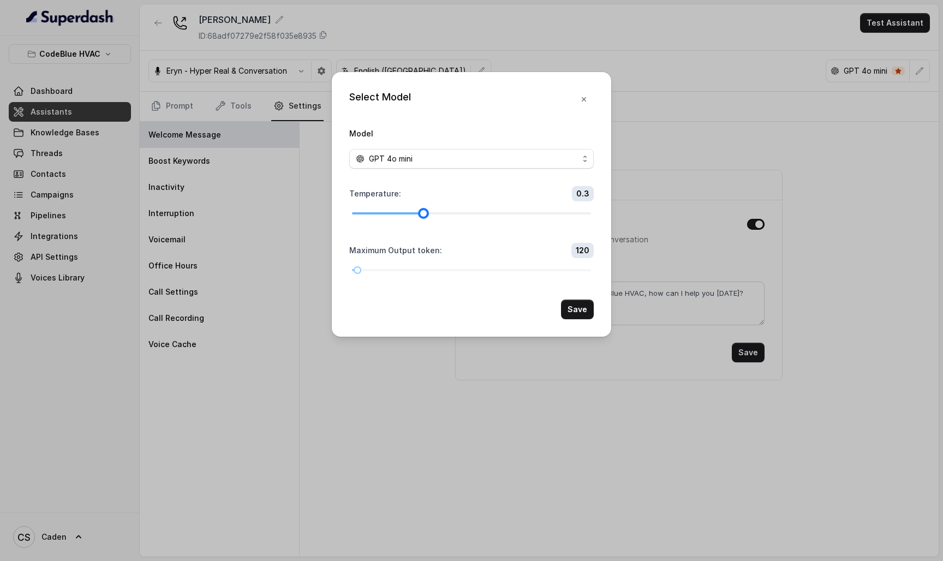
drag, startPoint x: 402, startPoint y: 210, endPoint x: 421, endPoint y: 211, distance: 19.1
click at [421, 211] on div at bounding box center [471, 213] width 239 height 7
click at [409, 273] on div at bounding box center [471, 270] width 239 height 7
click at [576, 319] on button "Save" at bounding box center [577, 310] width 33 height 20
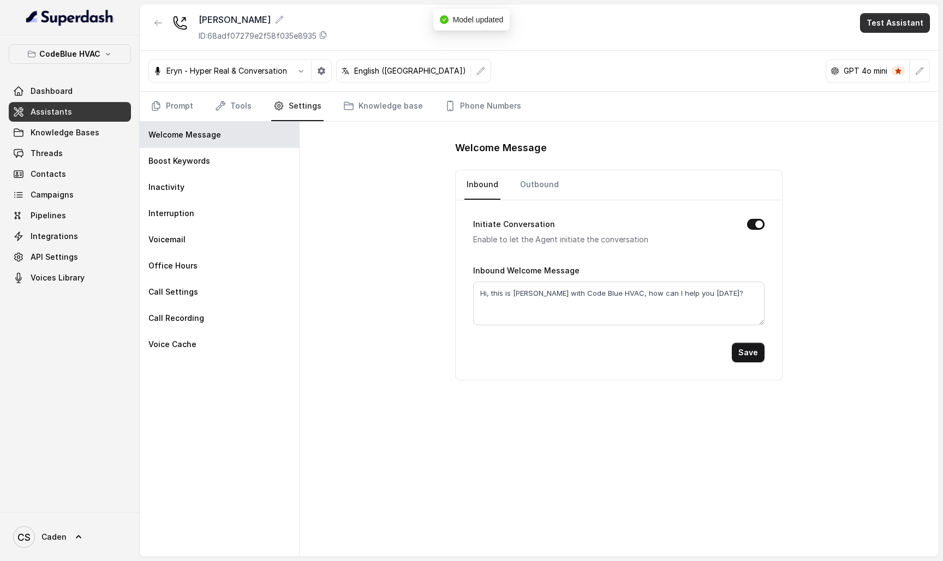
click at [885, 20] on button "Test Assistant" at bounding box center [895, 23] width 70 height 20
click at [871, 52] on button "Phone Call" at bounding box center [897, 49] width 69 height 20
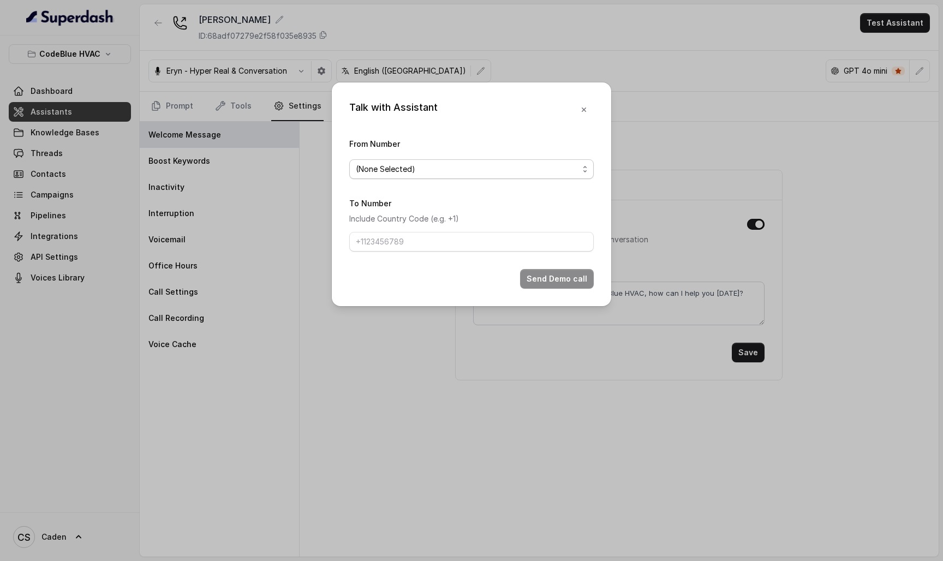
click at [548, 163] on span "(None Selected)" at bounding box center [467, 169] width 223 height 13
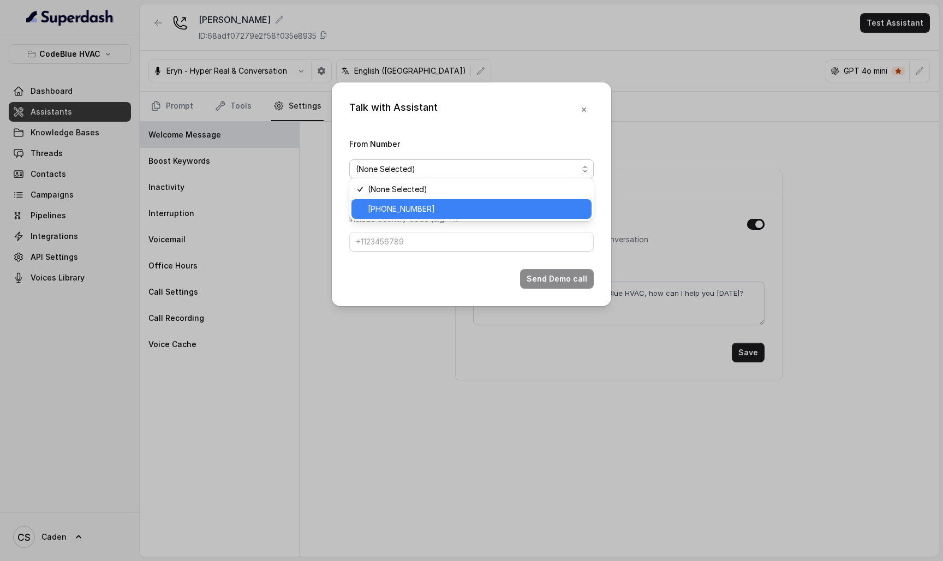
click at [548, 207] on span "[PHONE_NUMBER]" at bounding box center [476, 209] width 217 height 13
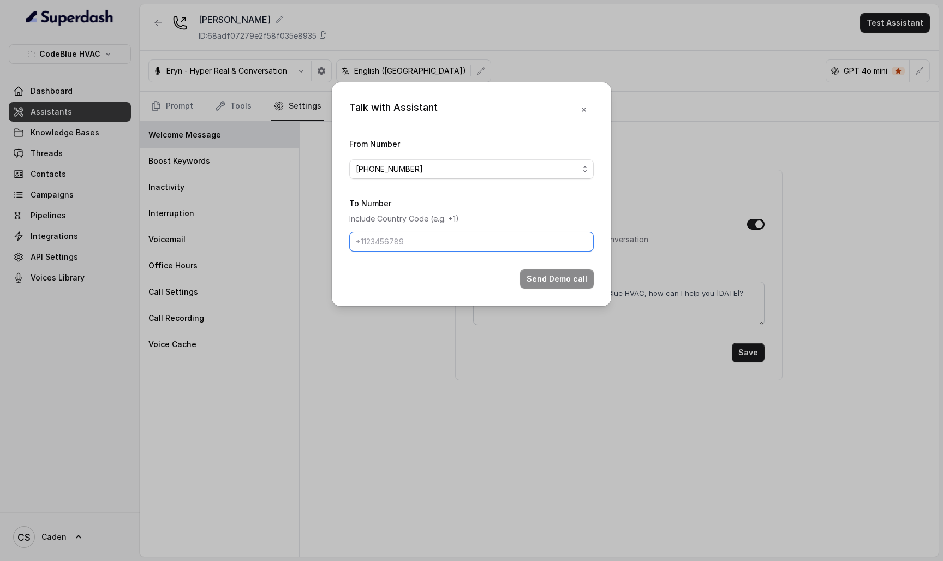
click at [491, 248] on input "To Number" at bounding box center [471, 242] width 245 height 20
paste input "17024179568"
type input "17024179568"
click at [552, 302] on div "Talk with Assistant From Number +19786969691 To Number Include Country Code (e.…" at bounding box center [471, 194] width 279 height 224
click at [545, 288] on button "Send Demo call" at bounding box center [557, 279] width 74 height 20
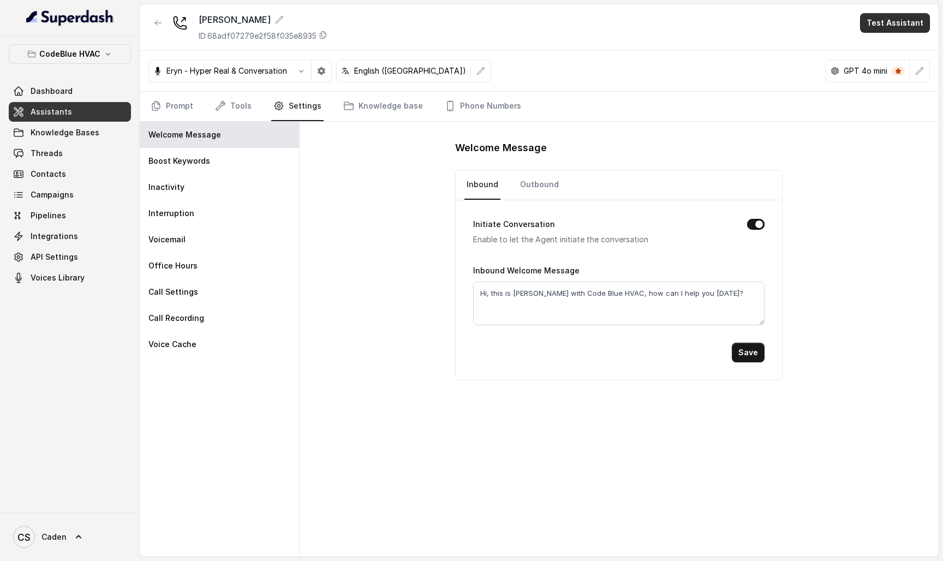
drag, startPoint x: 888, startPoint y: 24, endPoint x: 728, endPoint y: 93, distance: 174.3
click at [877, 24] on button "Test Assistant" at bounding box center [895, 23] width 70 height 20
click at [871, 51] on button "Phone Call" at bounding box center [897, 49] width 69 height 20
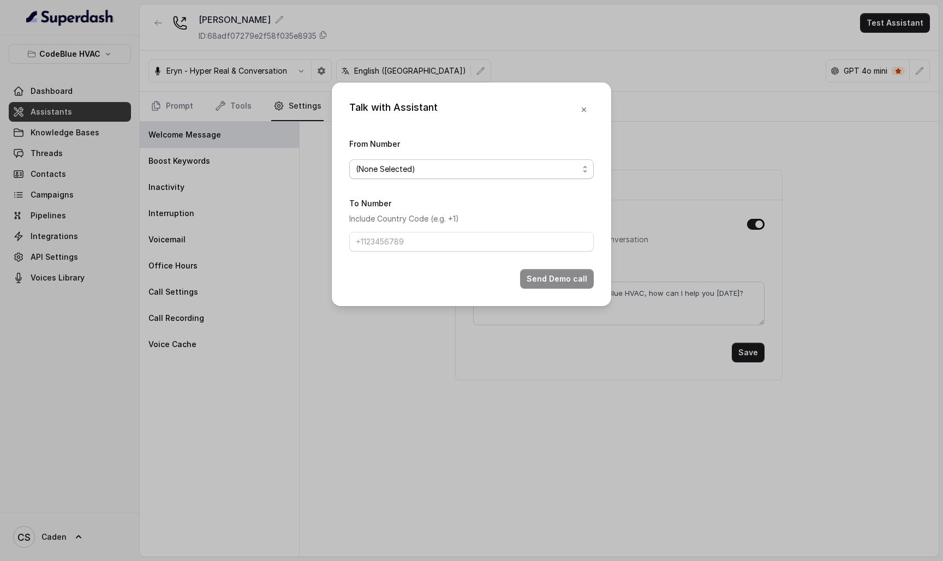
click at [508, 171] on span "(None Selected)" at bounding box center [467, 169] width 223 height 13
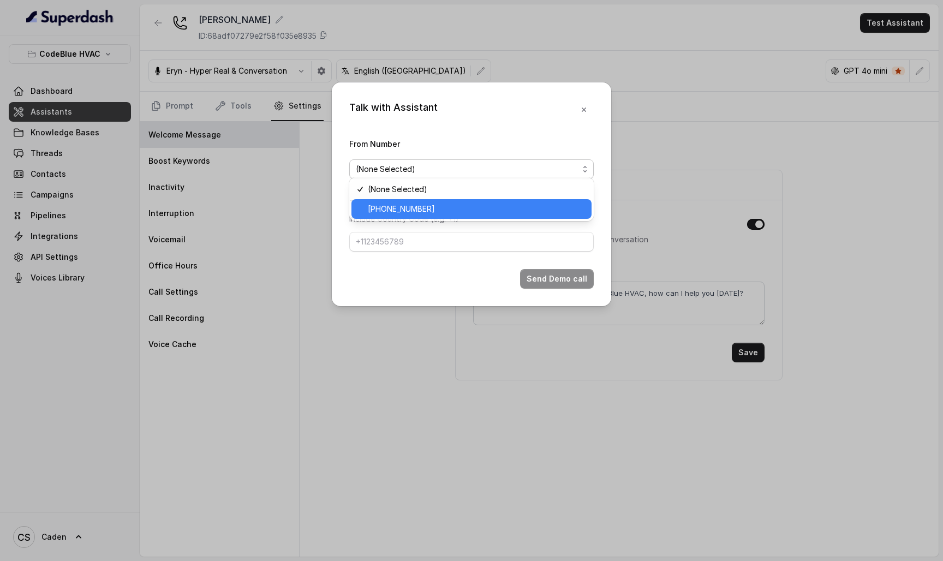
click at [502, 200] on div "[PHONE_NUMBER]" at bounding box center [472, 209] width 240 height 20
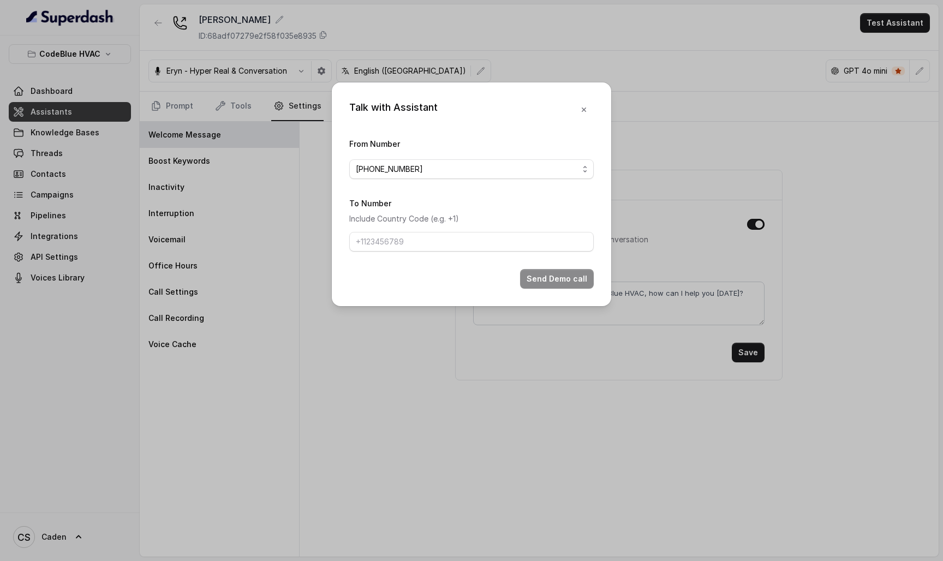
click at [481, 225] on p "Include Country Code (e.g. +1)" at bounding box center [471, 218] width 245 height 13
click at [479, 240] on input "To Number" at bounding box center [471, 242] width 245 height 20
paste input "17024179568"
type input "17024179568"
click at [549, 289] on button "Send Demo call" at bounding box center [557, 279] width 74 height 20
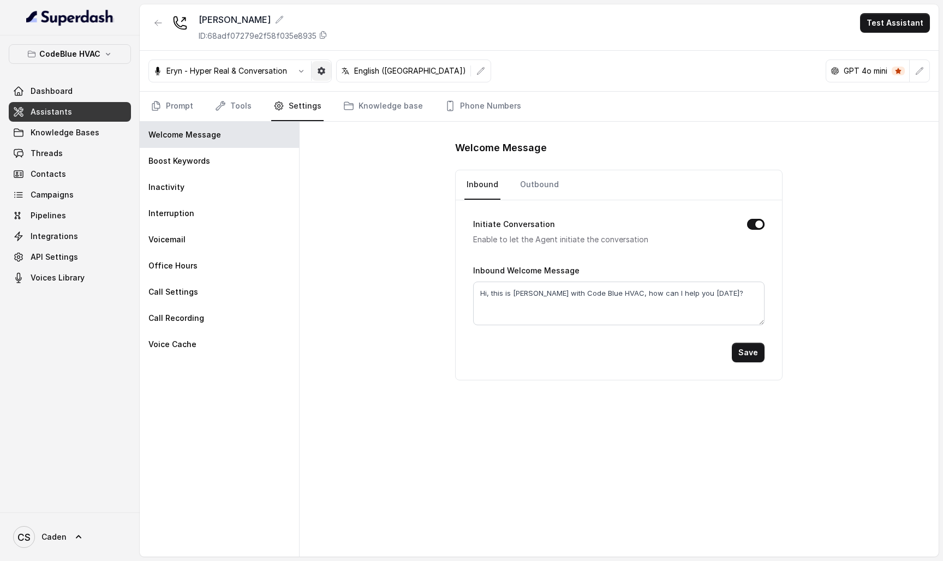
click at [329, 69] on button "button" at bounding box center [322, 71] width 20 height 20
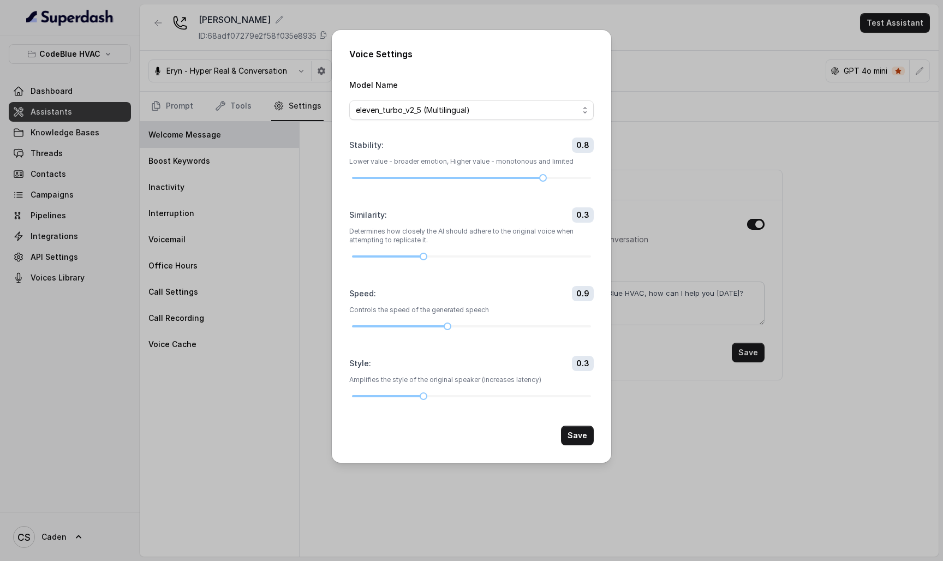
drag, startPoint x: 424, startPoint y: 258, endPoint x: 459, endPoint y: 254, distance: 35.6
click at [463, 255] on div "Similarity : 0.3 Determines how closely the AI should adhere to the original vo…" at bounding box center [471, 233] width 245 height 52
drag, startPoint x: 457, startPoint y: 264, endPoint x: 478, endPoint y: 262, distance: 20.8
click at [479, 258] on div at bounding box center [471, 256] width 239 height 2
drag, startPoint x: 416, startPoint y: 438, endPoint x: 346, endPoint y: 437, distance: 70.4
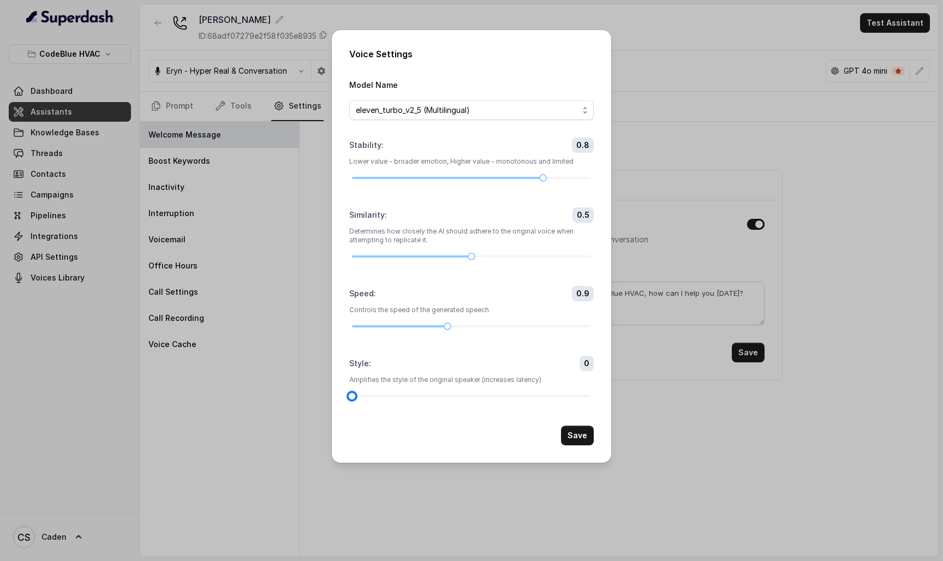
click at [346, 438] on div "Voice Settings Model Name eleven_turbo_v2_5 (Multilingual) Stability : 0.8 Lowe…" at bounding box center [471, 246] width 279 height 433
click at [582, 445] on button "Save" at bounding box center [577, 436] width 33 height 20
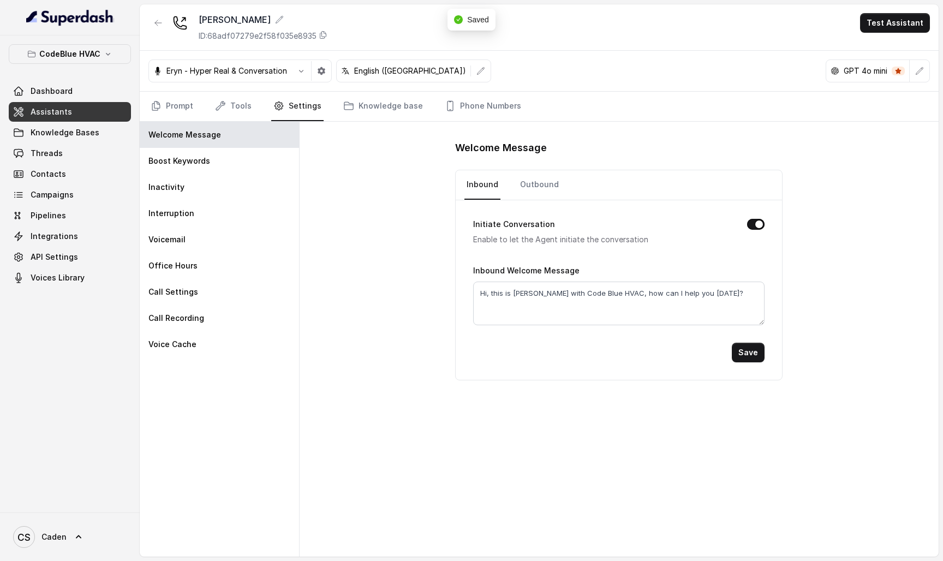
click at [896, 27] on button "Test Assistant" at bounding box center [895, 23] width 70 height 20
click at [876, 44] on button "Phone Call" at bounding box center [897, 49] width 69 height 20
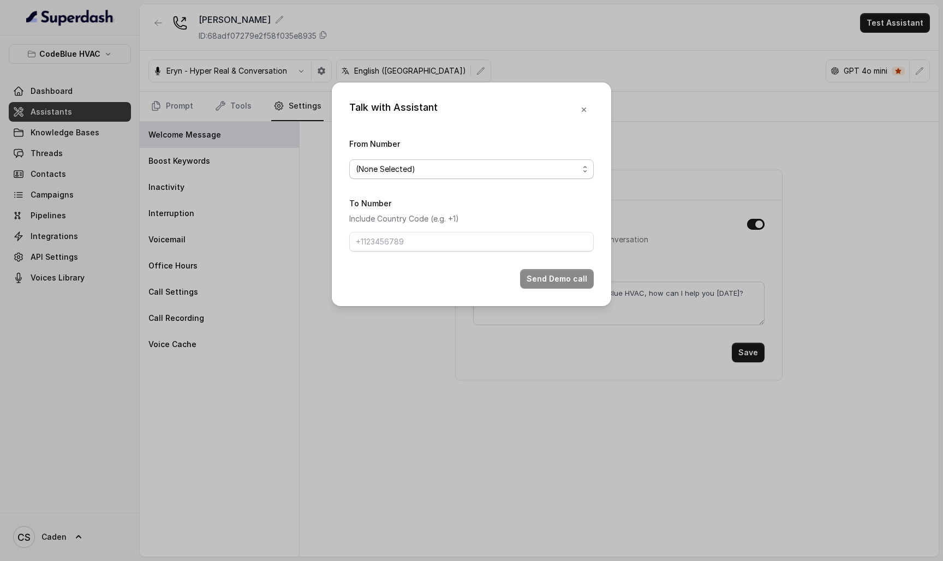
click at [555, 163] on span "(None Selected)" at bounding box center [467, 169] width 223 height 13
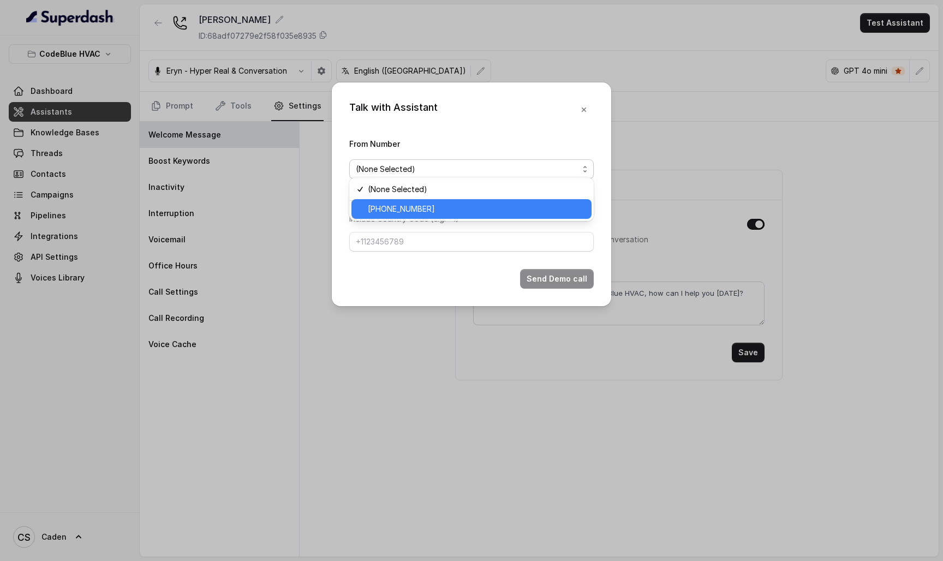
click at [531, 215] on span "[PHONE_NUMBER]" at bounding box center [476, 209] width 217 height 13
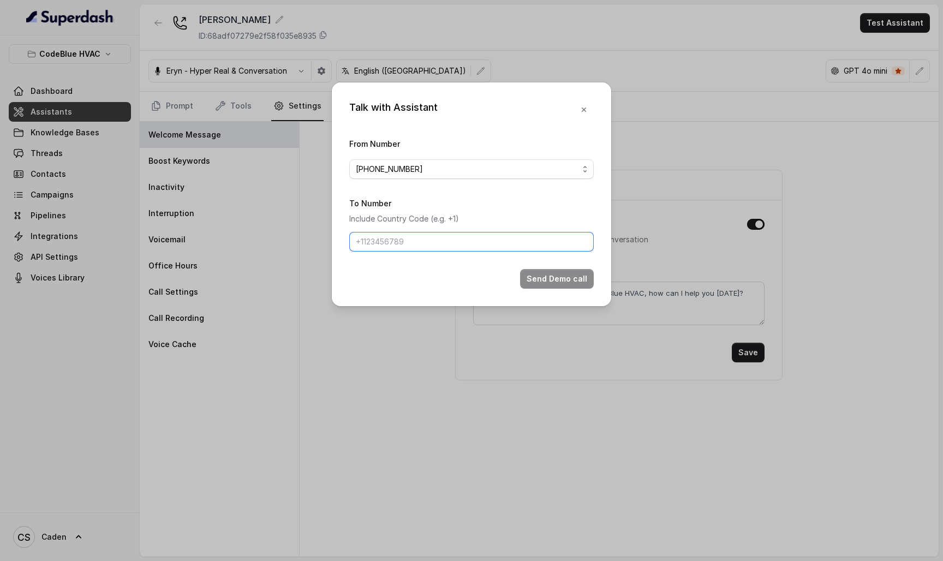
click at [485, 246] on input "To Number" at bounding box center [471, 242] width 245 height 20
paste input "17024179568"
type input "17024179568"
click at [530, 289] on button "Send Demo call" at bounding box center [557, 279] width 74 height 20
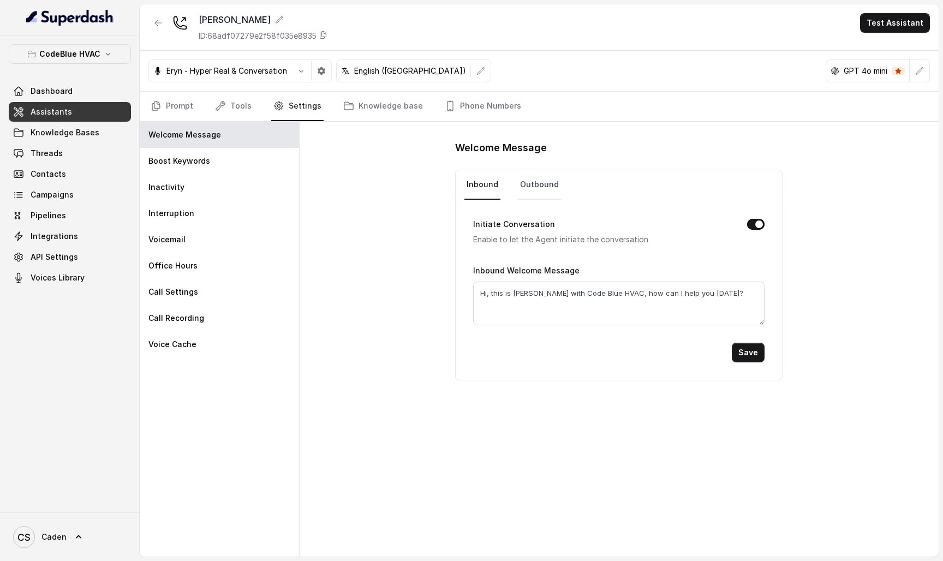
click at [541, 178] on link "Outbound" at bounding box center [539, 184] width 43 height 29
click at [919, 17] on button "Test Assistant" at bounding box center [895, 23] width 70 height 20
click at [873, 52] on button "Phone Call" at bounding box center [897, 49] width 69 height 20
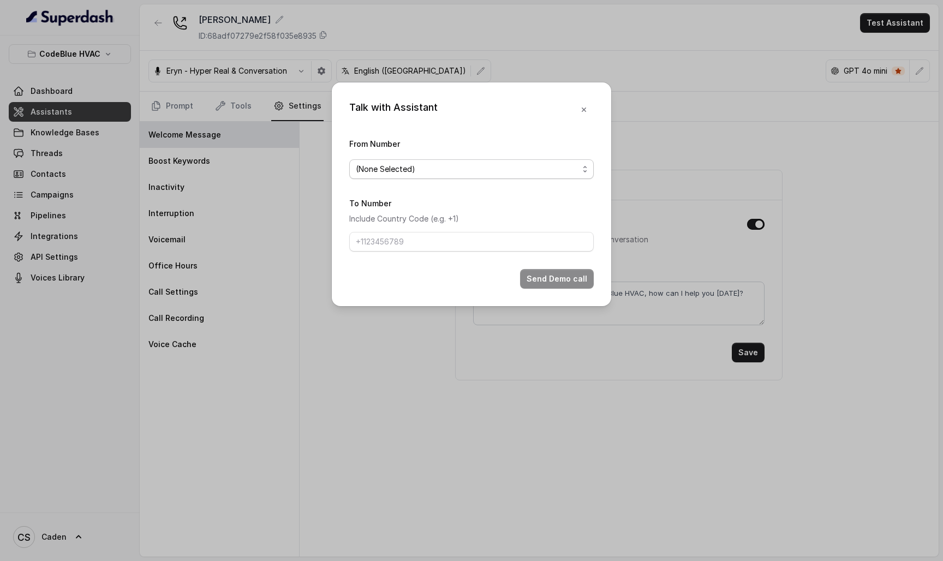
click at [562, 163] on span "(None Selected)" at bounding box center [467, 169] width 223 height 13
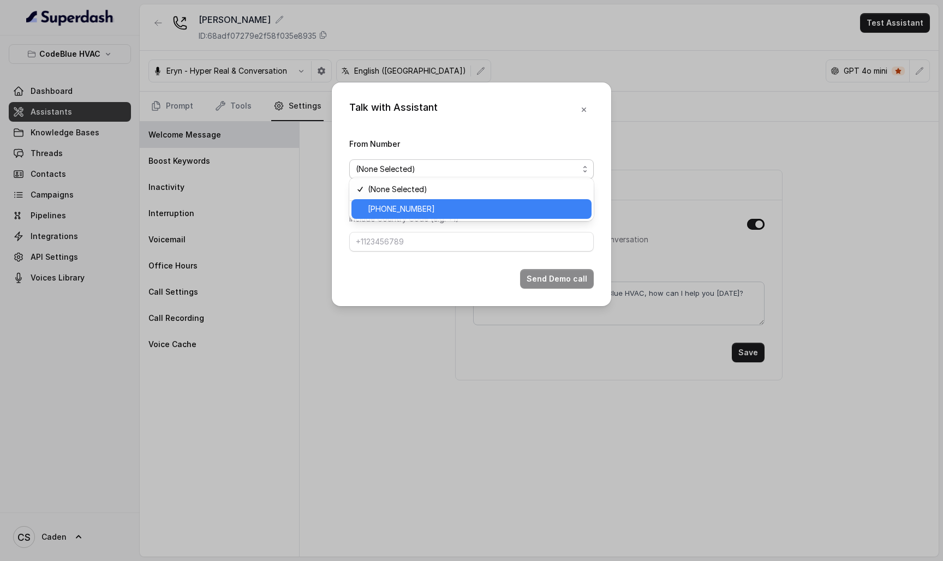
click at [523, 199] on div "[PHONE_NUMBER]" at bounding box center [472, 209] width 240 height 20
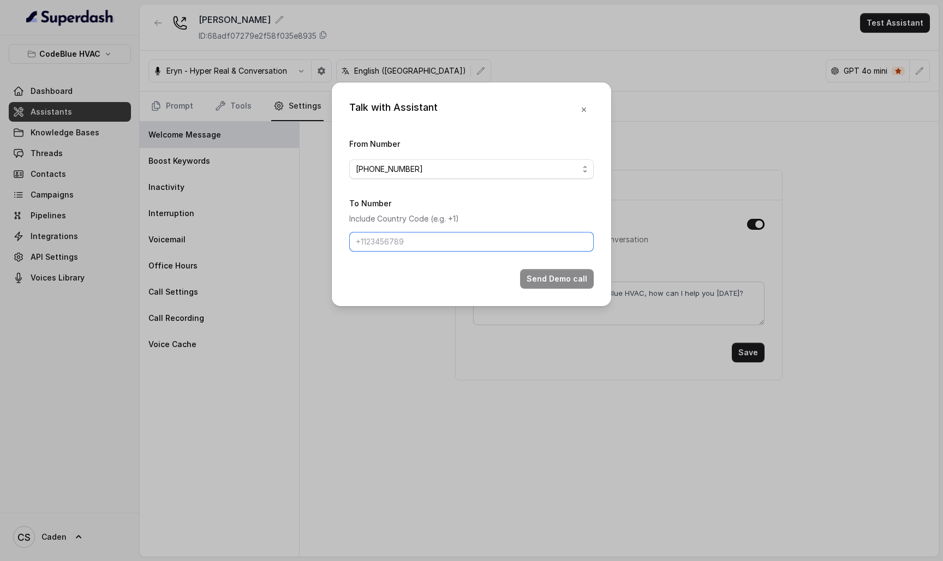
click at [503, 242] on input "To Number" at bounding box center [471, 242] width 245 height 20
paste input "17024179568"
type input "17024179568"
click at [557, 289] on button "Send Demo call" at bounding box center [557, 279] width 74 height 20
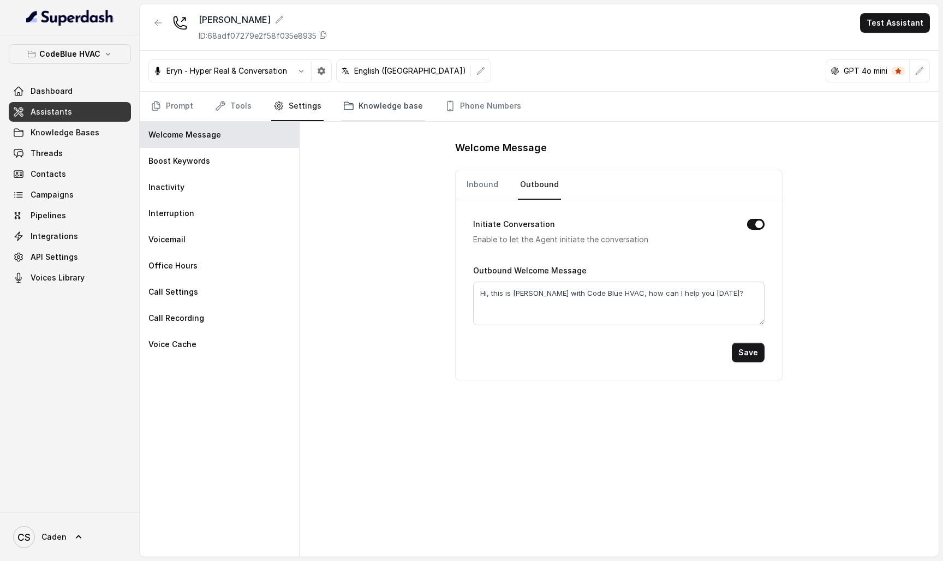
click at [382, 101] on link "Knowledge base" at bounding box center [383, 106] width 84 height 29
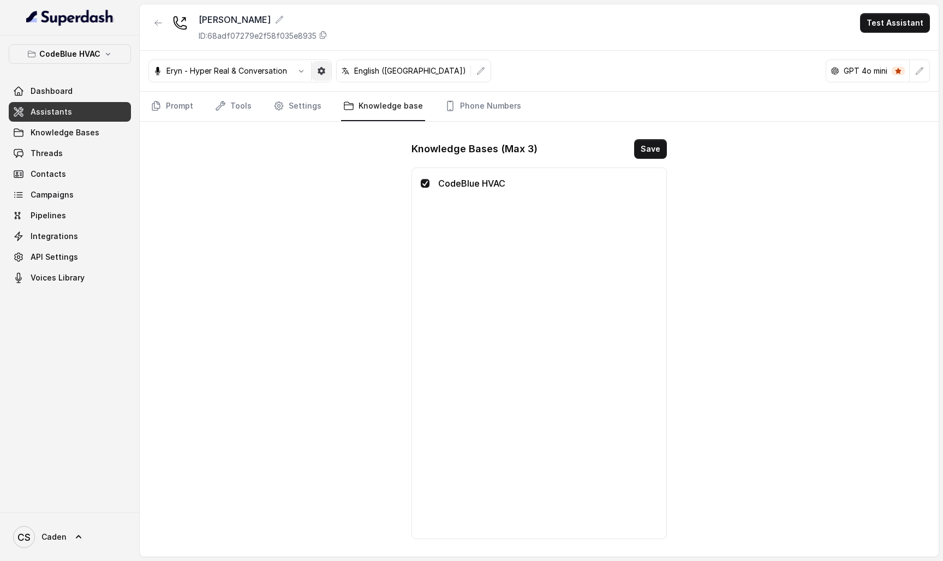
click at [324, 70] on icon "button" at bounding box center [322, 71] width 8 height 8
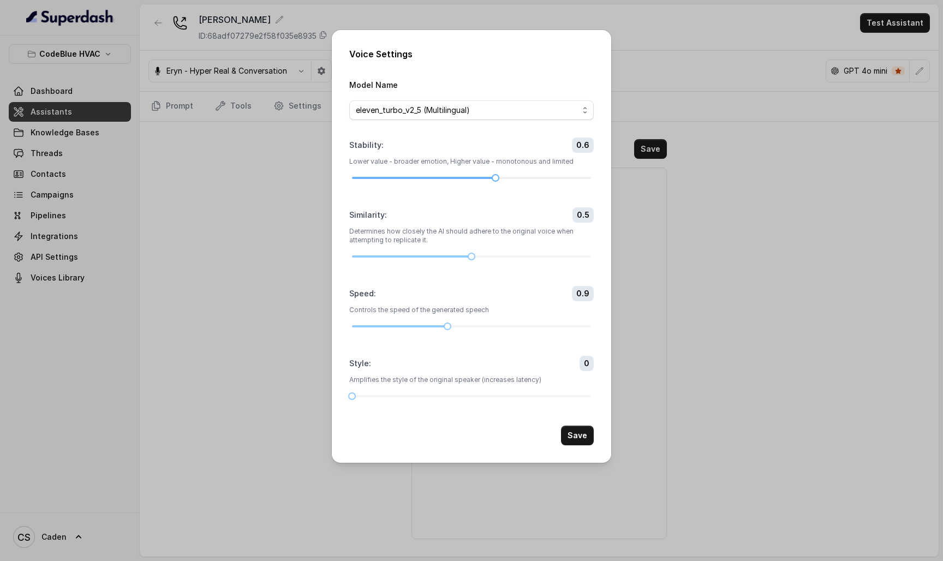
drag, startPoint x: 517, startPoint y: 167, endPoint x: 505, endPoint y: 166, distance: 12.6
click at [505, 175] on div at bounding box center [471, 178] width 239 height 7
click at [496, 175] on div at bounding box center [495, 177] width 5 height 5
click at [566, 445] on button "Save" at bounding box center [577, 436] width 33 height 20
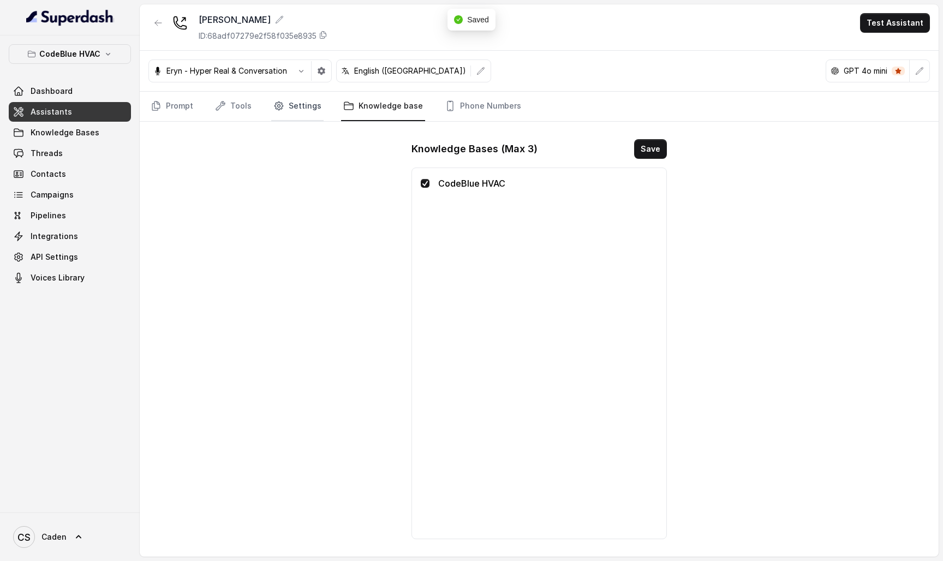
click at [296, 106] on link "Settings" at bounding box center [297, 106] width 52 height 29
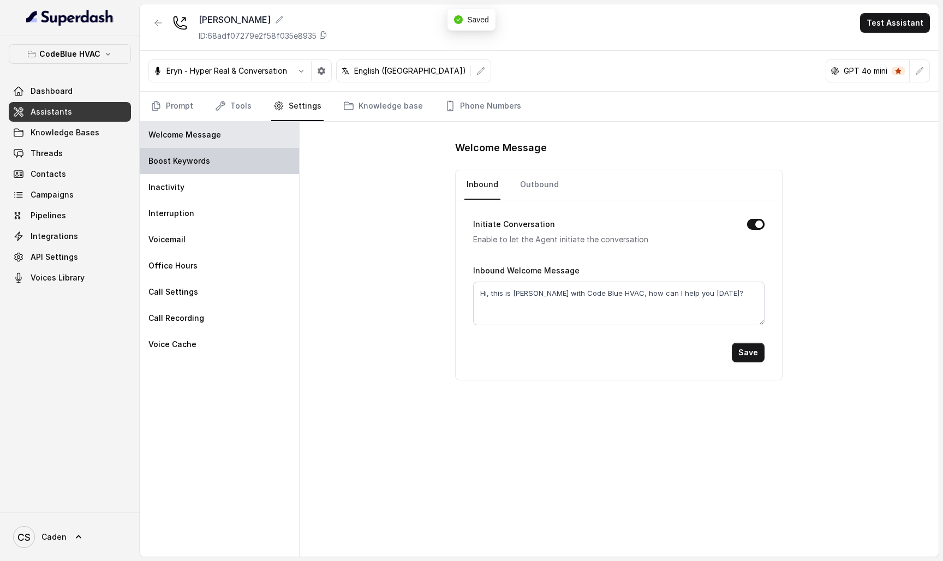
click at [257, 157] on div "Boost Keywords" at bounding box center [219, 161] width 159 height 26
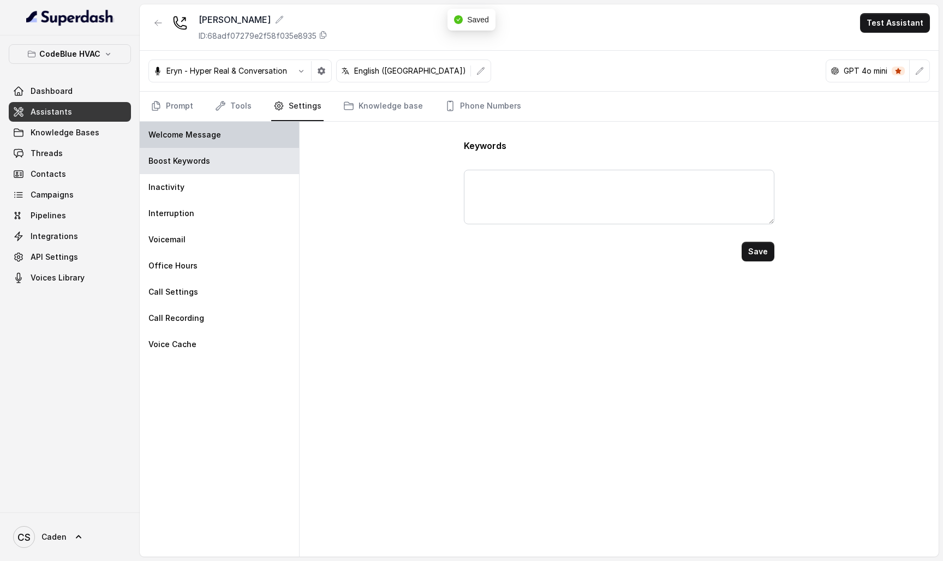
click at [241, 141] on div "Welcome Message" at bounding box center [219, 135] width 159 height 26
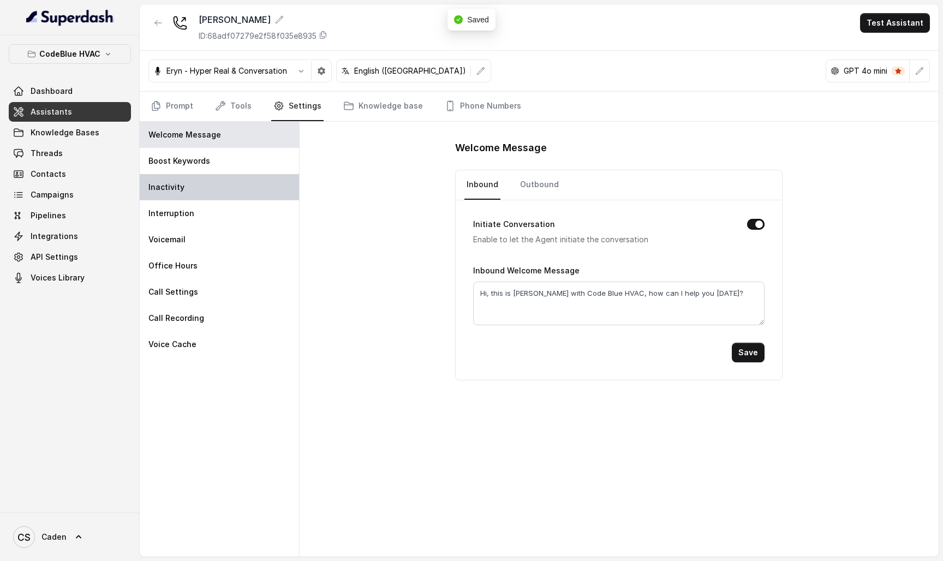
click at [231, 193] on div "Inactivity" at bounding box center [219, 187] width 159 height 26
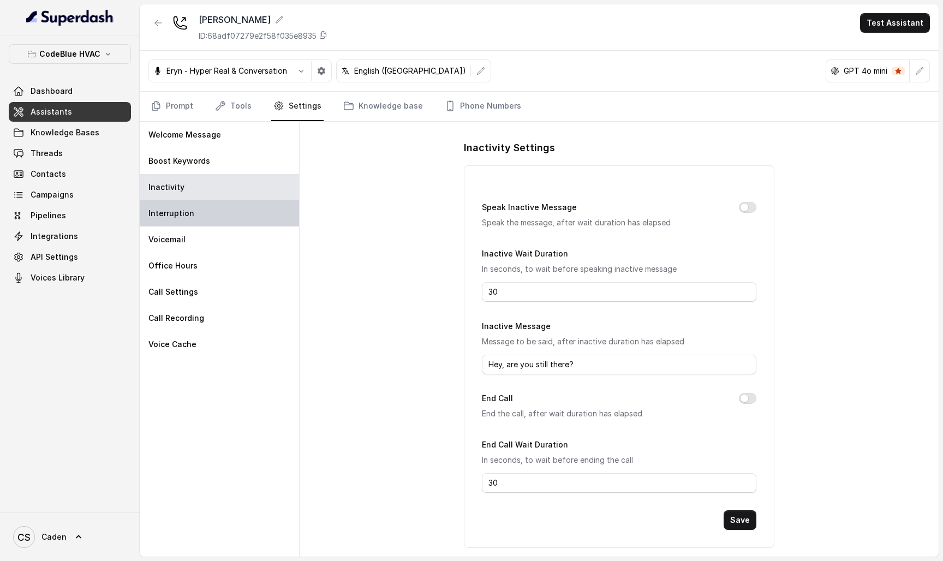
click at [225, 216] on div "Interruption" at bounding box center [219, 213] width 159 height 26
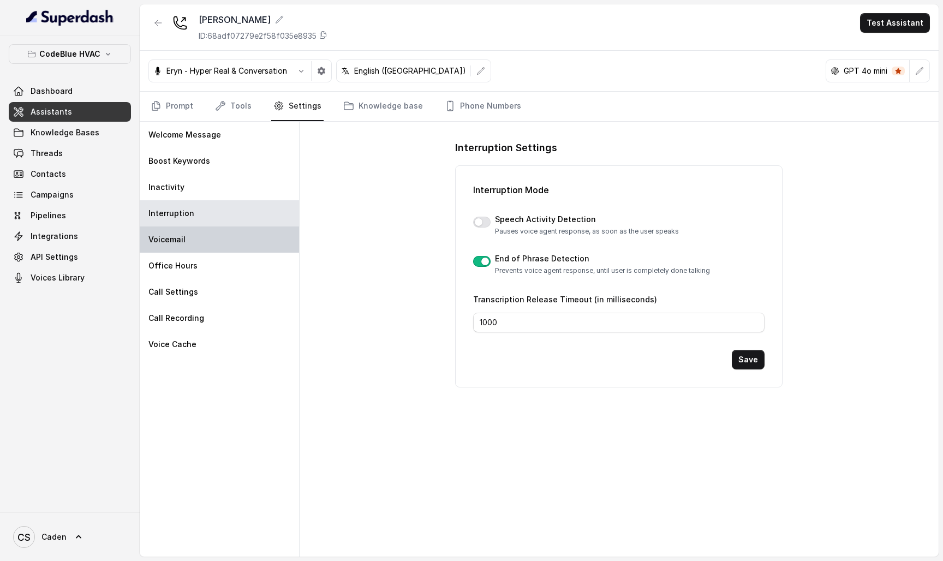
click at [222, 248] on div "Voicemail" at bounding box center [219, 240] width 159 height 26
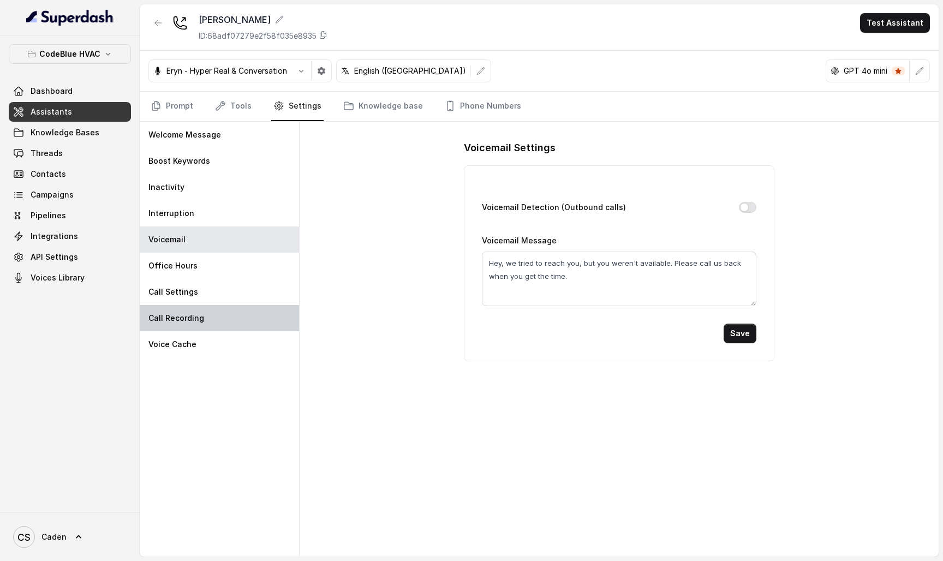
click at [217, 308] on div "Call Recording" at bounding box center [219, 318] width 159 height 26
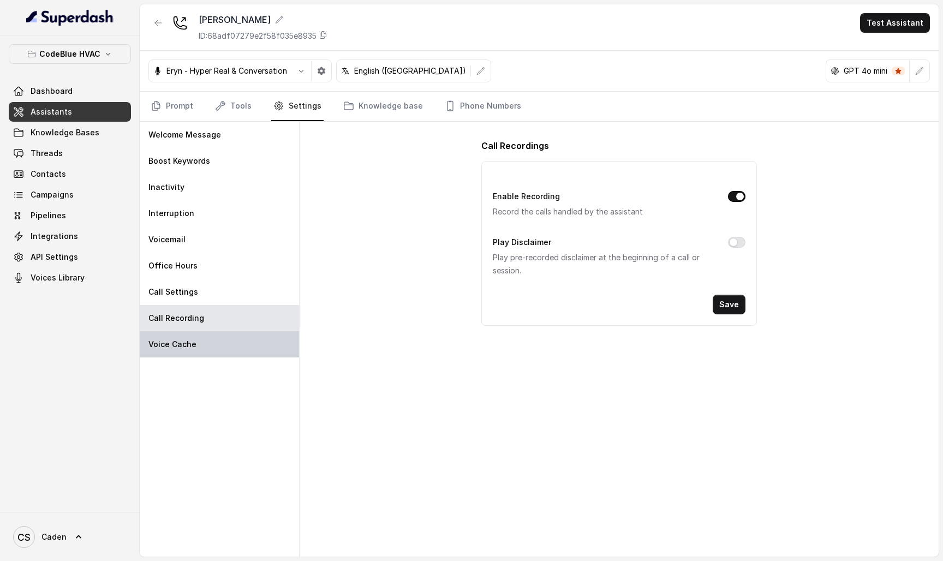
click at [216, 337] on div "Voice Cache" at bounding box center [219, 344] width 159 height 26
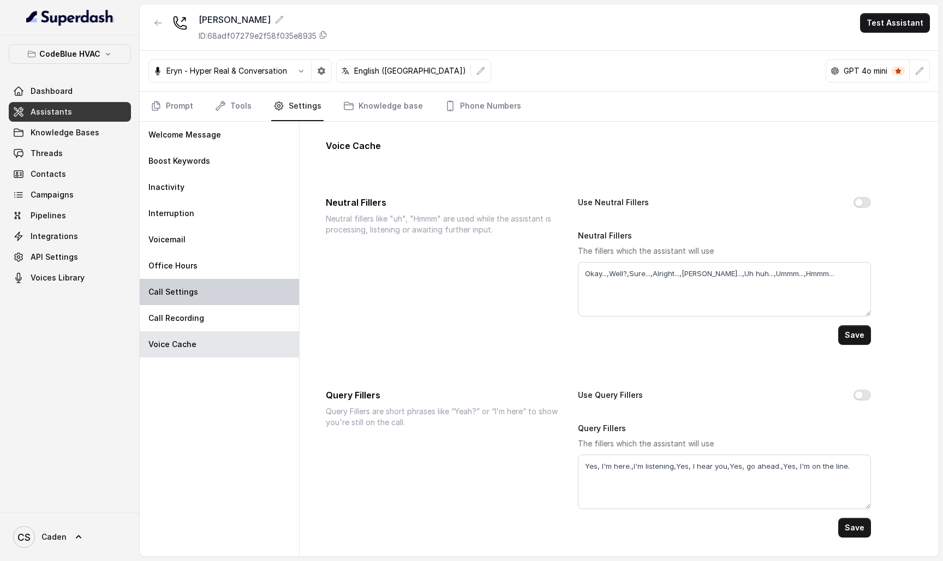
click at [217, 295] on div "Call Settings" at bounding box center [219, 292] width 159 height 26
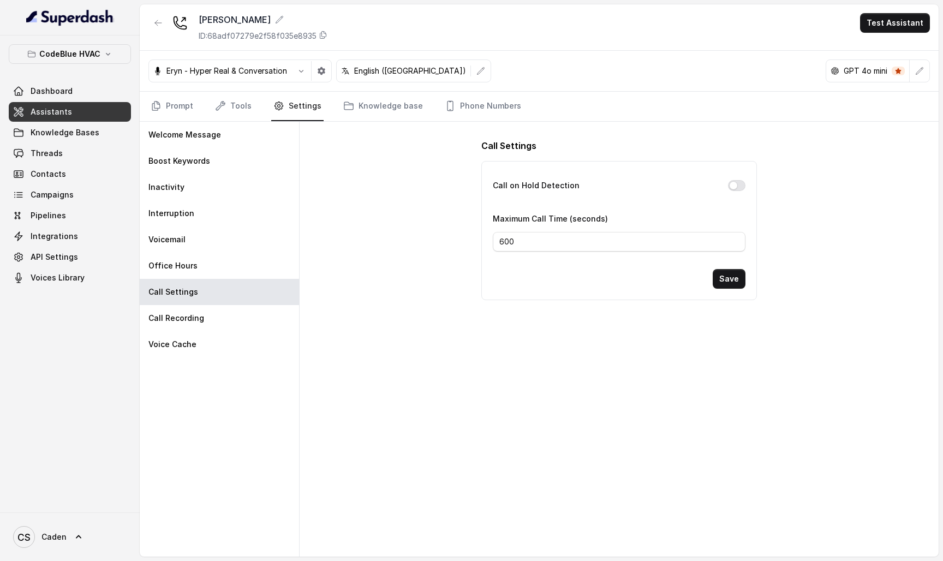
click at [838, 71] on rect "openai logo" at bounding box center [835, 71] width 9 height 9
click at [918, 69] on icon "button" at bounding box center [919, 71] width 9 height 9
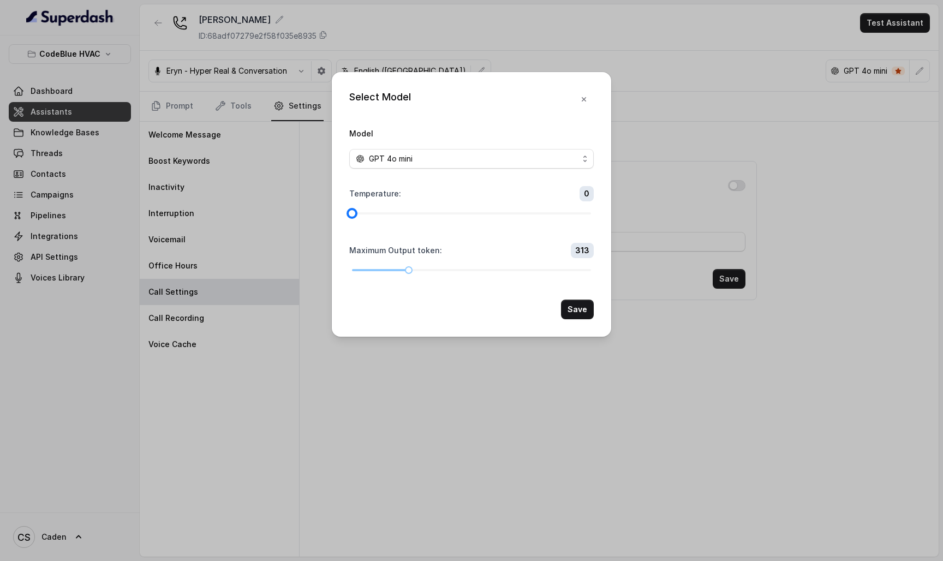
drag, startPoint x: 419, startPoint y: 209, endPoint x: 336, endPoint y: 208, distance: 83.5
click at [336, 208] on div "Select Model Model GPT 4o mini Temperature : 0 Maximum Output token : 313 Save" at bounding box center [471, 204] width 279 height 265
click at [351, 273] on div "Maximum Output token : 313" at bounding box center [471, 258] width 245 height 31
click at [362, 273] on div "Maximum Output token : 313" at bounding box center [471, 258] width 245 height 31
drag, startPoint x: 362, startPoint y: 284, endPoint x: 320, endPoint y: 284, distance: 42.0
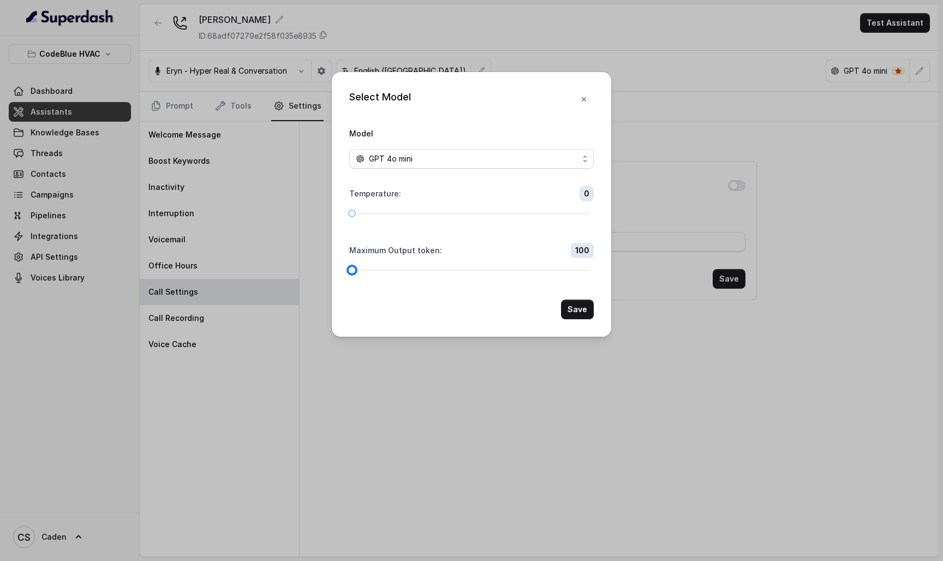
click at [320, 284] on div "Select Model Model GPT 4o mini Temperature : 0 Maximum Output token : 100 Save" at bounding box center [471, 280] width 943 height 561
click at [414, 244] on form "Model GPT 4o mini Temperature : 0 Maximum Output token : 100 Save" at bounding box center [471, 223] width 245 height 193
click at [380, 210] on div at bounding box center [471, 213] width 239 height 7
click at [426, 152] on div "GPT 4o mini" at bounding box center [467, 158] width 223 height 13
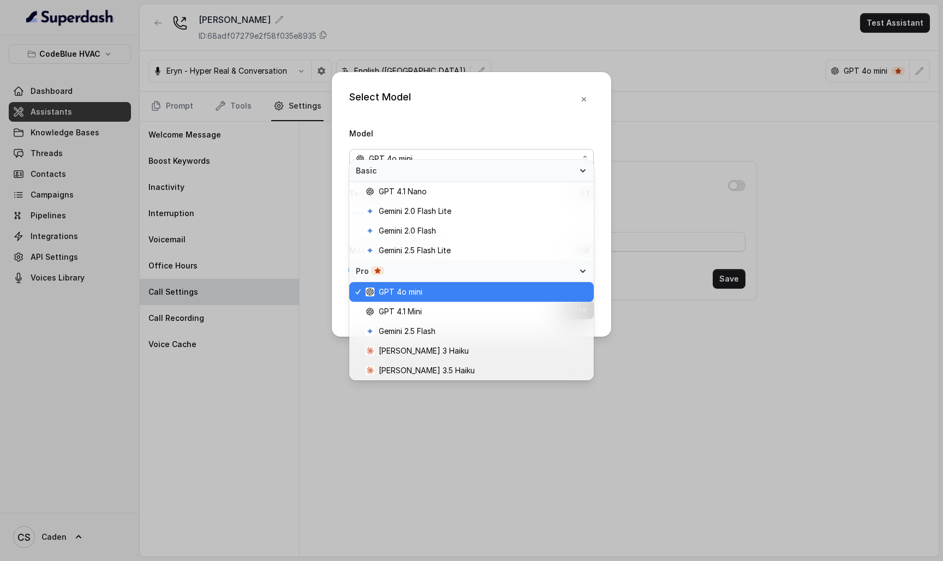
click at [426, 152] on div "GPT 4o mini" at bounding box center [467, 158] width 223 height 13
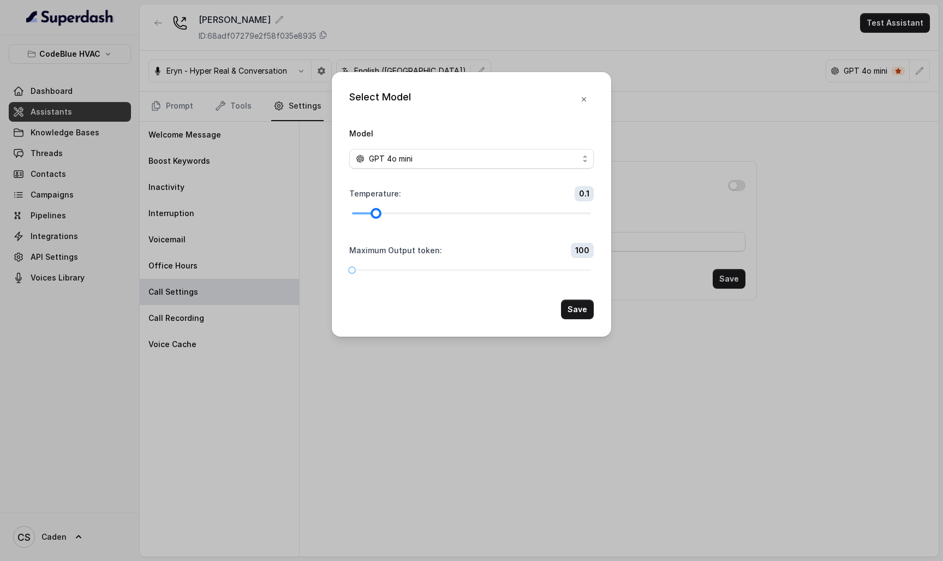
click at [377, 211] on div at bounding box center [375, 213] width 5 height 5
click at [585, 319] on button "Save" at bounding box center [577, 310] width 33 height 20
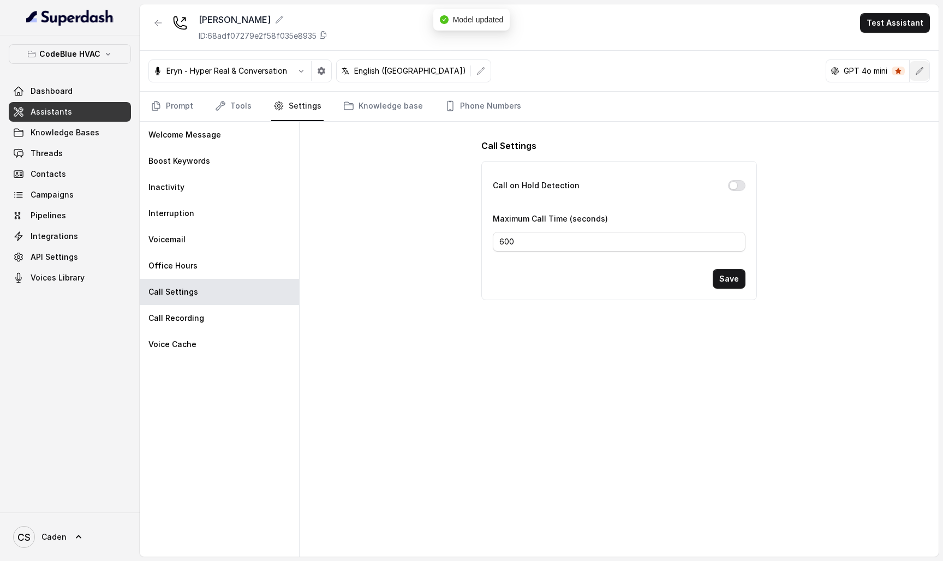
click at [919, 65] on button "button" at bounding box center [920, 71] width 20 height 20
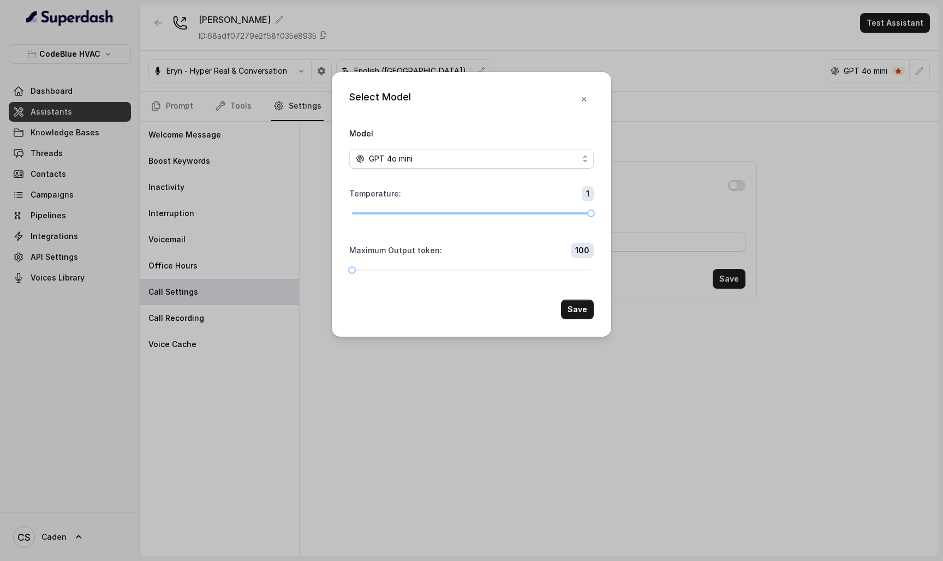
drag, startPoint x: 560, startPoint y: 211, endPoint x: 633, endPoint y: 214, distance: 73.2
click at [633, 214] on div "Select Model Model GPT 4o mini Temperature : 1 Maximum Output token : 100 Save" at bounding box center [471, 280] width 943 height 561
click at [582, 319] on button "Save" at bounding box center [577, 310] width 33 height 20
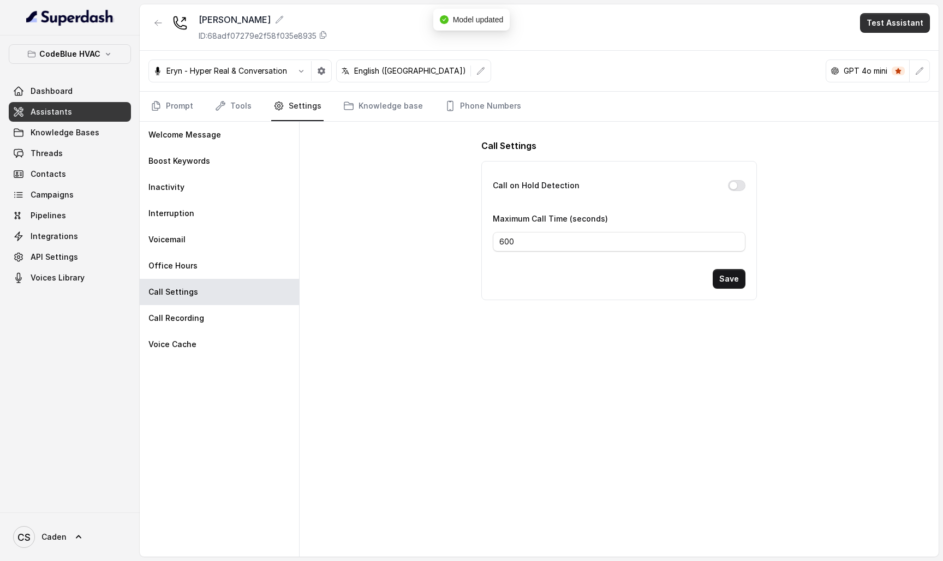
click at [927, 23] on button "Test Assistant" at bounding box center [895, 23] width 70 height 20
click at [876, 44] on button "Phone Call" at bounding box center [897, 49] width 69 height 20
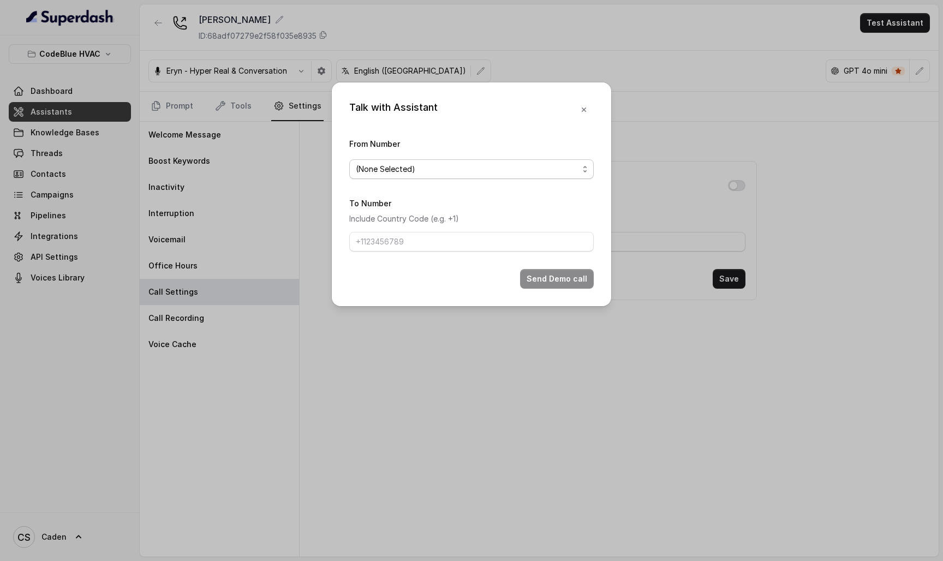
click at [526, 163] on span "(None Selected)" at bounding box center [467, 169] width 223 height 13
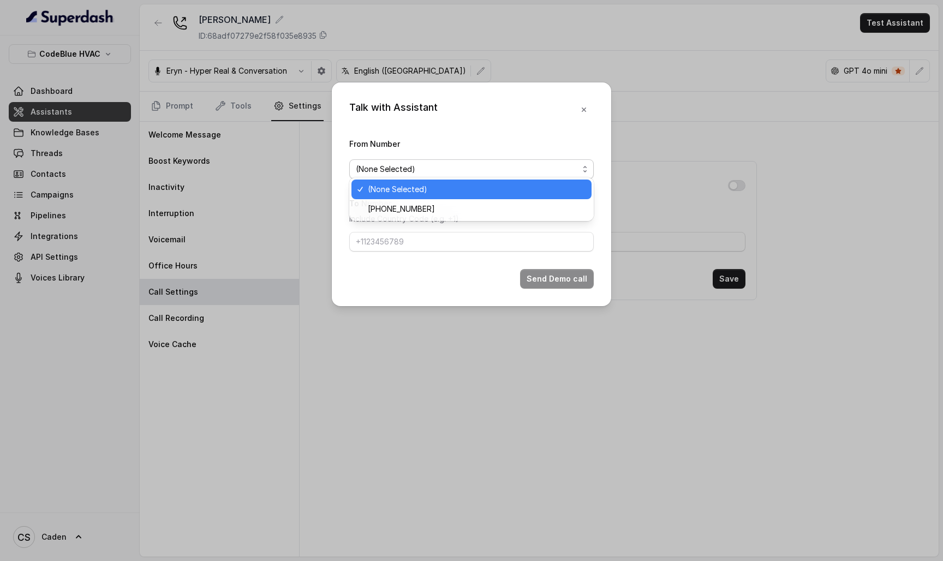
click at [475, 205] on span "[PHONE_NUMBER]" at bounding box center [476, 209] width 217 height 13
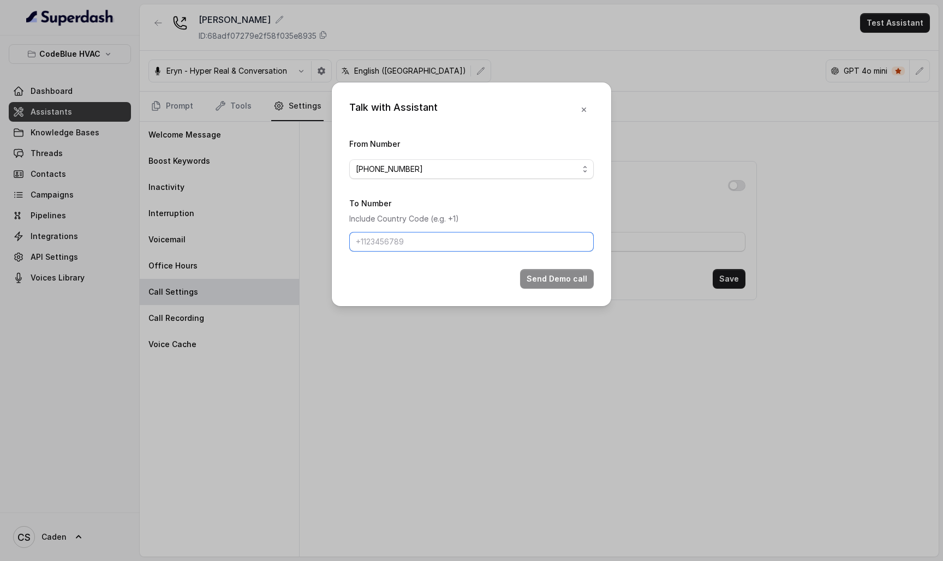
click at [421, 239] on input "To Number" at bounding box center [471, 242] width 245 height 20
paste input "17024179568"
type input "17024179568"
click at [537, 289] on button "Send Demo call" at bounding box center [557, 279] width 74 height 20
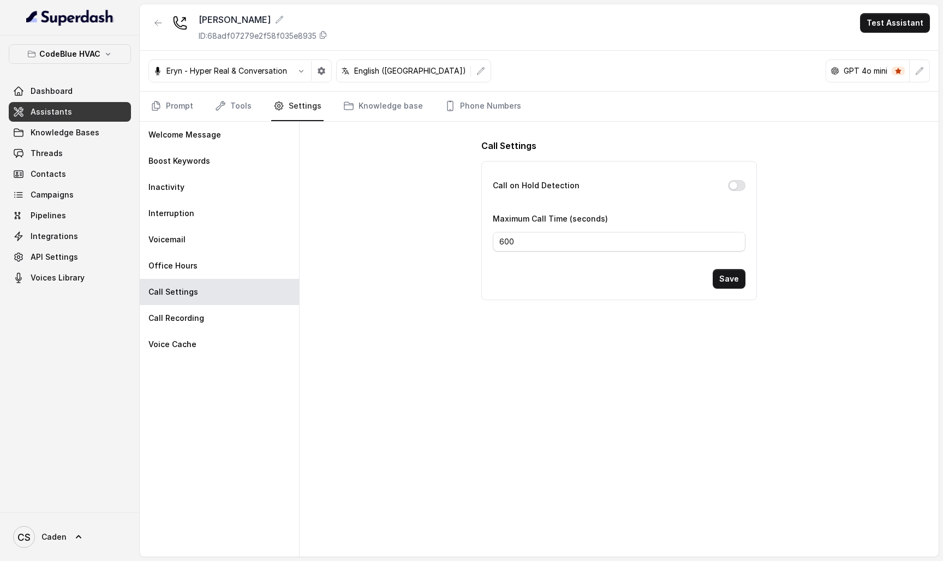
click at [931, 59] on div "Eryn - Hyper Real & Conversation English (United States) GPT 4o mini" at bounding box center [539, 71] width 799 height 41
click at [926, 63] on button "button" at bounding box center [920, 71] width 20 height 20
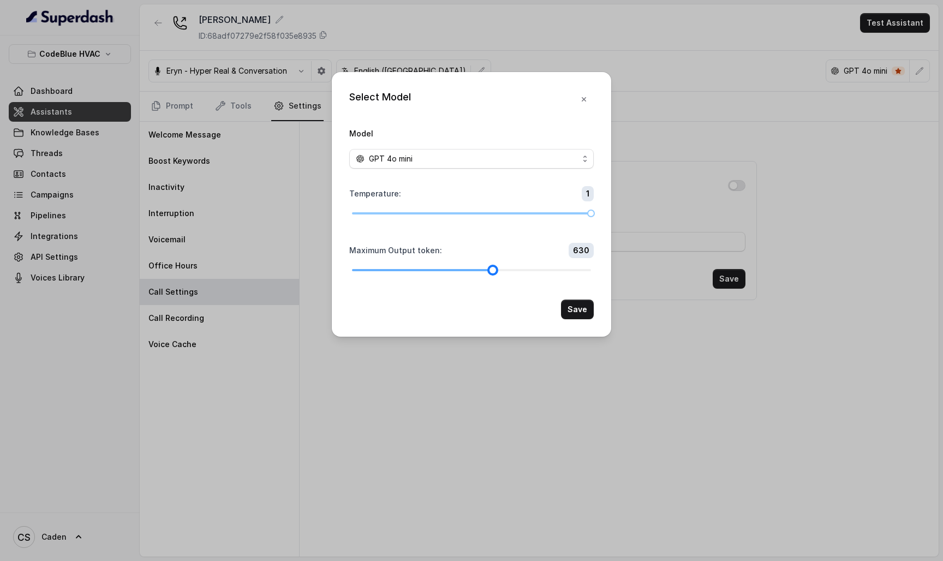
drag, startPoint x: 582, startPoint y: 284, endPoint x: 493, endPoint y: 283, distance: 89.5
click at [493, 273] on div at bounding box center [471, 270] width 239 height 7
click at [583, 319] on button "Save" at bounding box center [577, 310] width 33 height 20
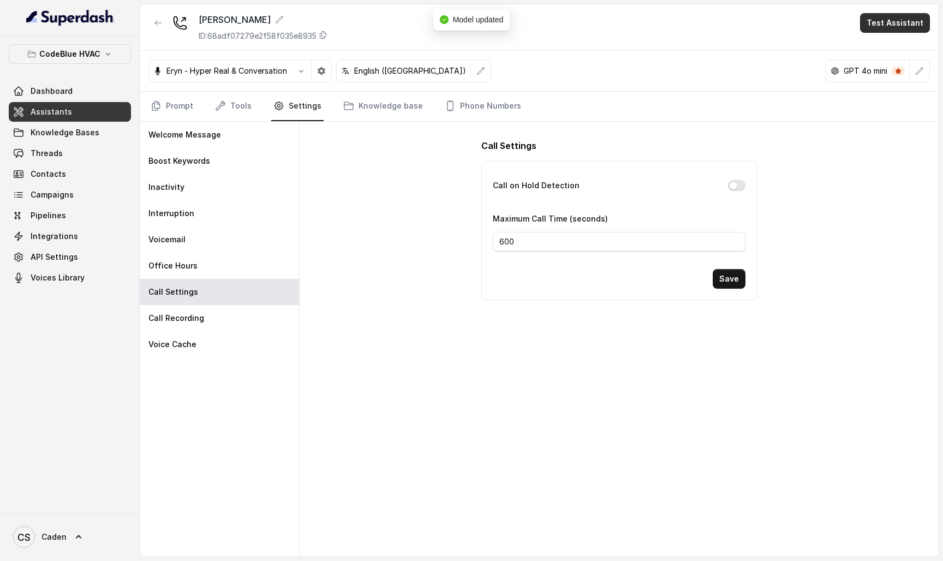
click at [920, 19] on button "Test Assistant" at bounding box center [895, 23] width 70 height 20
click at [881, 40] on button "Phone Call" at bounding box center [897, 49] width 69 height 20
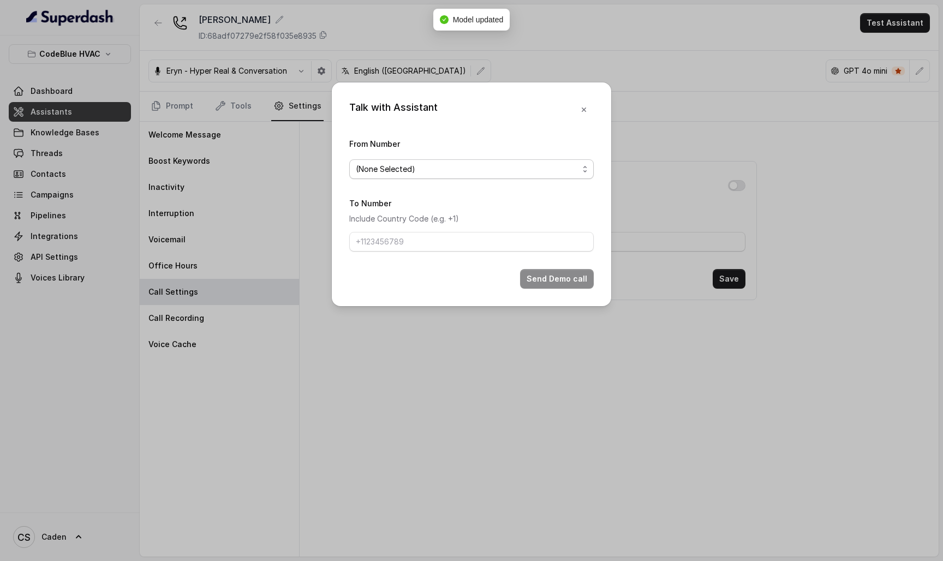
click at [490, 175] on span "(None Selected)" at bounding box center [471, 169] width 245 height 20
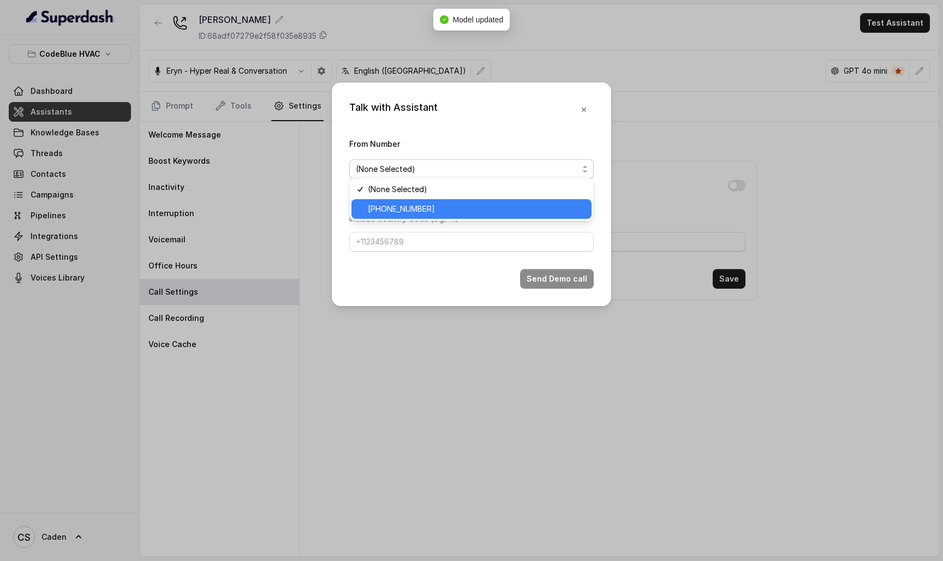
click at [445, 210] on span "[PHONE_NUMBER]" at bounding box center [476, 209] width 217 height 13
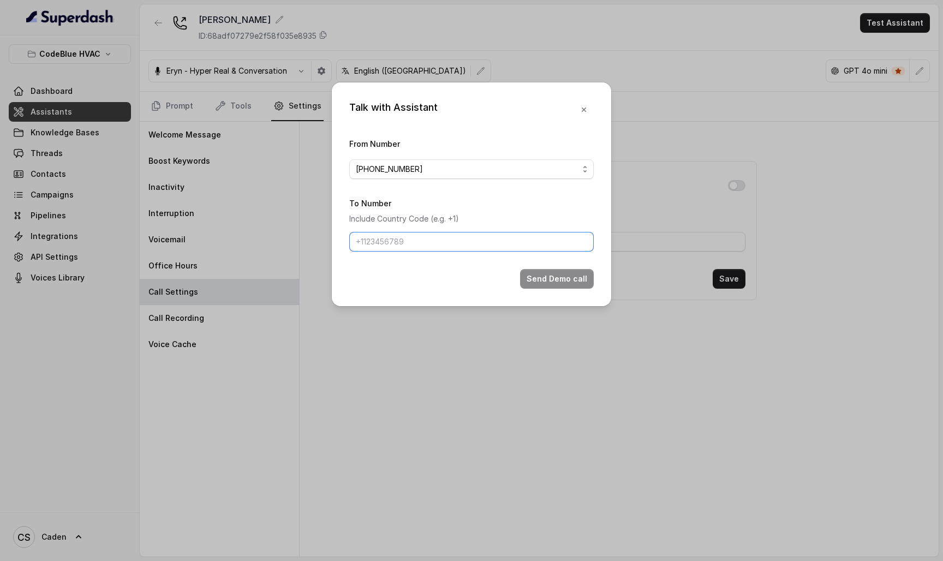
click at [449, 245] on input "To Number" at bounding box center [471, 242] width 245 height 20
paste input "17024179568"
type input "17024179568"
click at [574, 289] on button "Send Demo call" at bounding box center [557, 279] width 74 height 20
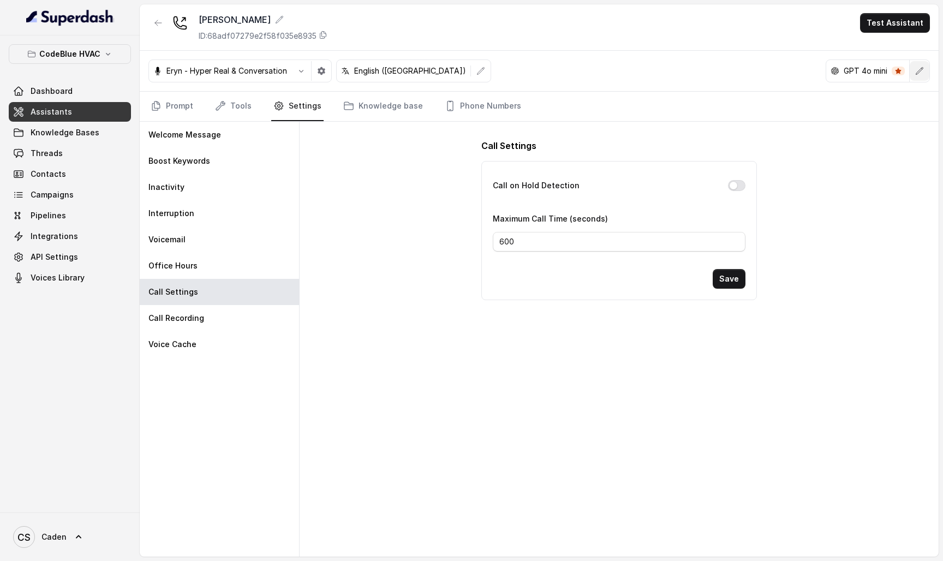
click at [912, 70] on button "button" at bounding box center [920, 71] width 20 height 20
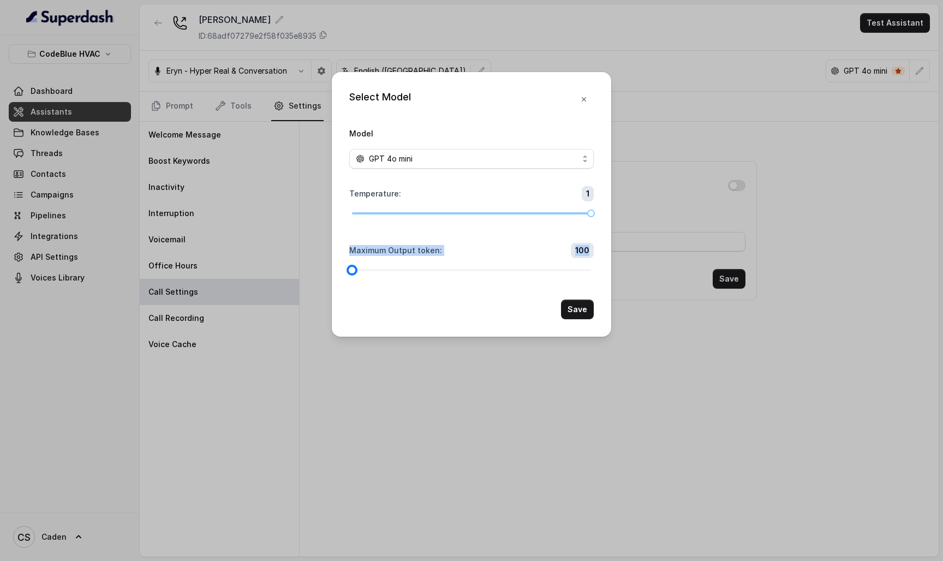
drag, startPoint x: 496, startPoint y: 284, endPoint x: 299, endPoint y: 266, distance: 197.8
click at [299, 266] on div "Select Model Model GPT 4o mini Temperature : 1 Maximum Output token : 100 Save" at bounding box center [471, 280] width 943 height 561
click at [380, 273] on div at bounding box center [471, 270] width 239 height 7
drag, startPoint x: 376, startPoint y: 284, endPoint x: 322, endPoint y: 282, distance: 54.1
click at [322, 283] on div "Select Model Model GPT 4o mini Temperature : 1 Maximum Output token : 100 Save" at bounding box center [471, 280] width 943 height 561
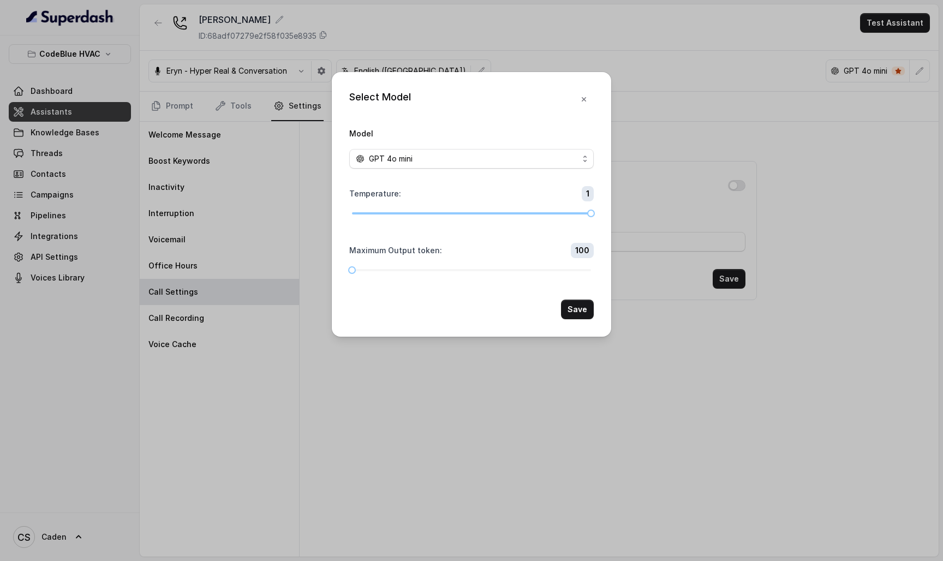
click at [413, 251] on form "Model GPT 4o mini Temperature : 1 Maximum Output token : 100 Save" at bounding box center [471, 223] width 245 height 193
drag, startPoint x: 410, startPoint y: 213, endPoint x: 331, endPoint y: 209, distance: 79.8
click at [331, 209] on div "Select Model Model GPT 4o mini Temperature : 0 Maximum Output token : 100 Save" at bounding box center [471, 280] width 943 height 561
click at [565, 319] on button "Save" at bounding box center [577, 310] width 33 height 20
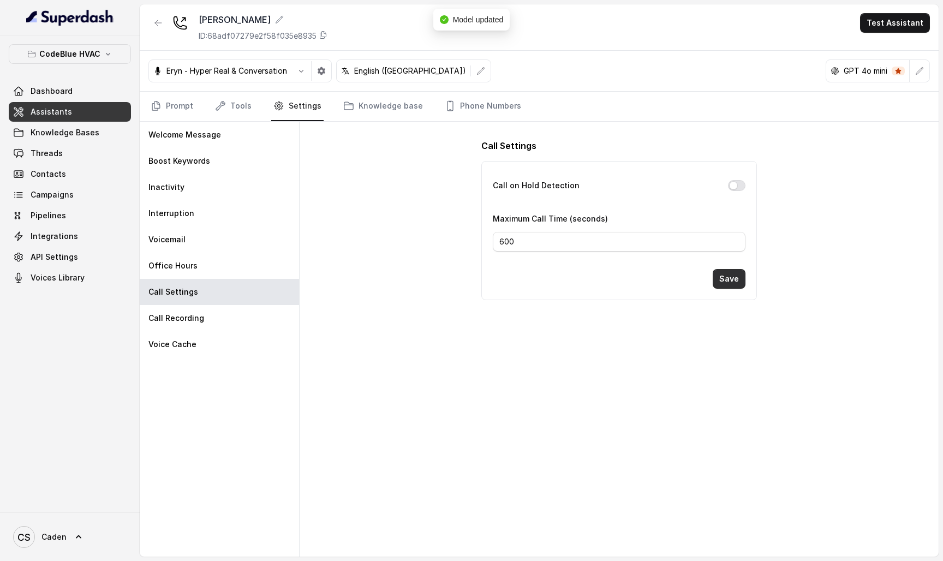
click at [728, 288] on button "Save" at bounding box center [729, 279] width 33 height 20
click at [904, 24] on button "Test Assistant" at bounding box center [895, 23] width 70 height 20
click at [894, 51] on button "Phone Call" at bounding box center [897, 49] width 69 height 20
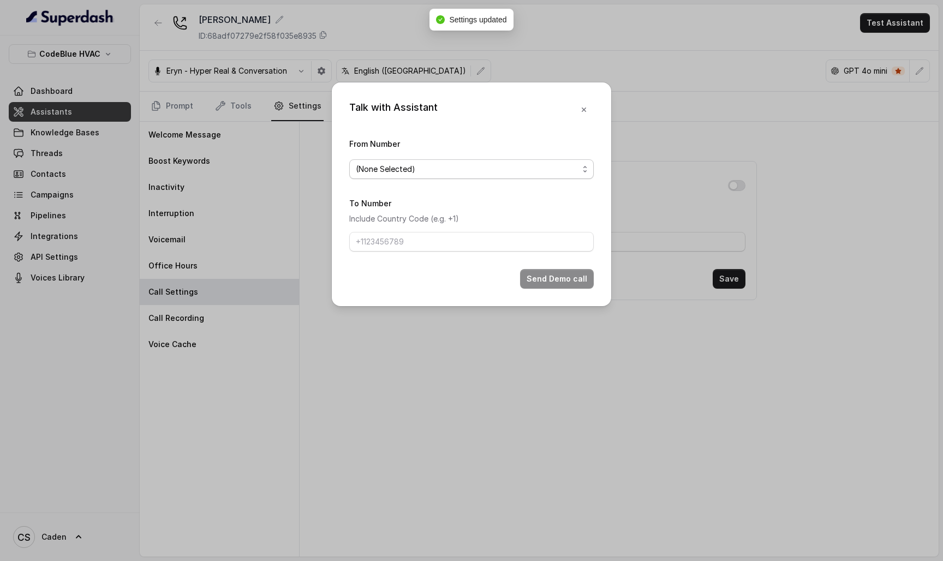
click at [540, 174] on span "(None Selected)" at bounding box center [471, 169] width 245 height 20
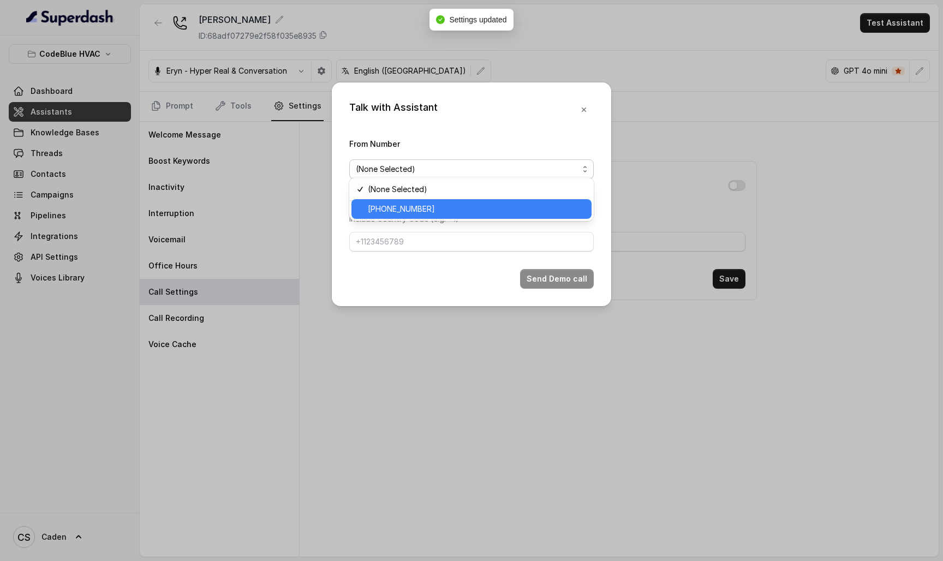
click at [522, 211] on span "[PHONE_NUMBER]" at bounding box center [476, 209] width 217 height 13
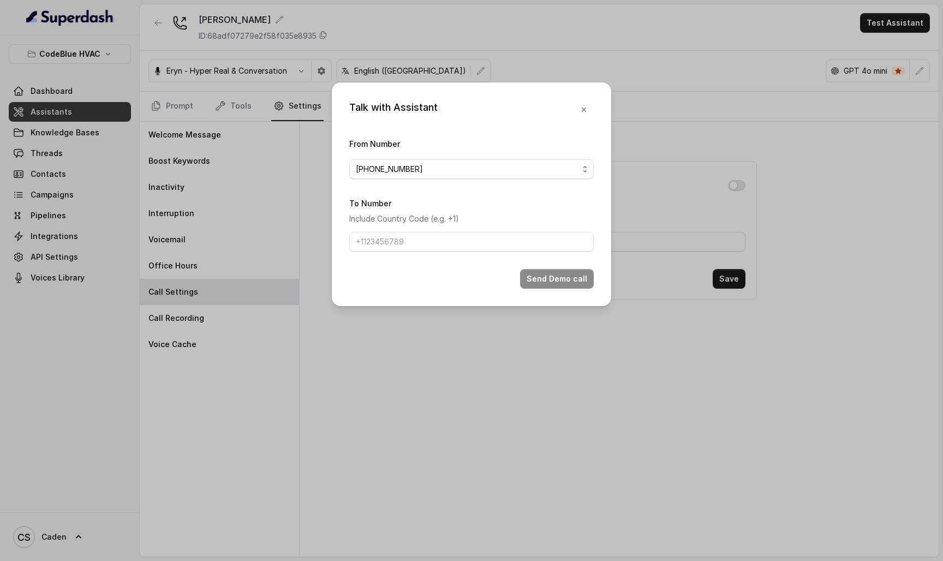
click at [486, 252] on div "To Number Include Country Code (e.g. +1)" at bounding box center [471, 224] width 245 height 55
click at [486, 250] on input "To Number" at bounding box center [471, 242] width 245 height 20
paste input "17024179568"
type input "17024179568"
click at [551, 284] on button "Send Demo call" at bounding box center [557, 279] width 74 height 20
